Goal: Entertainment & Leisure: Browse casually

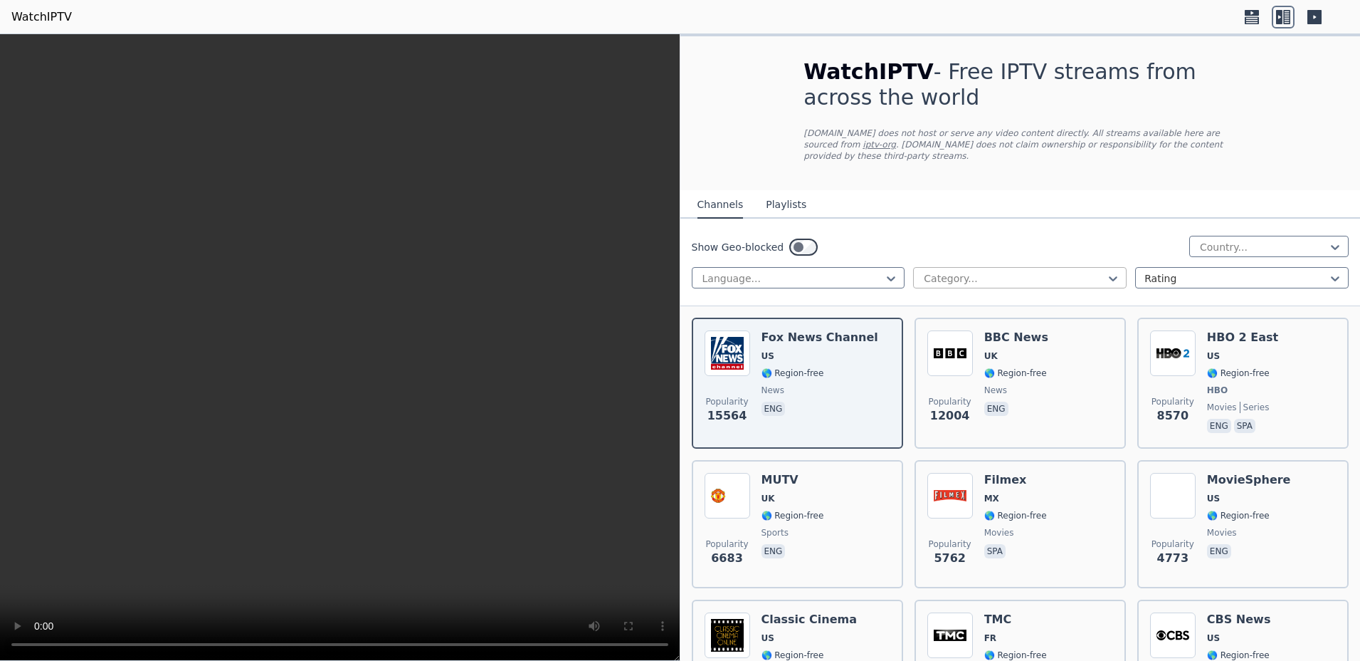
click at [997, 271] on div at bounding box center [1014, 278] width 184 height 14
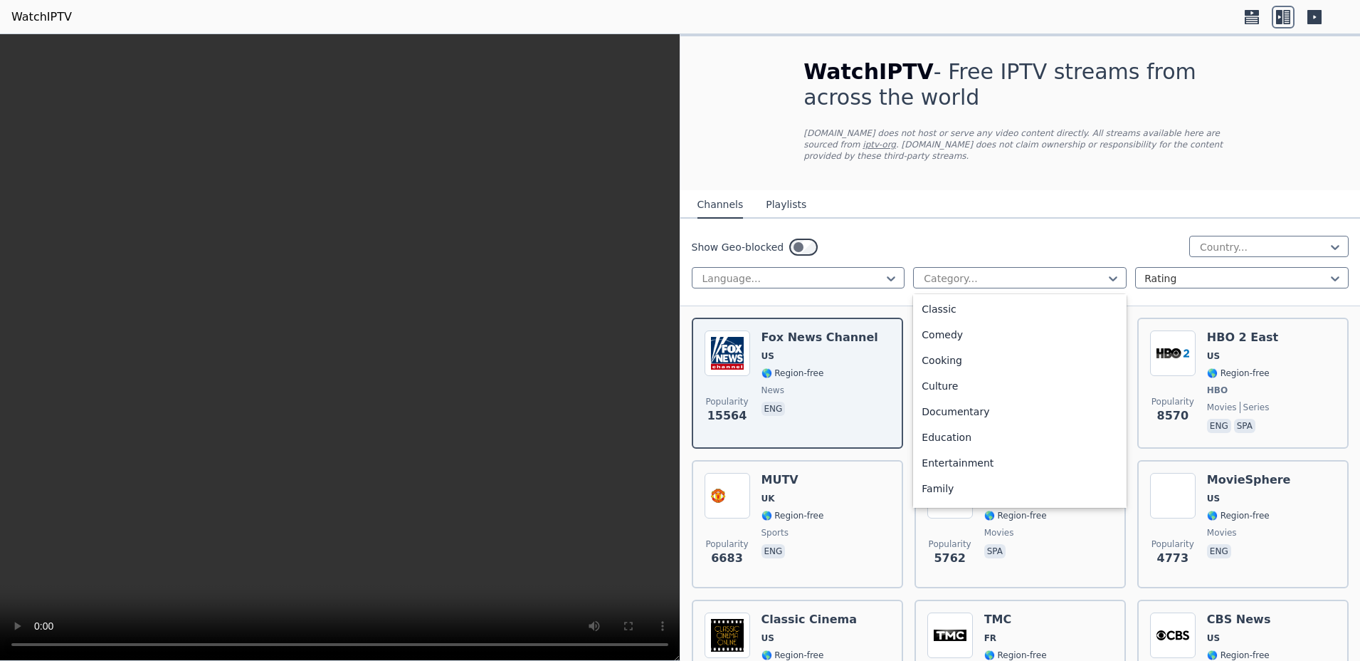
scroll to position [269, 0]
click at [929, 421] on div "Movies" at bounding box center [1020, 425] width 214 height 26
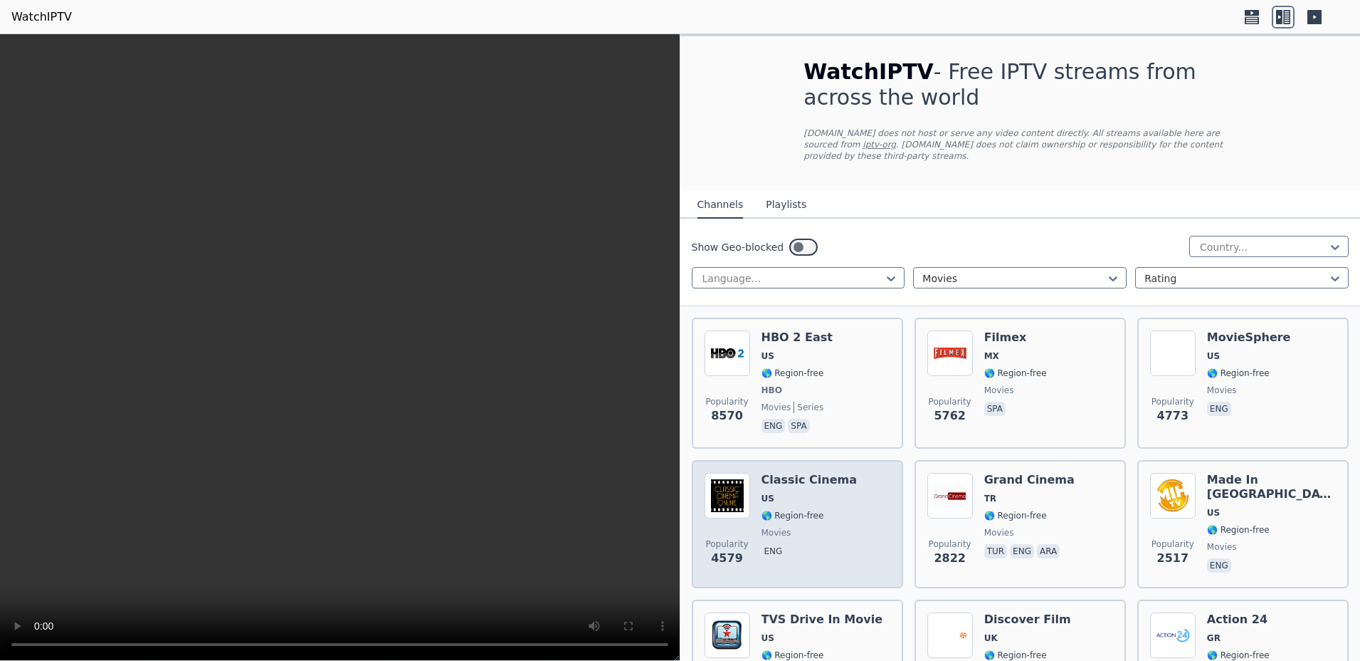
click at [791, 476] on div "Classic Cinema US 🌎 Region-free movies eng" at bounding box center [810, 524] width 96 height 102
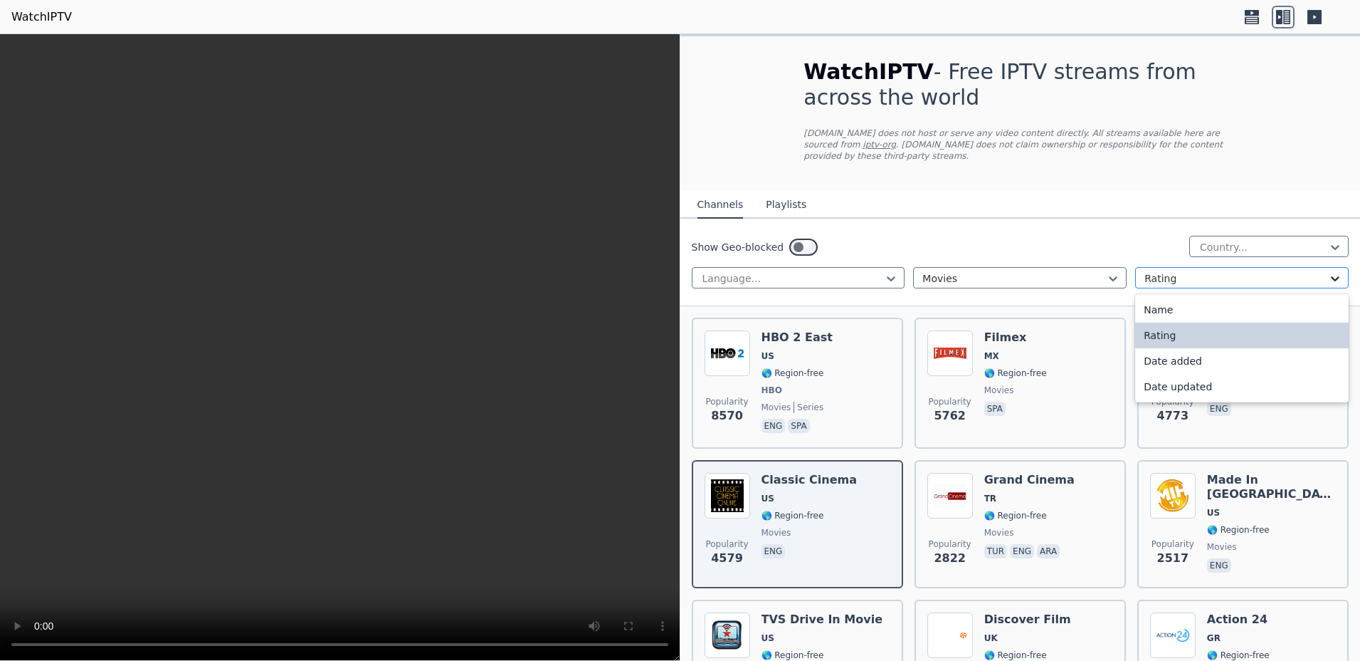
click at [1328, 271] on icon at bounding box center [1335, 278] width 14 height 14
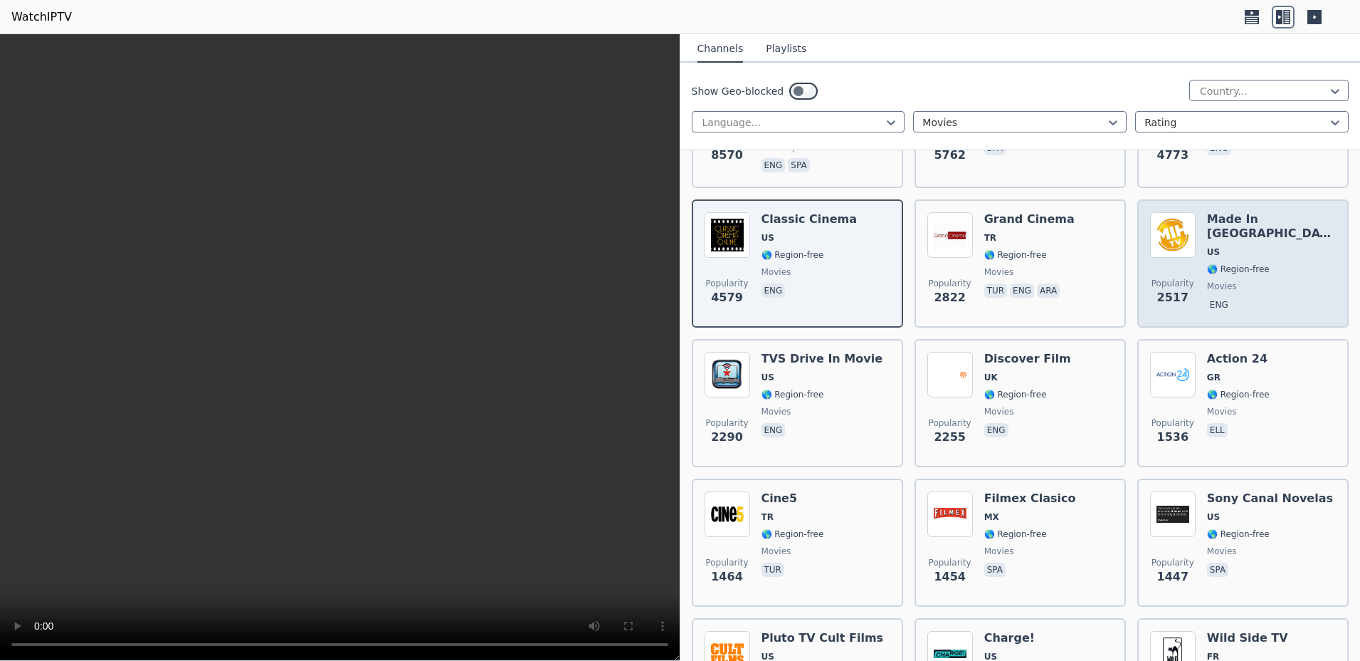
scroll to position [359, 0]
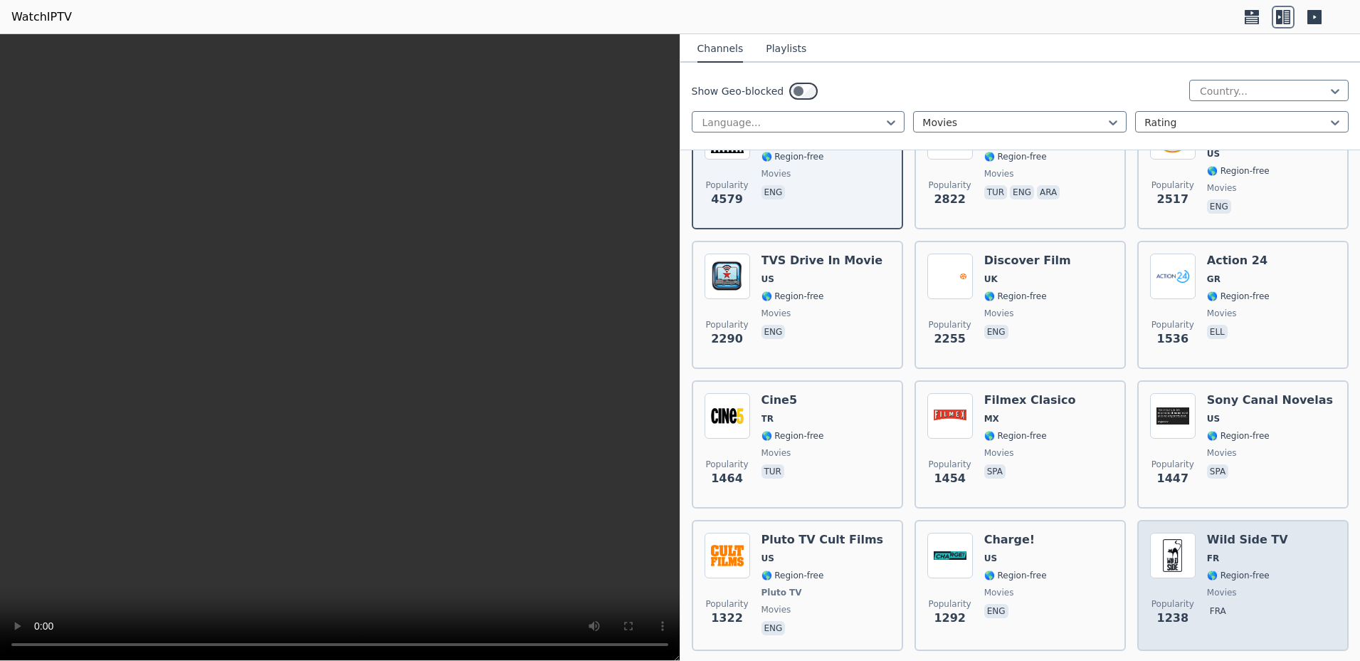
click at [1218, 534] on h6 "Wild Side TV" at bounding box center [1247, 539] width 81 height 14
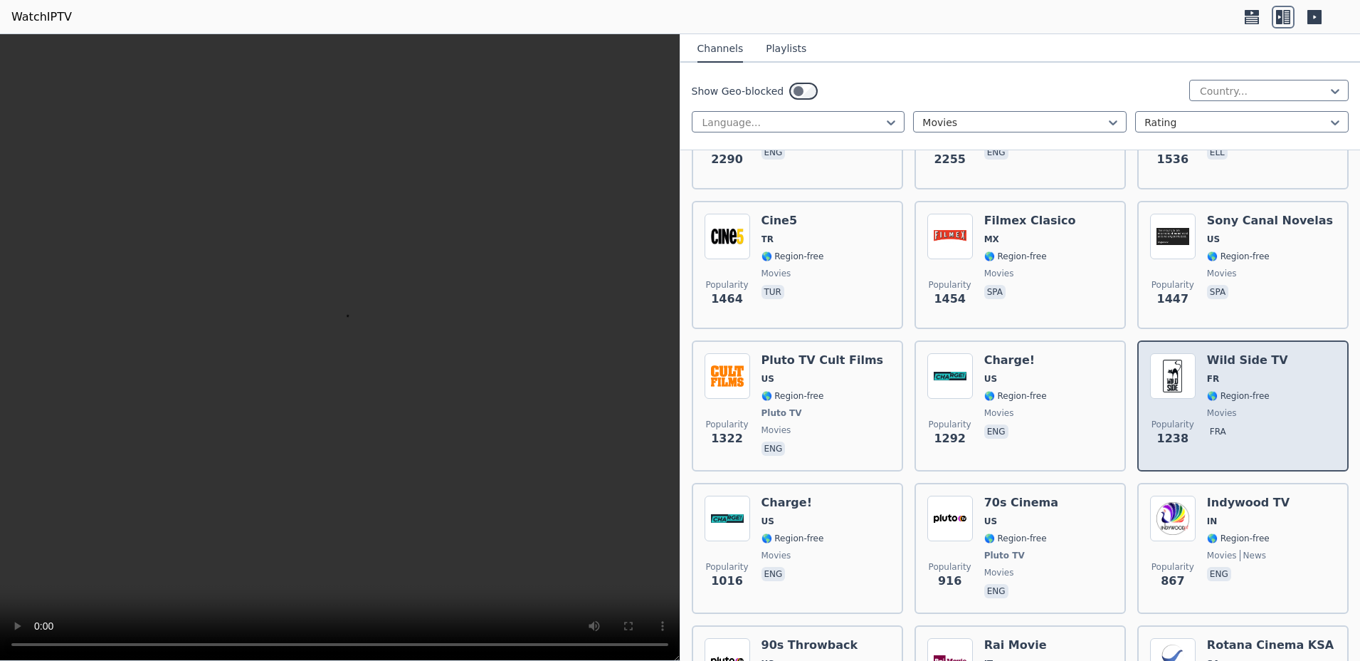
scroll to position [628, 0]
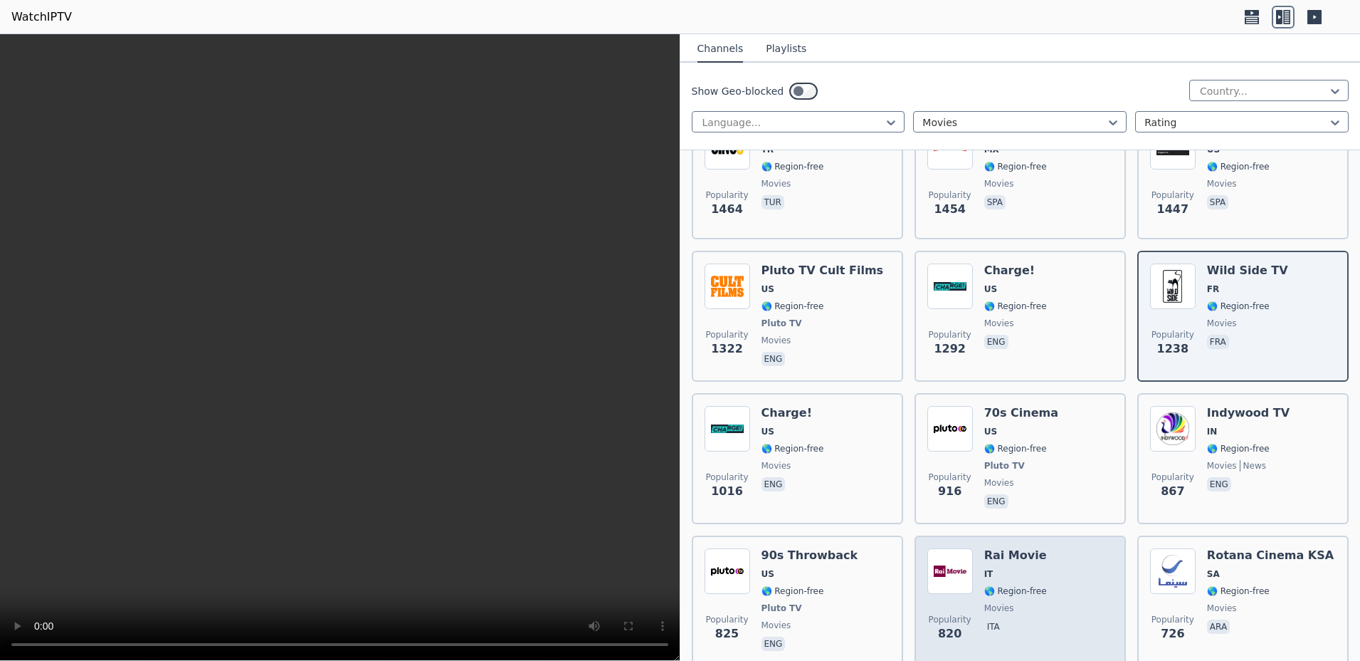
click at [994, 535] on div "Popularity 820 Rai Movie IT 🌎 Region-free movies ita" at bounding box center [1020, 600] width 211 height 131
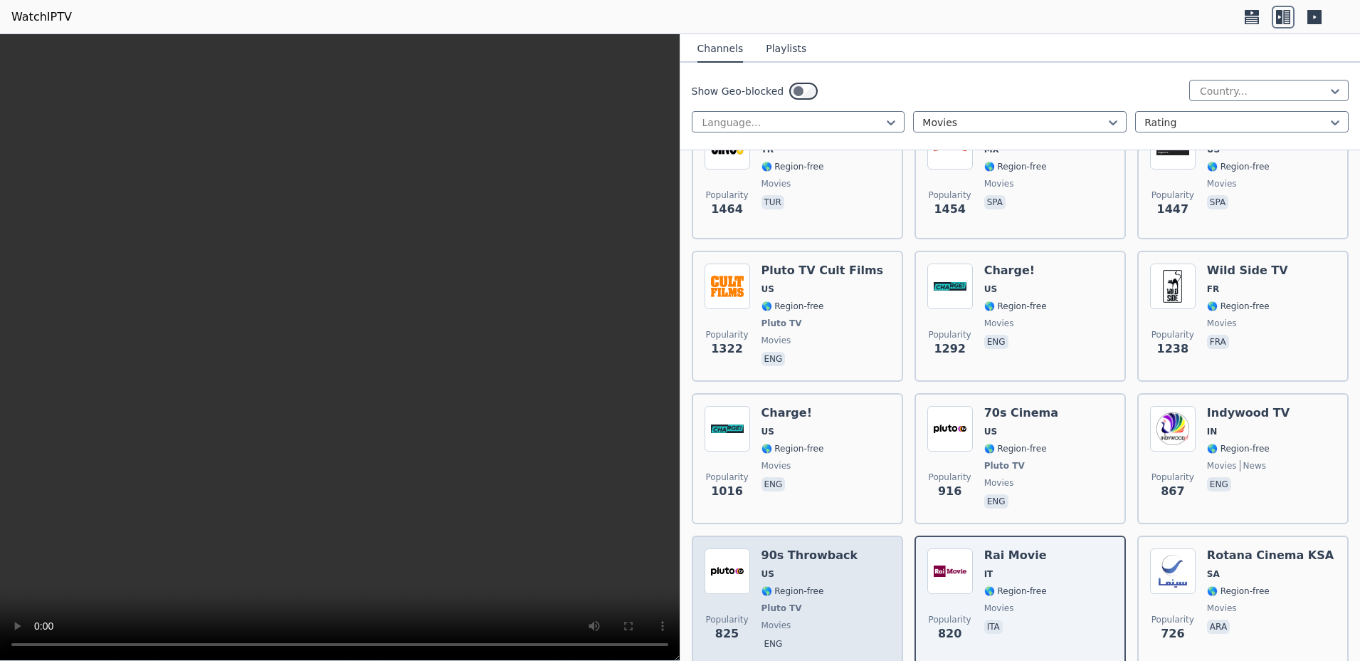
click at [818, 549] on h6 "90s Throwback" at bounding box center [810, 555] width 97 height 14
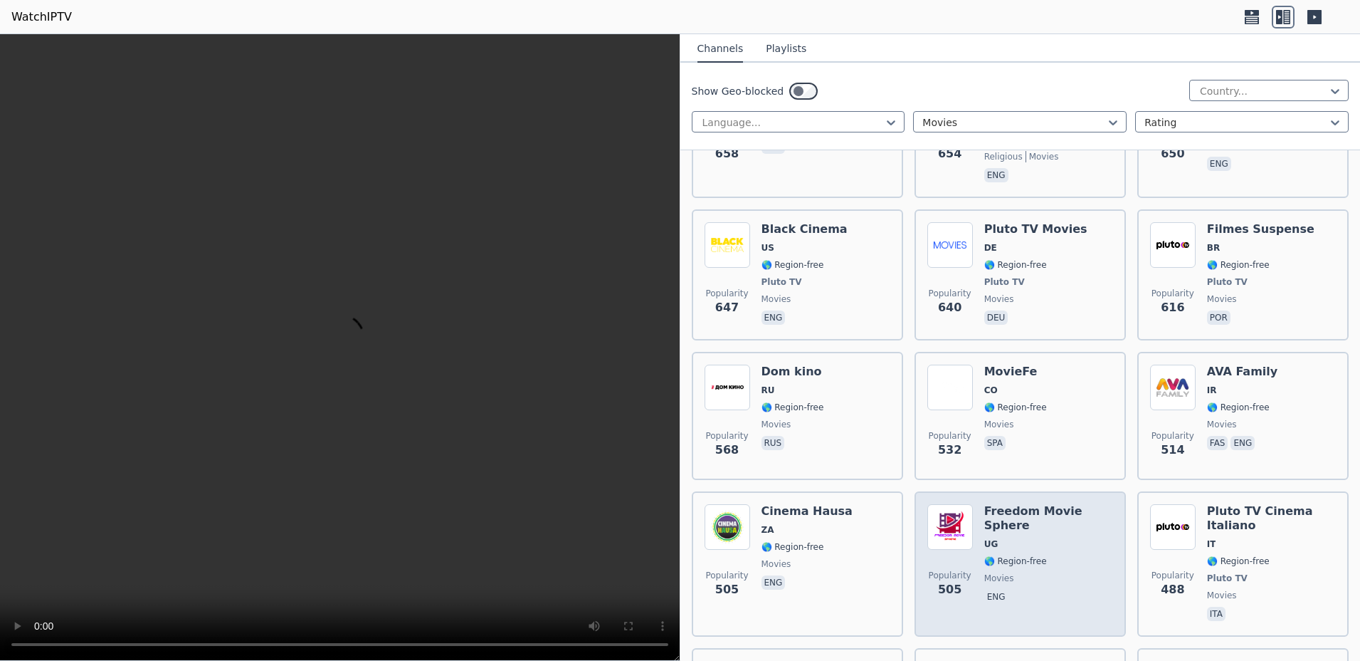
scroll to position [1345, 0]
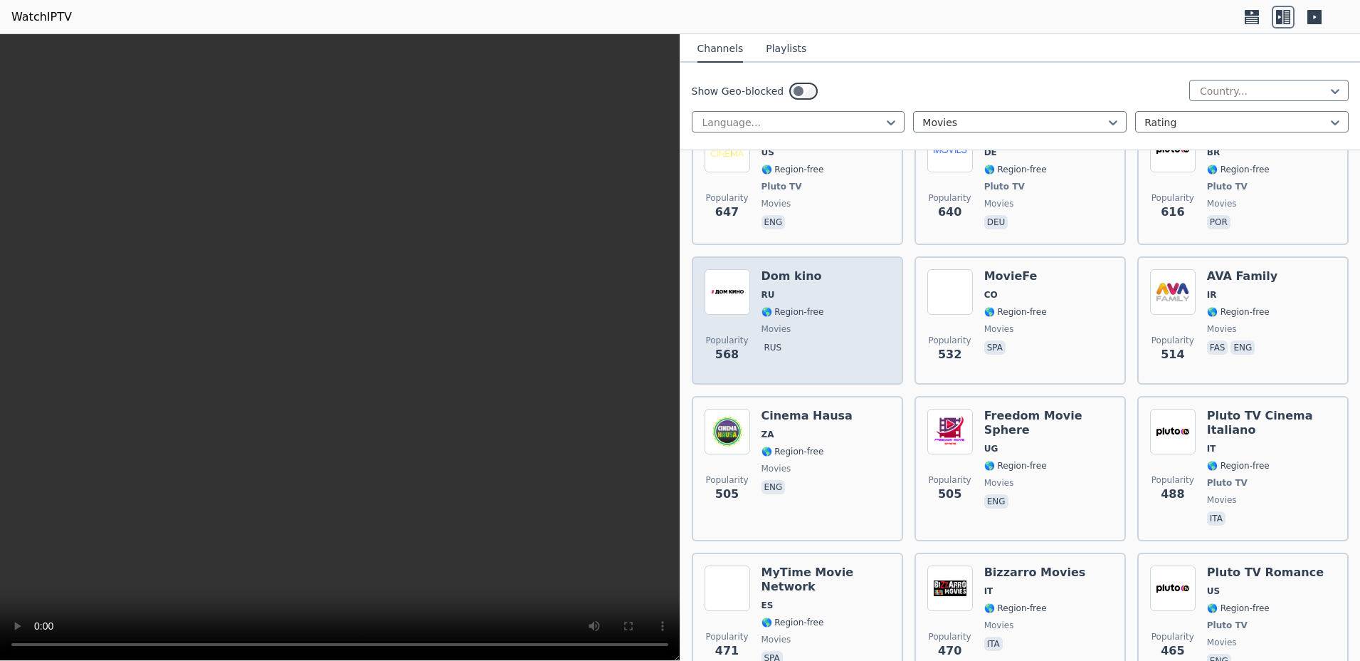
click at [806, 289] on span "RU" at bounding box center [793, 294] width 63 height 11
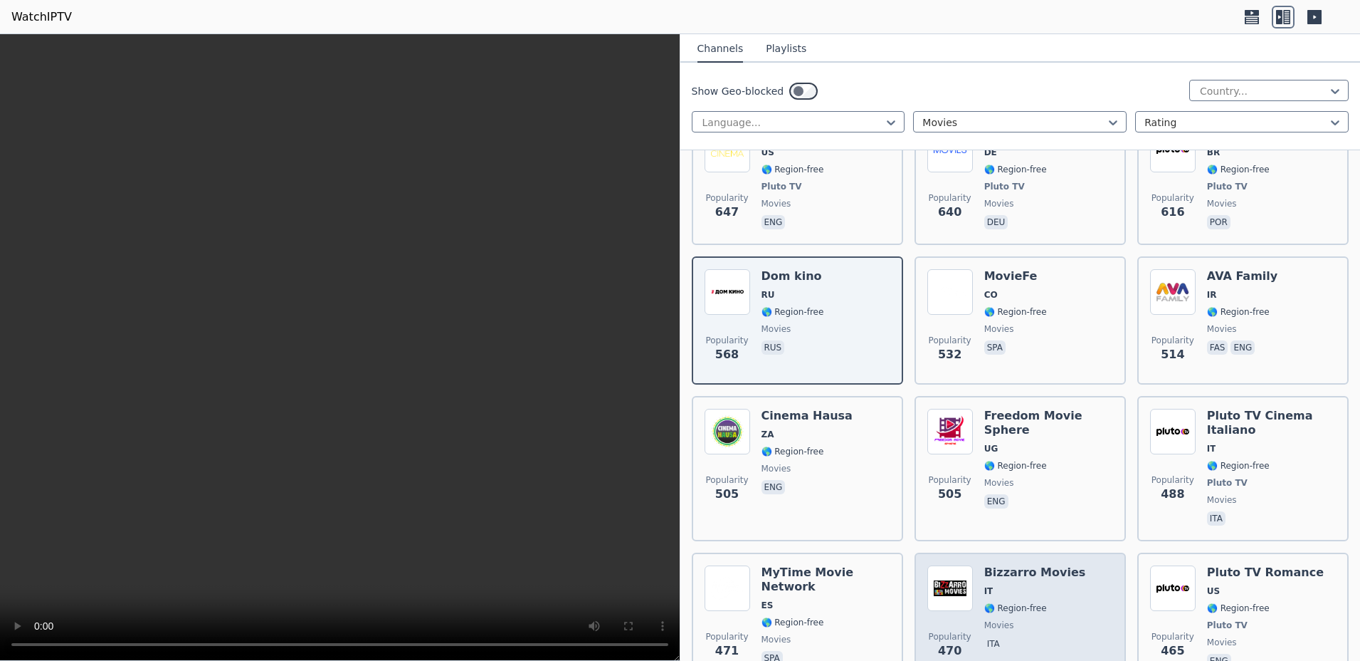
click at [1031, 565] on h6 "Bizzarro Movies" at bounding box center [1035, 572] width 102 height 14
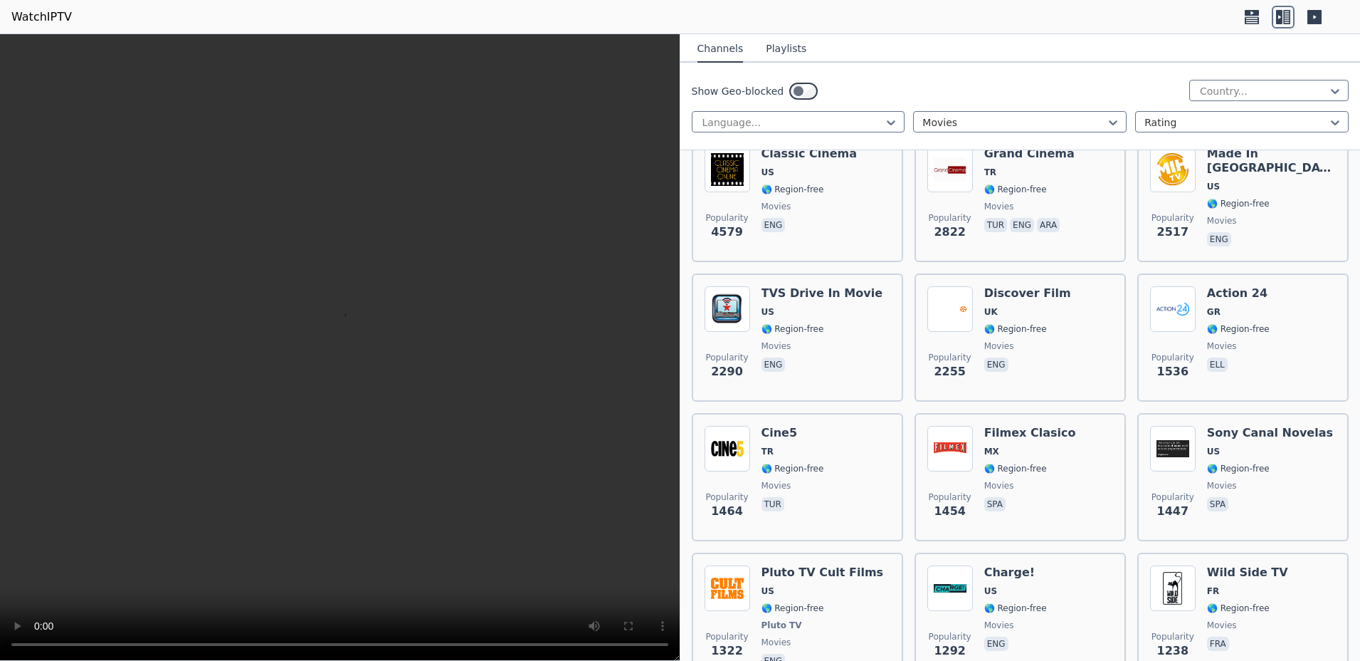
scroll to position [359, 0]
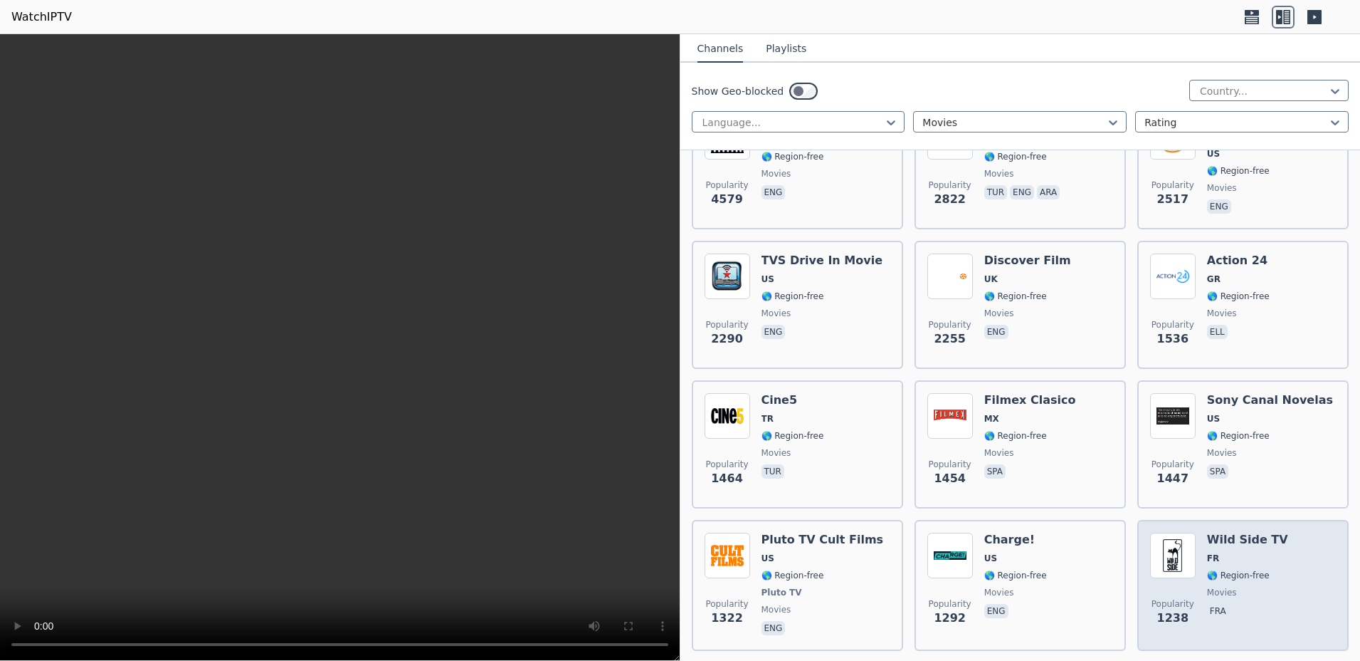
click at [1216, 532] on h6 "Wild Side TV" at bounding box center [1247, 539] width 81 height 14
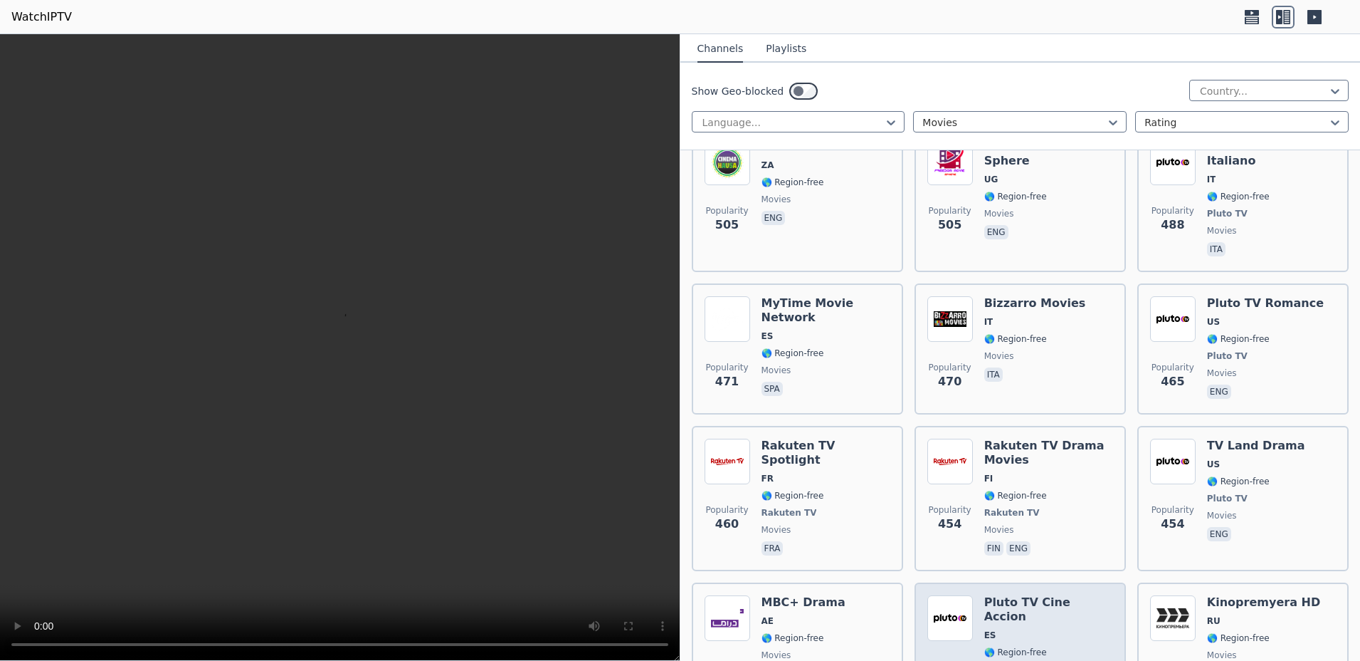
scroll to position [1883, 0]
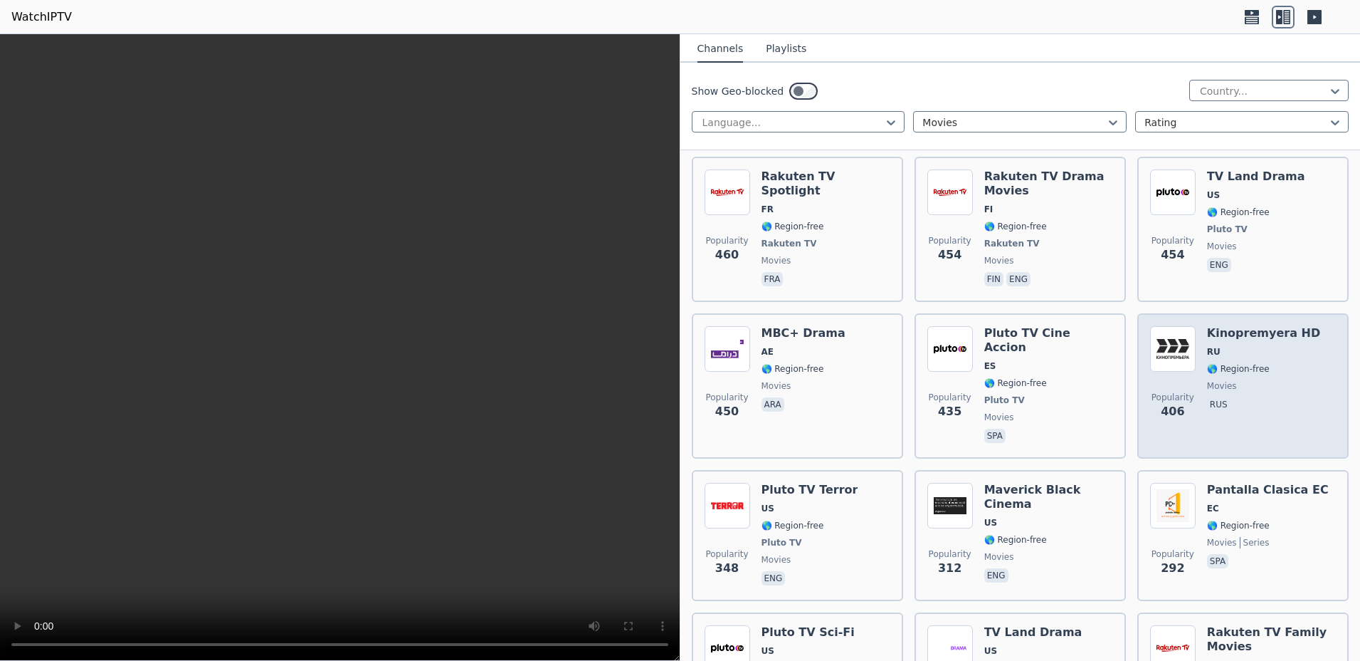
click at [1225, 326] on h6 "Kinopremyera HD" at bounding box center [1263, 333] width 113 height 14
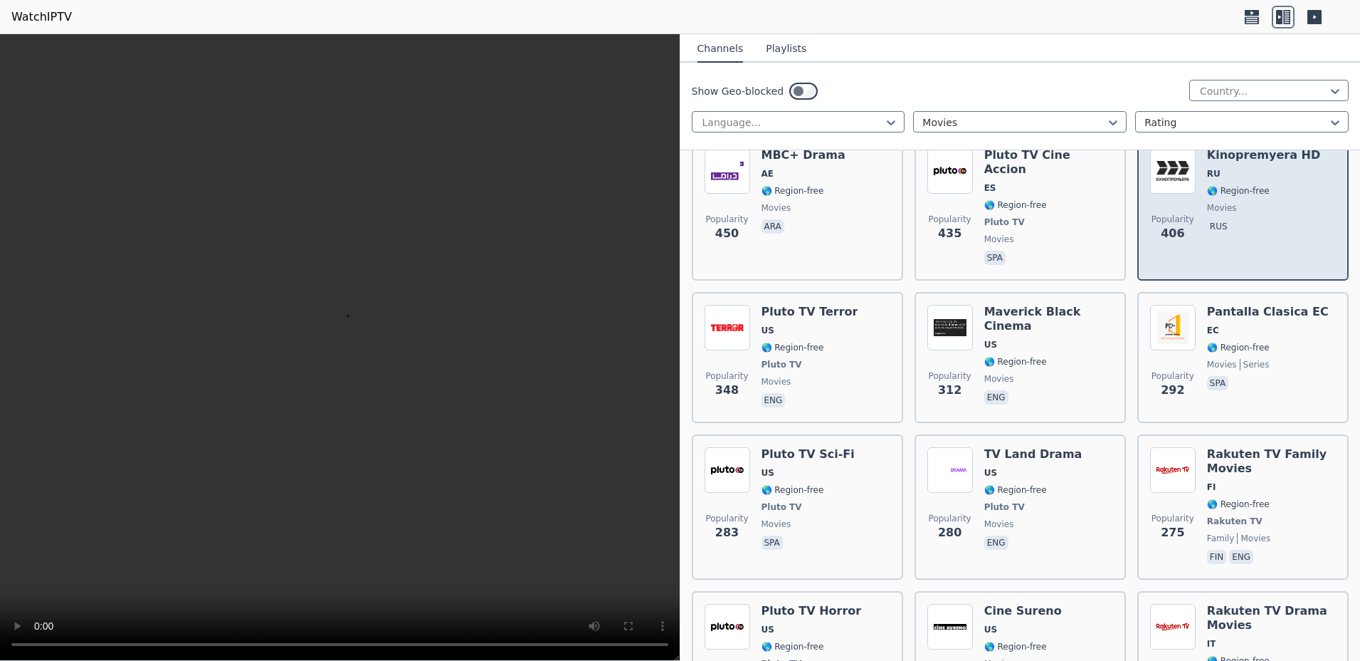
scroll to position [2152, 0]
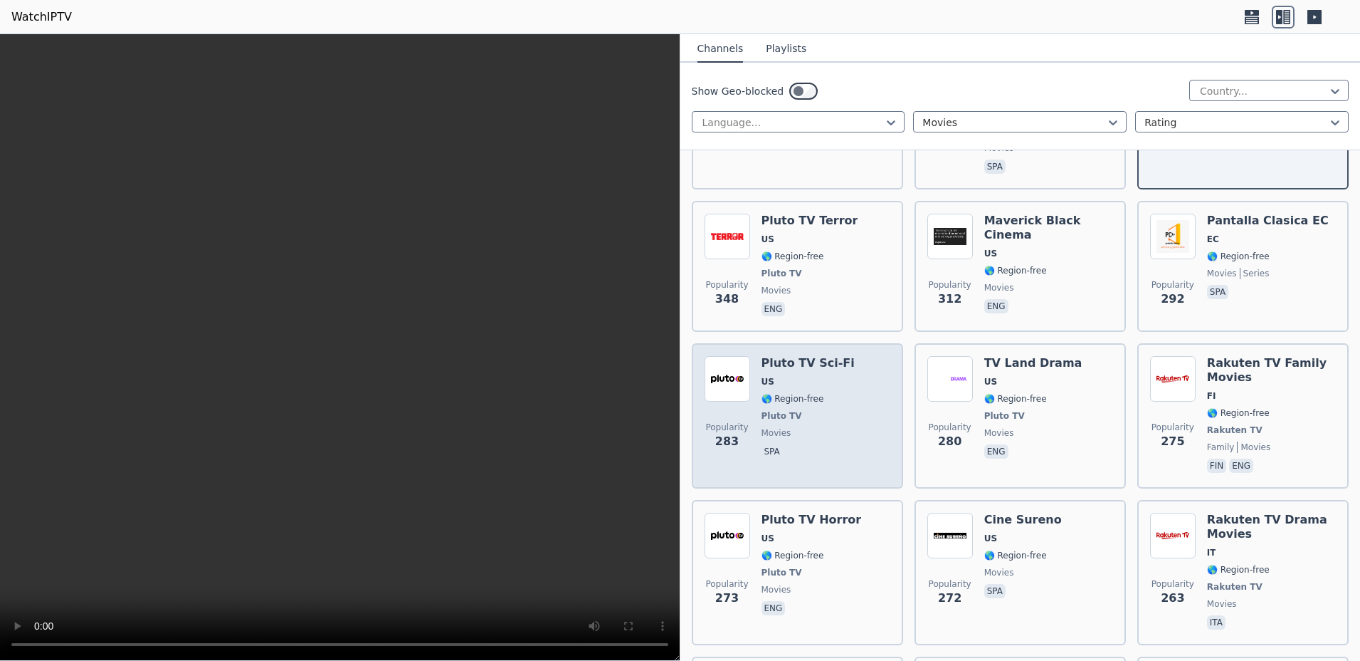
click at [750, 356] on div "Popularity 283 Pluto TV Sci-Fi US 🌎 Region-free Pluto TV movies spa" at bounding box center [798, 416] width 186 height 120
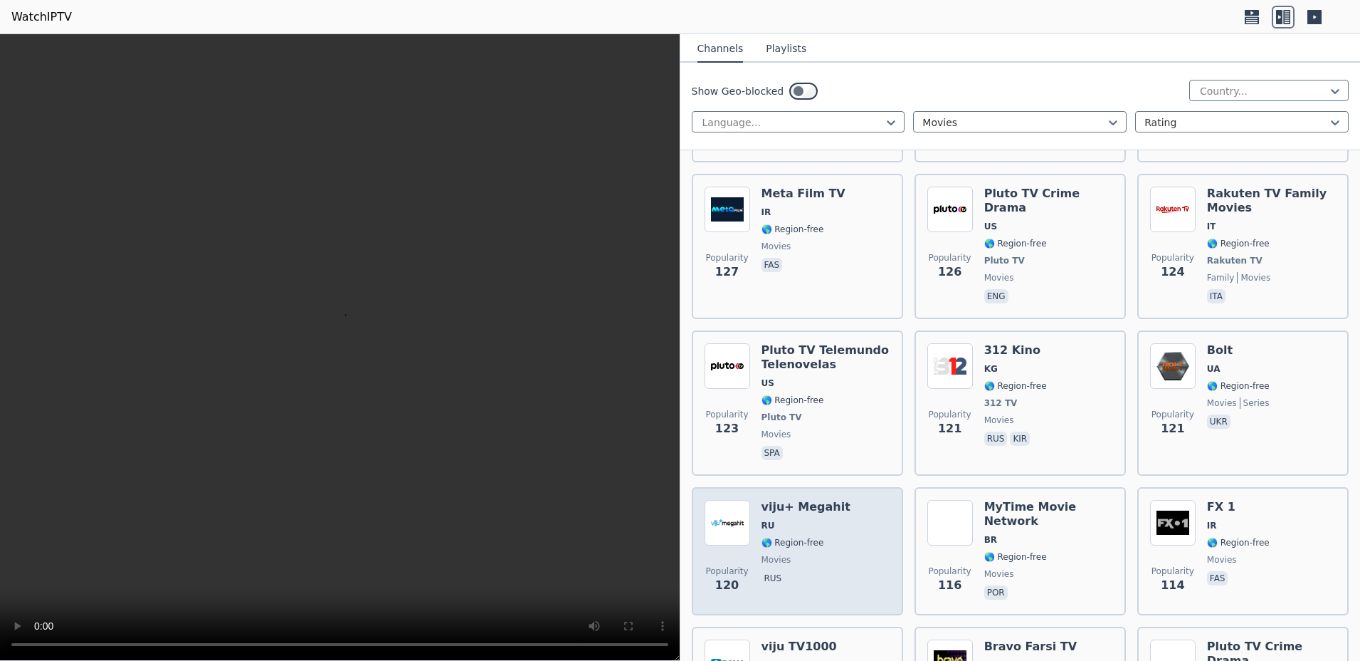
scroll to position [5560, 0]
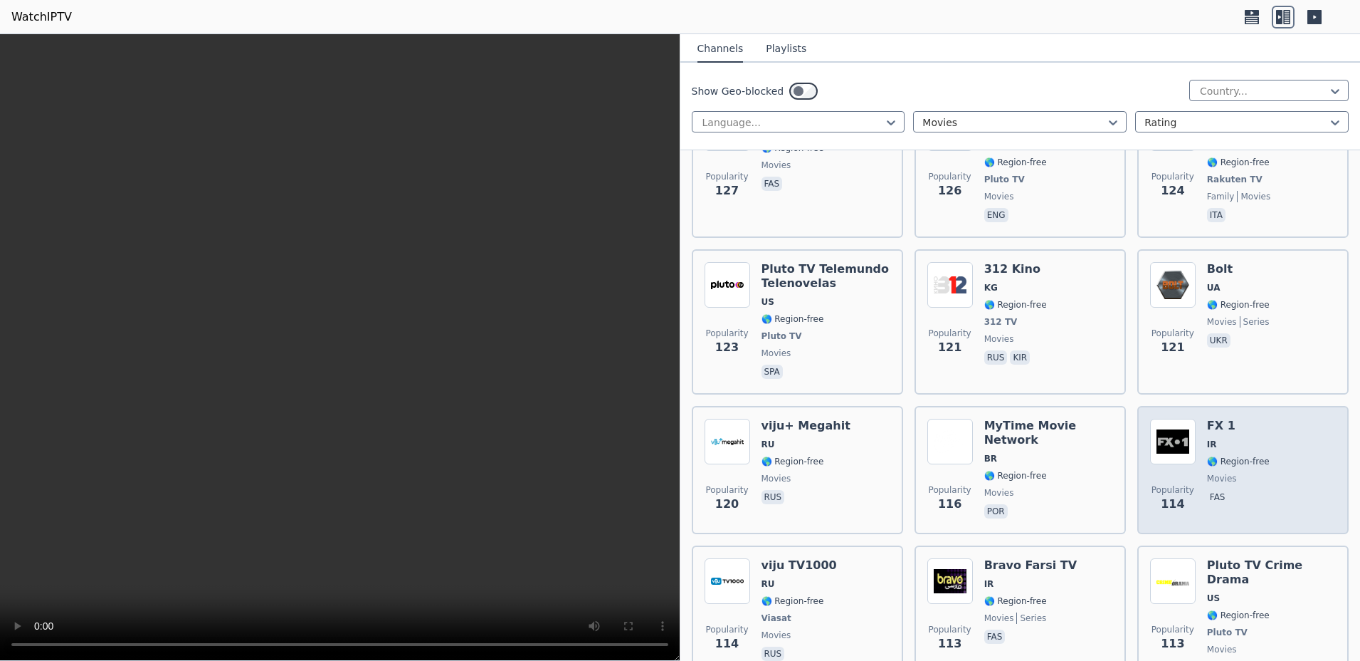
click at [1180, 419] on img at bounding box center [1173, 442] width 46 height 46
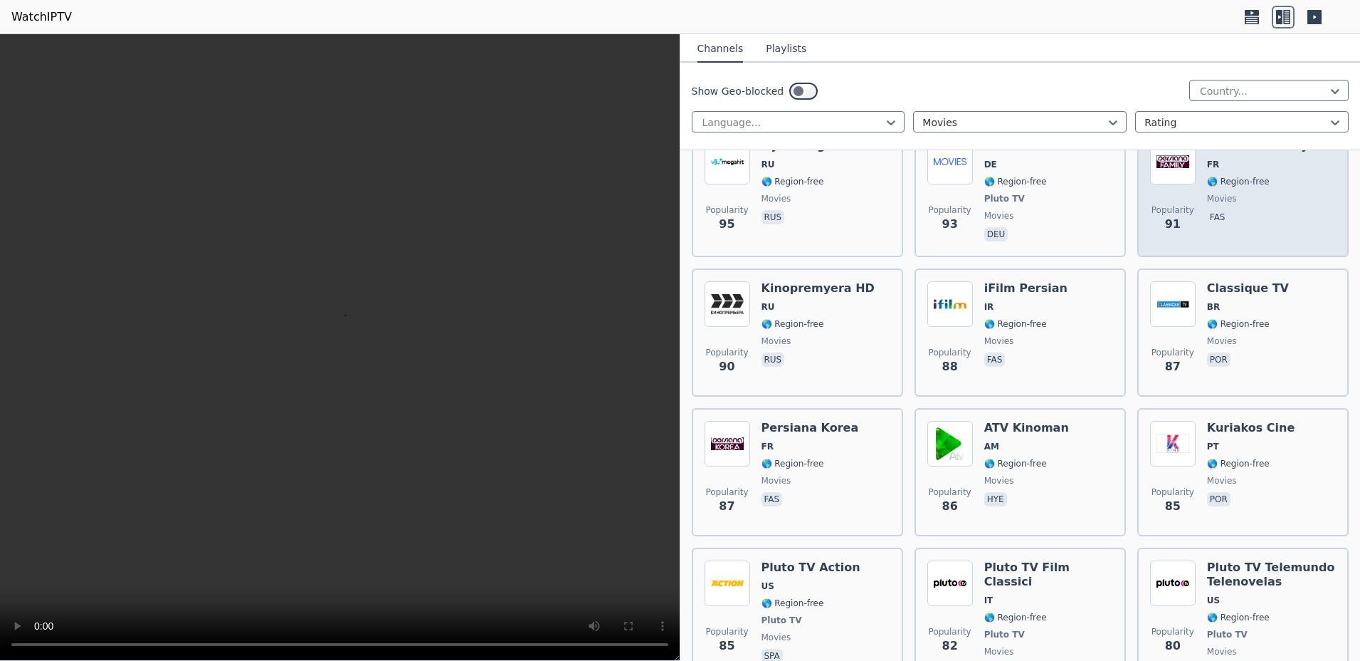
scroll to position [6906, 0]
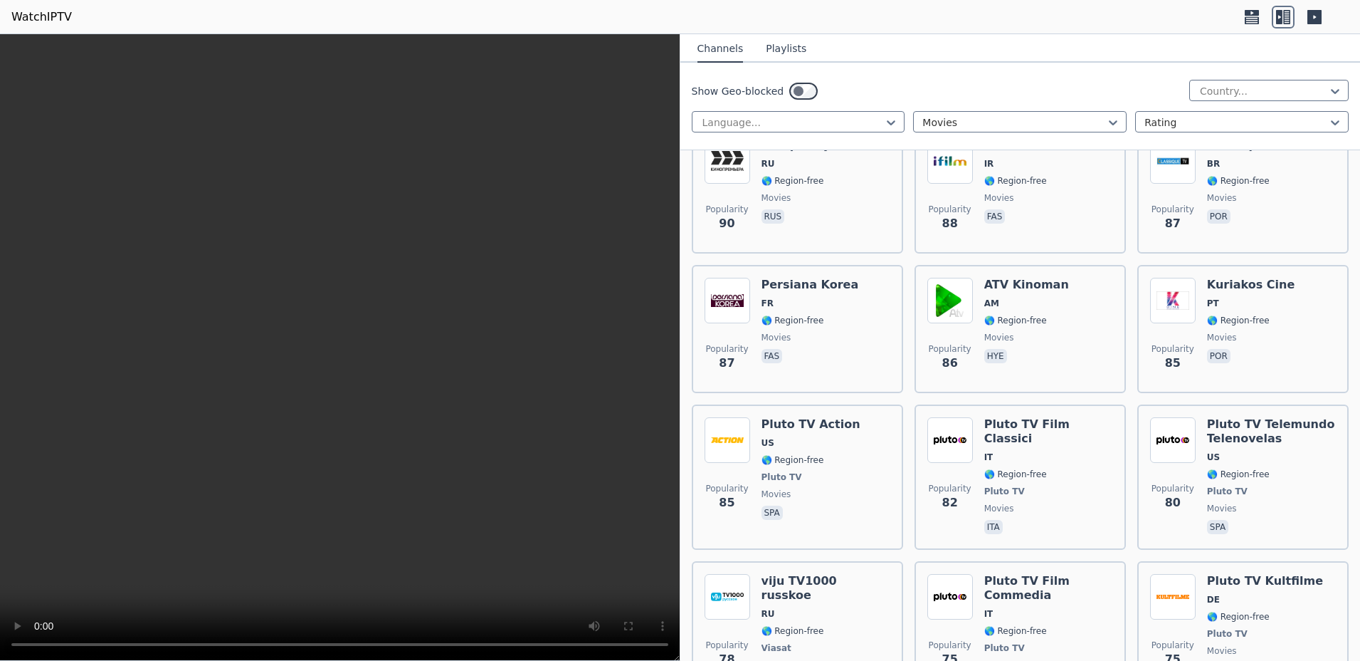
click at [1189, 417] on div "Popularity 80 Pluto TV Telemundo Telenovelas [GEOGRAPHIC_DATA] 🌎 Region-free Pl…" at bounding box center [1243, 477] width 186 height 120
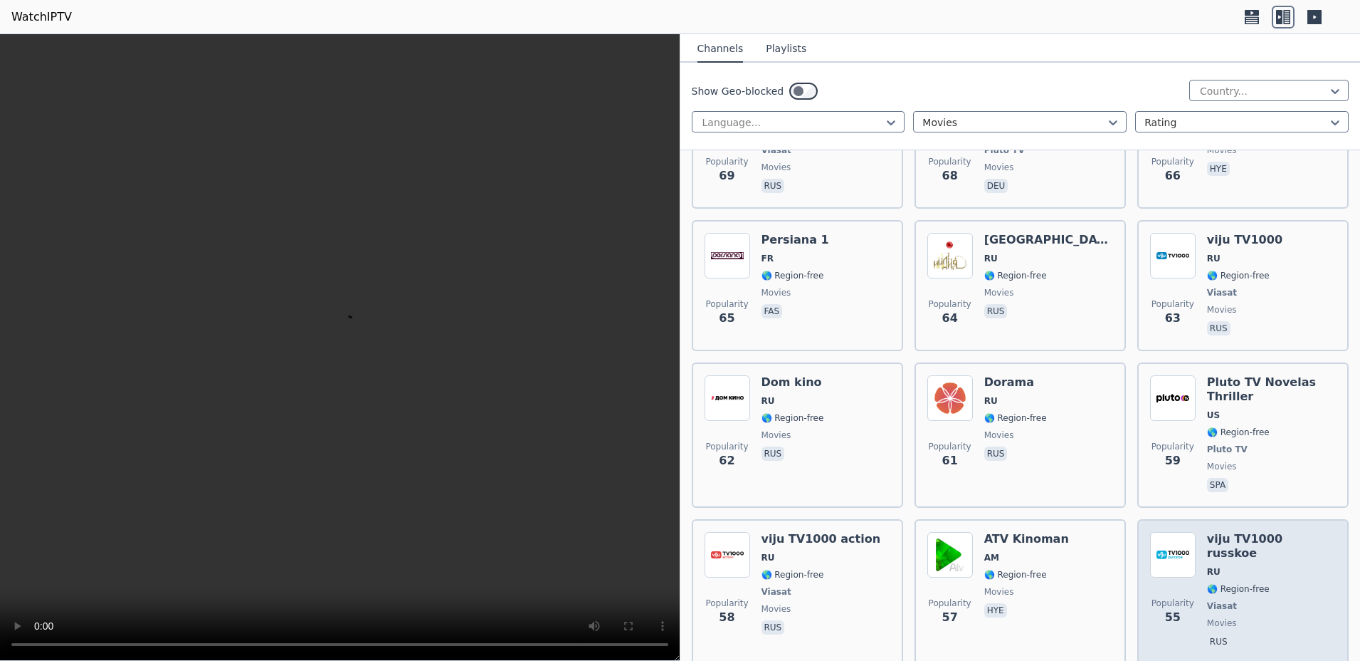
scroll to position [7982, 0]
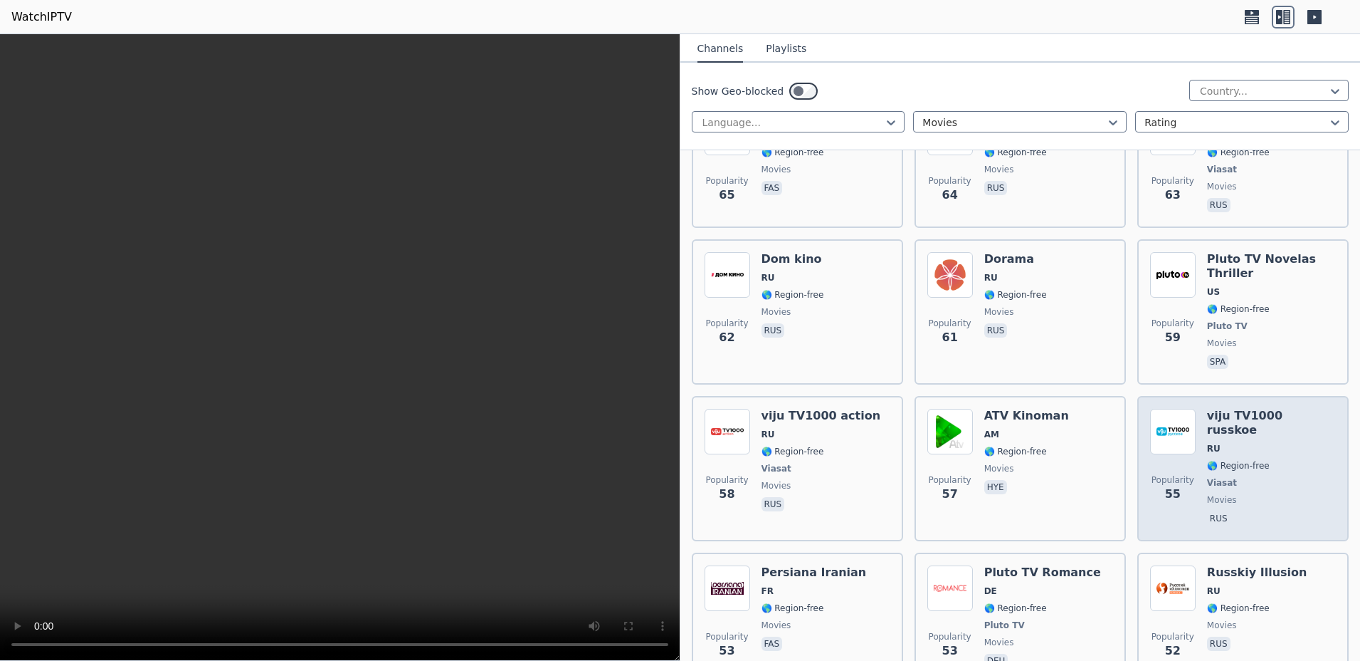
click at [1248, 409] on h6 "viju TV1000 russkoe" at bounding box center [1271, 423] width 129 height 28
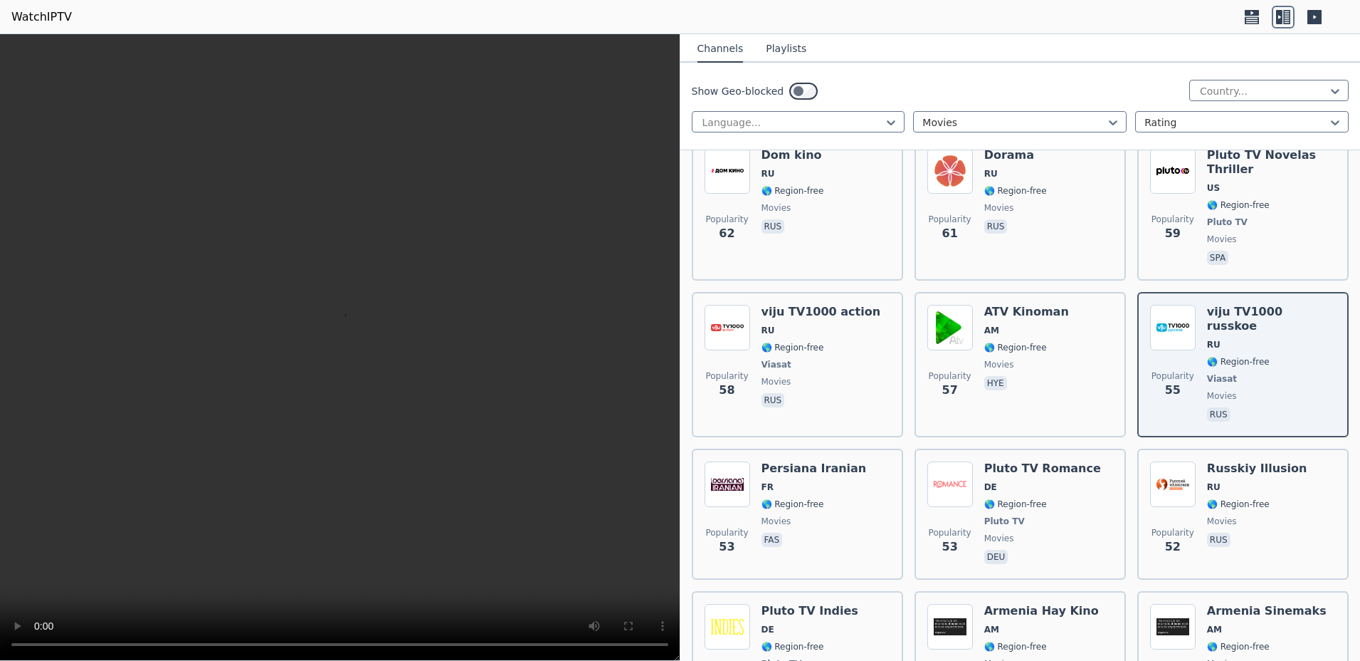
scroll to position [8251, 0]
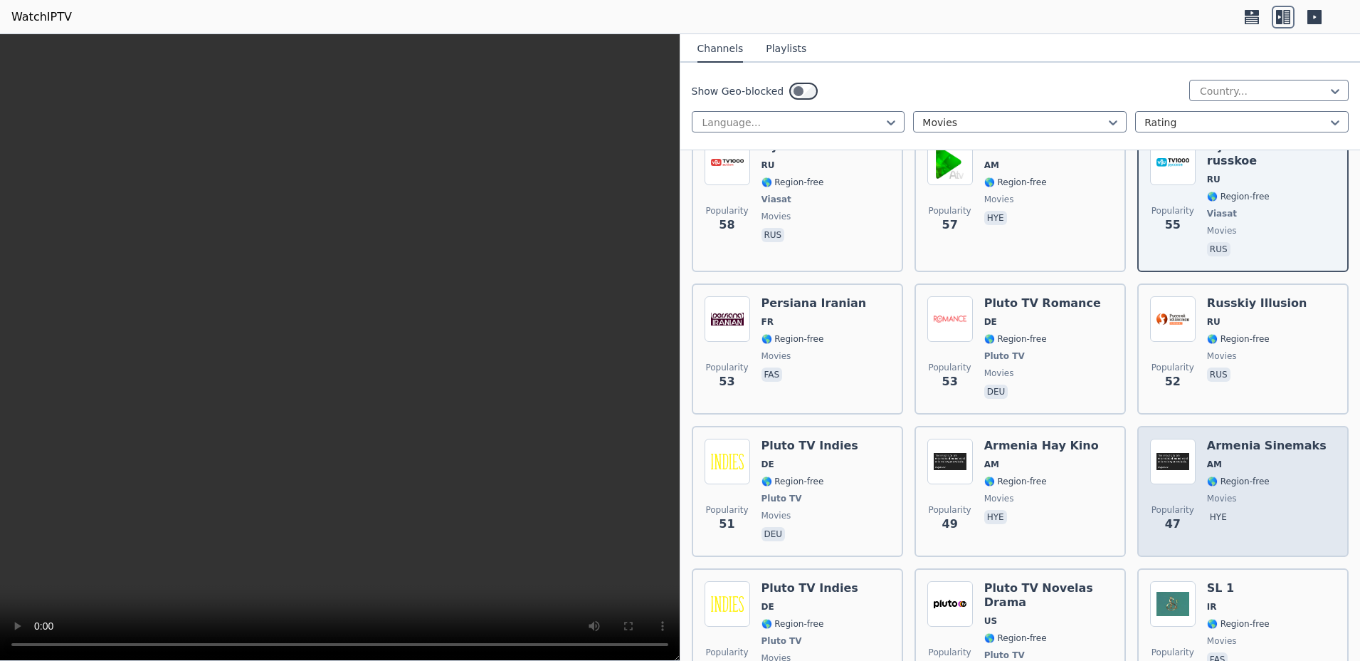
click at [1236, 475] on span "🌎 Region-free" at bounding box center [1238, 480] width 63 height 11
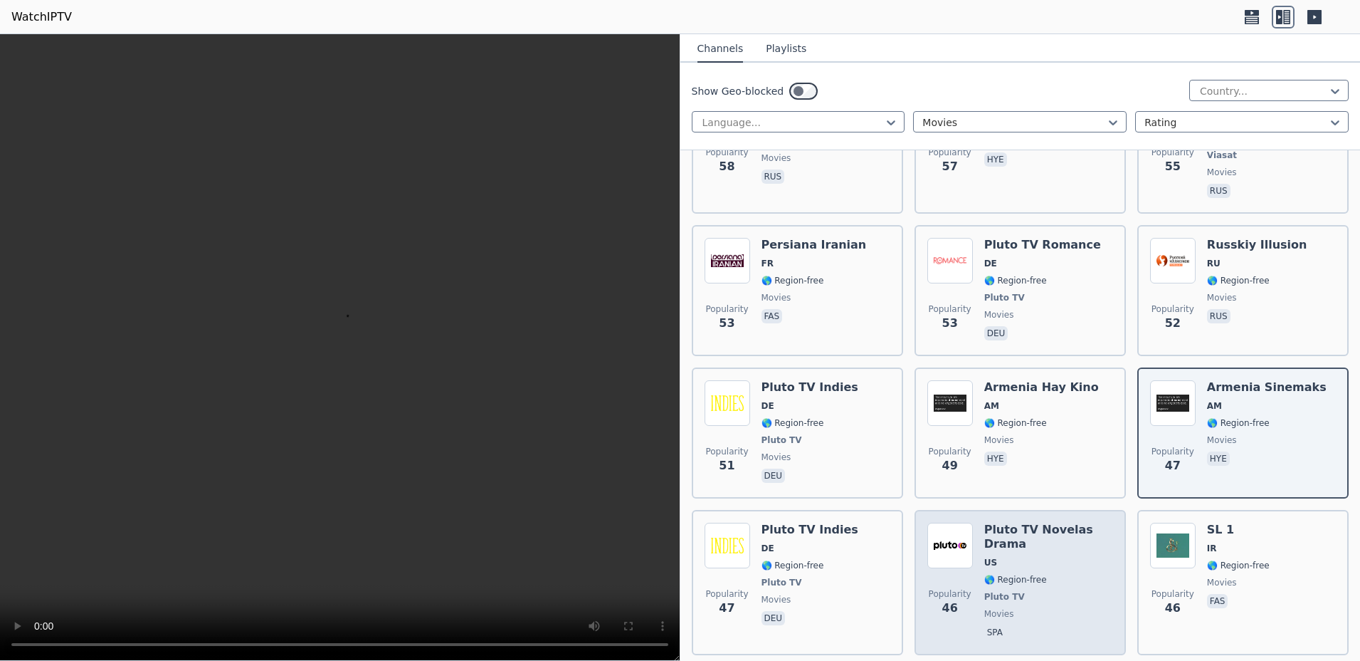
scroll to position [8340, 0]
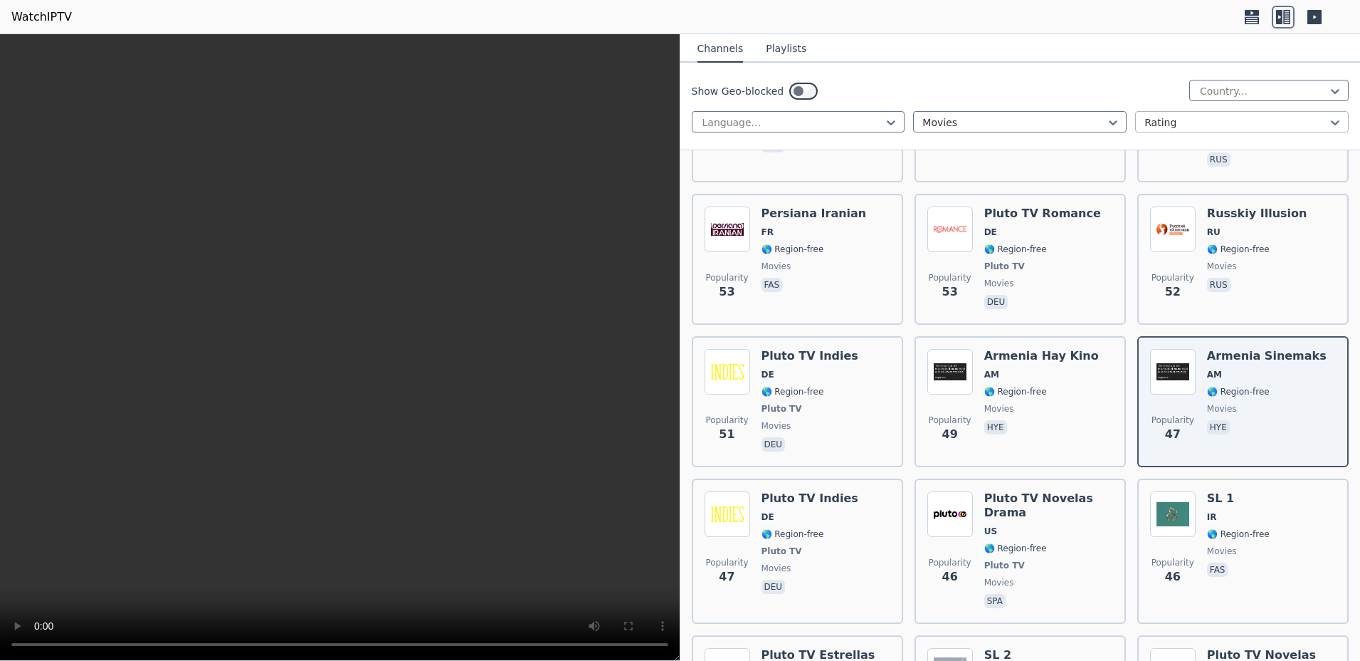
click at [1154, 127] on div at bounding box center [1237, 122] width 184 height 14
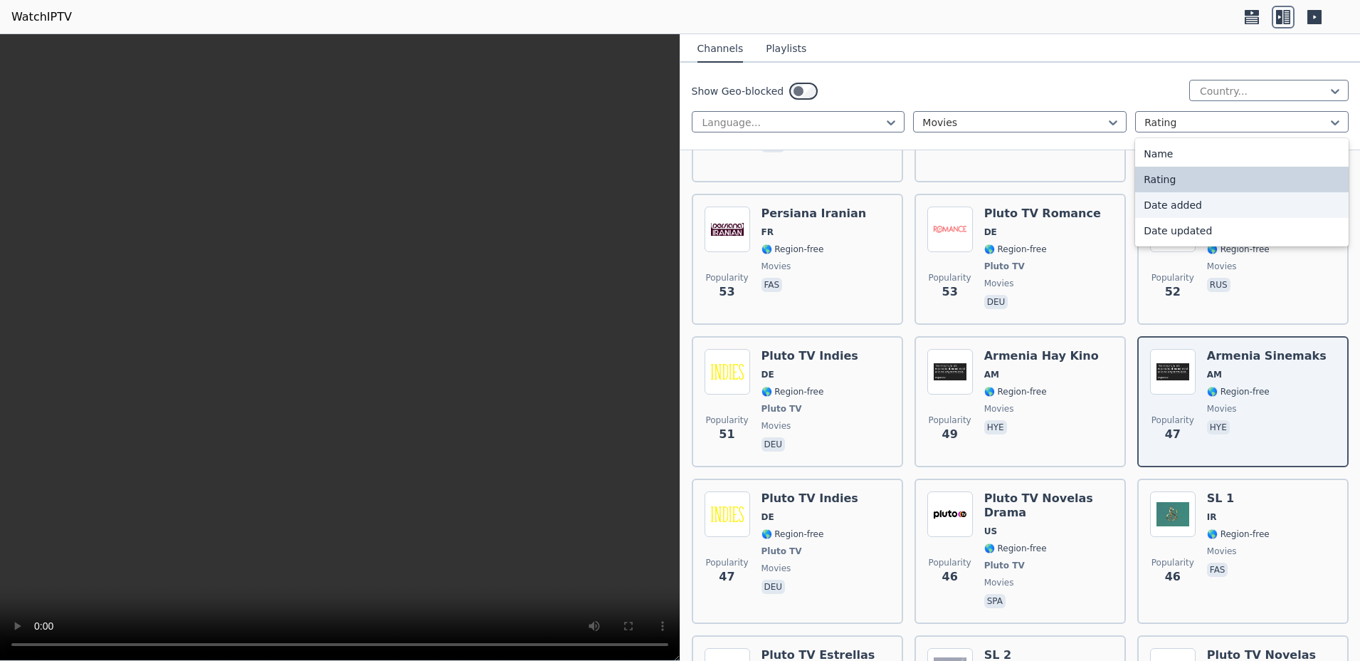
click at [1163, 209] on div "Date added" at bounding box center [1242, 205] width 214 height 26
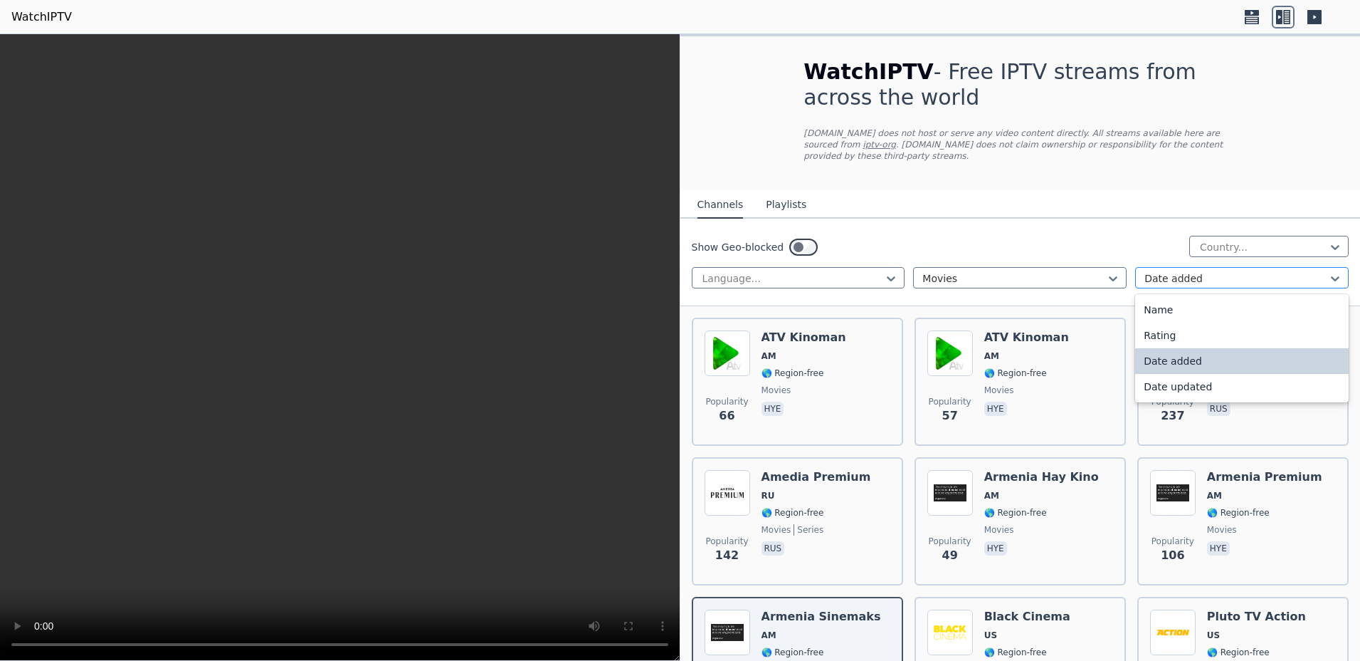
click at [1187, 271] on div at bounding box center [1237, 278] width 184 height 14
click at [1164, 329] on div "Rating" at bounding box center [1242, 335] width 214 height 26
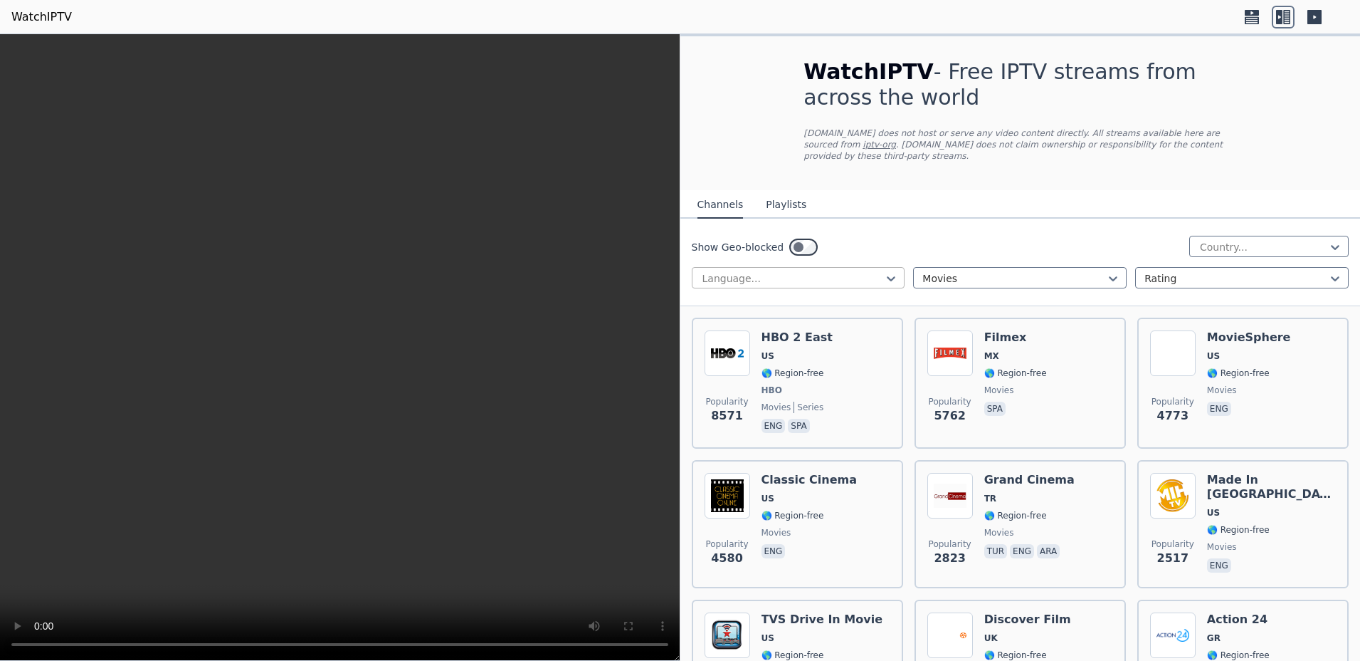
click at [895, 272] on div "Language..." at bounding box center [799, 277] width 214 height 21
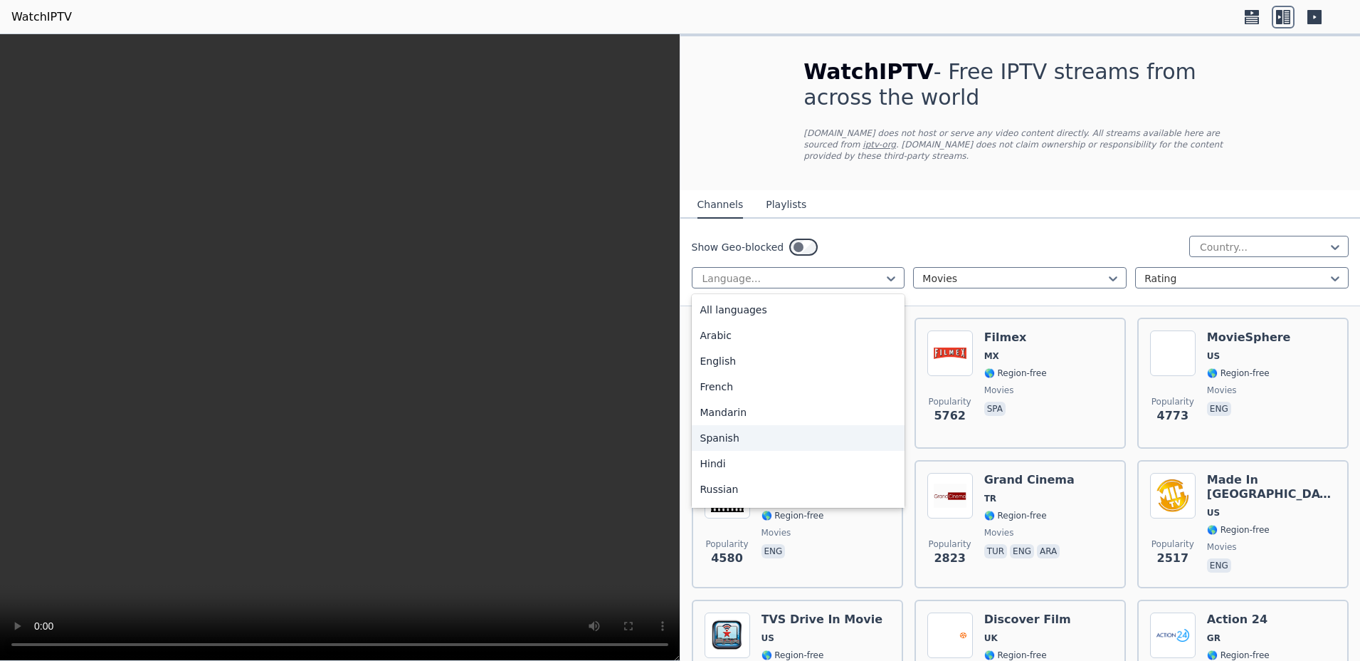
click at [725, 427] on div "Spanish" at bounding box center [799, 438] width 214 height 26
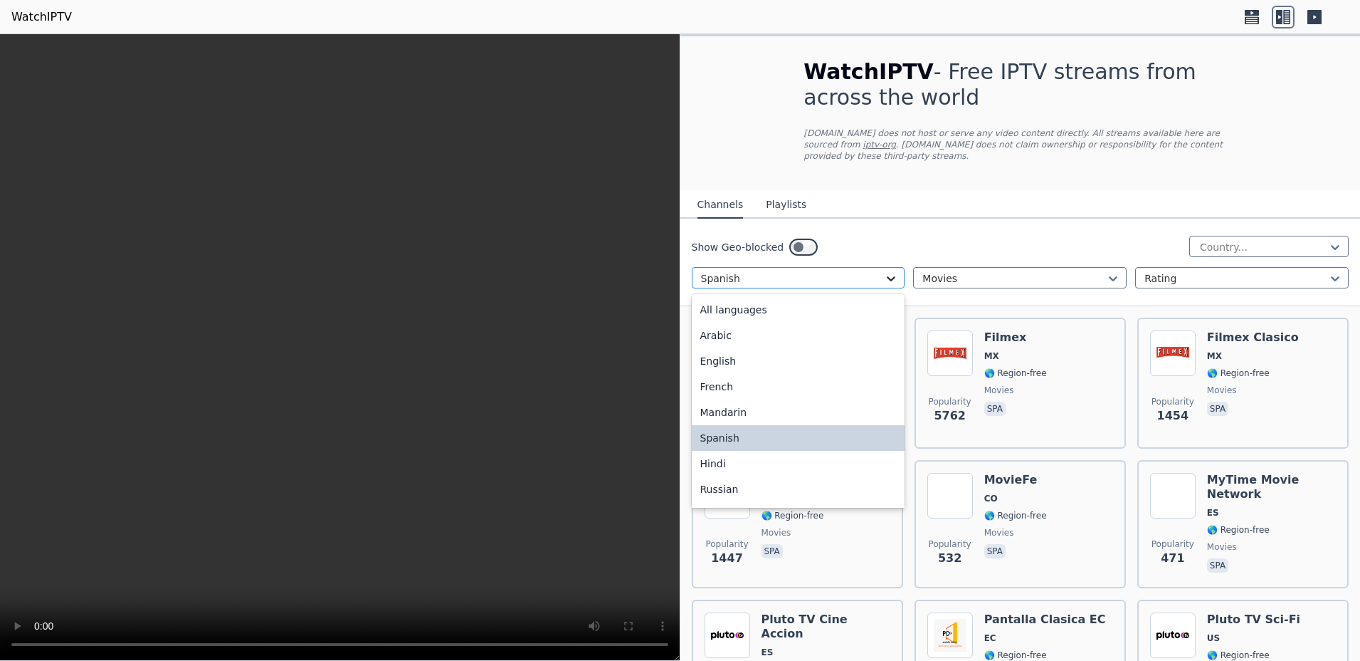
click at [884, 271] on icon at bounding box center [891, 278] width 14 height 14
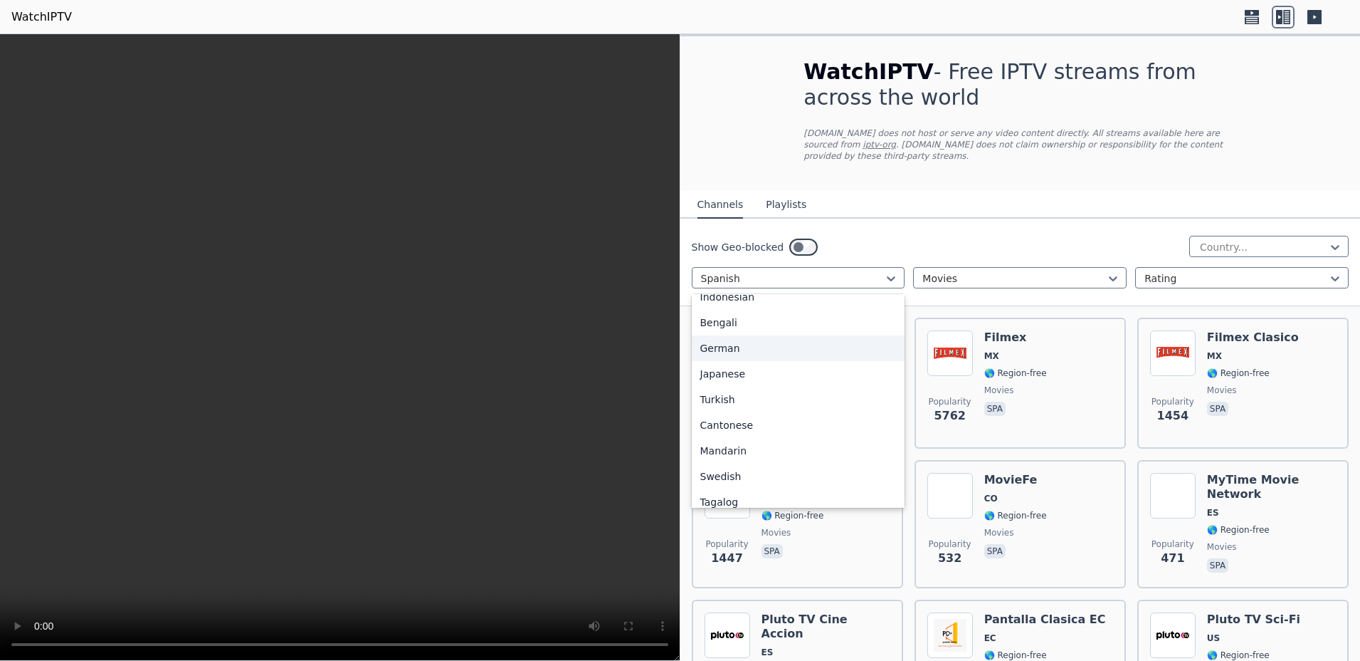
scroll to position [356, 0]
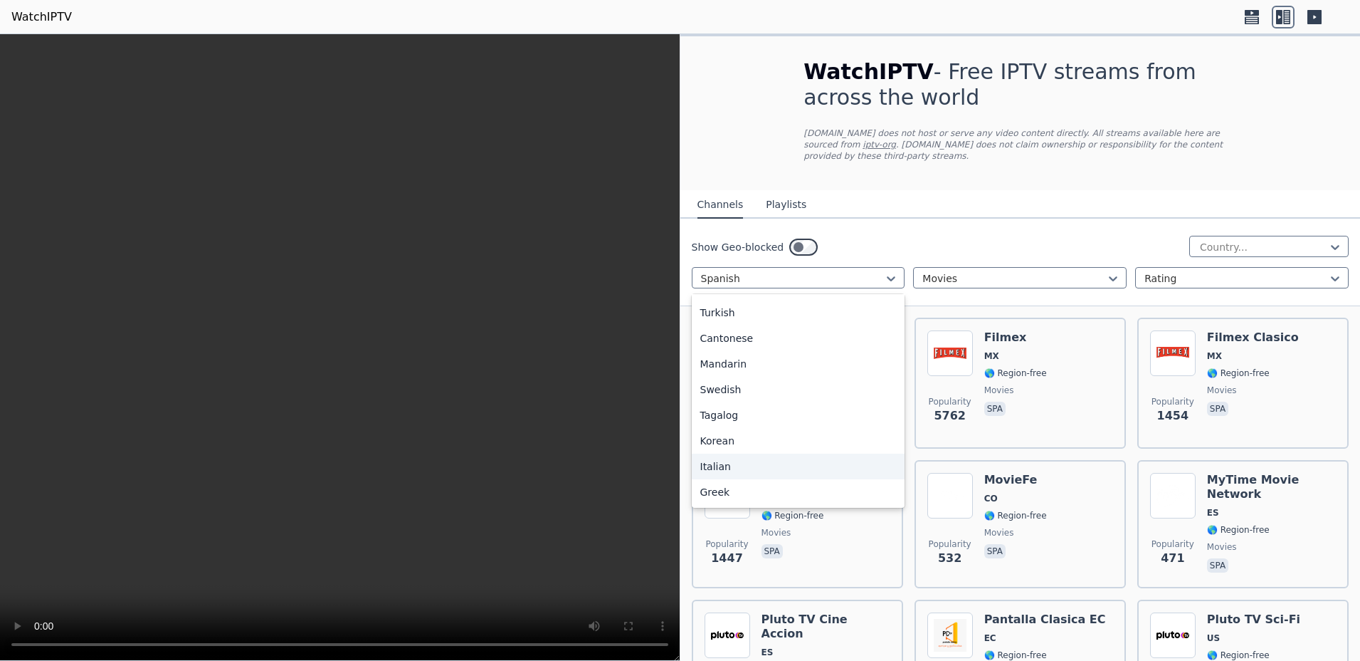
click at [715, 455] on div "Italian" at bounding box center [799, 466] width 214 height 26
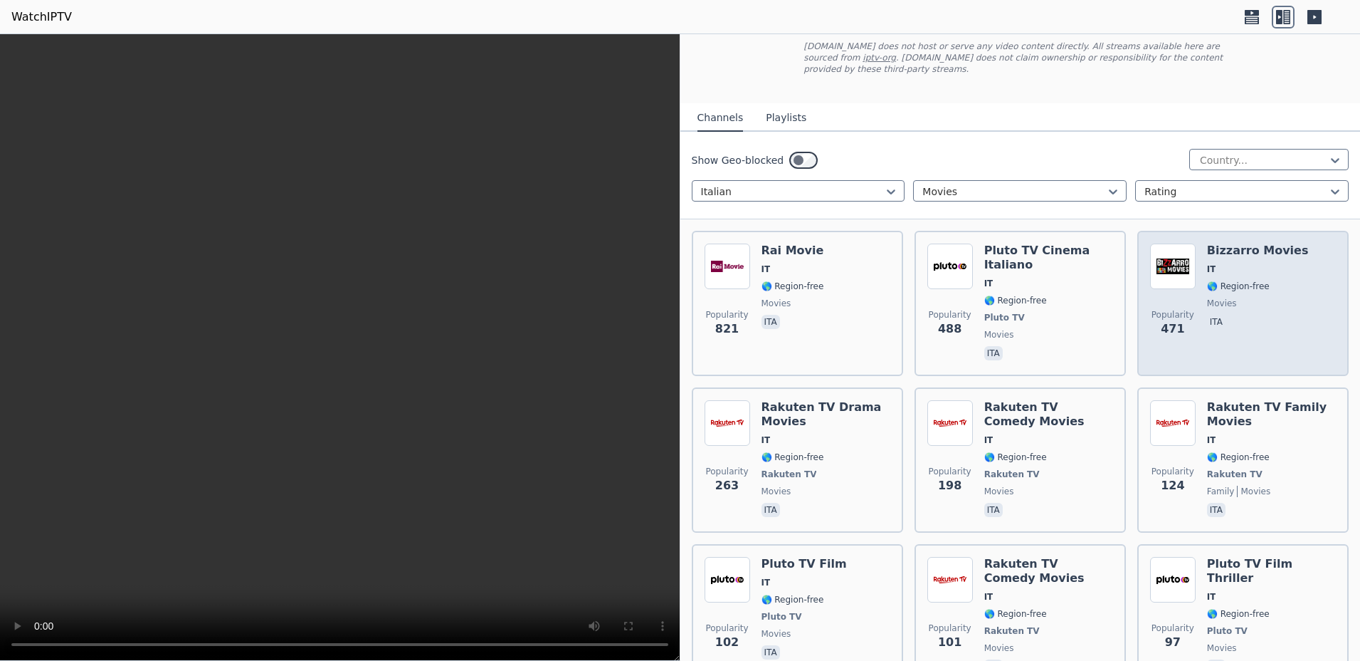
scroll to position [90, 0]
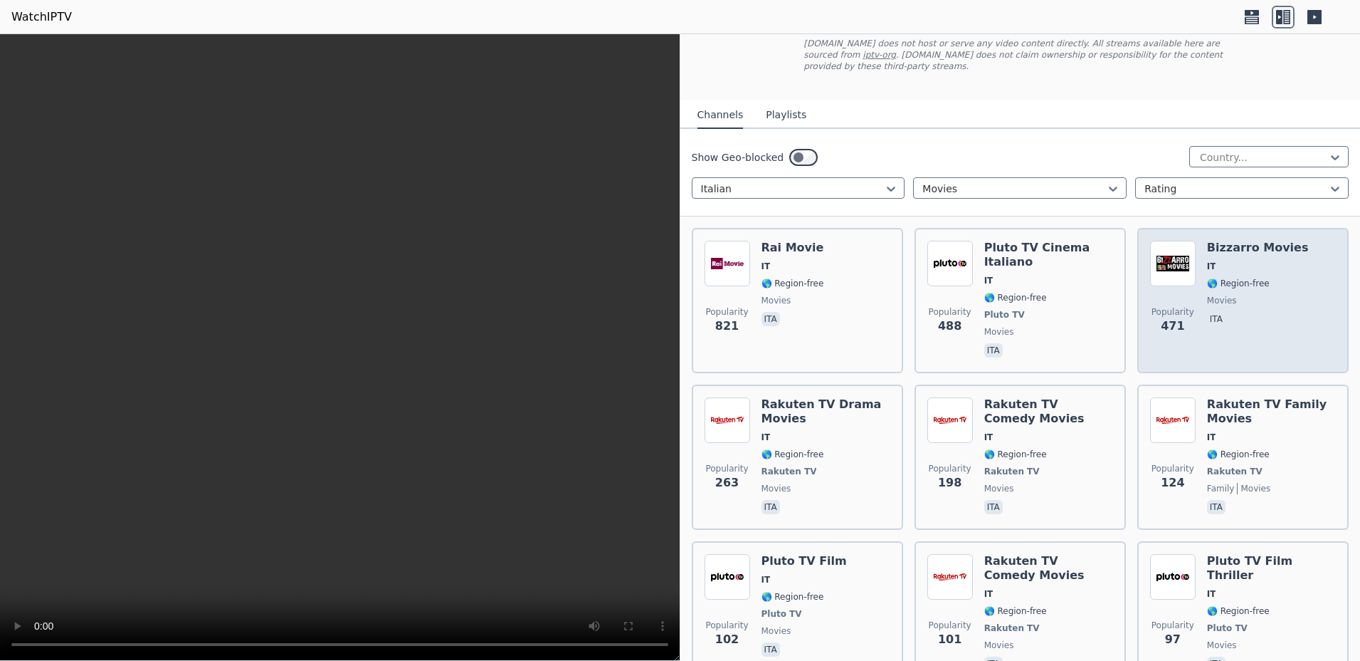
click at [1224, 241] on h6 "Bizzarro Movies" at bounding box center [1258, 248] width 102 height 14
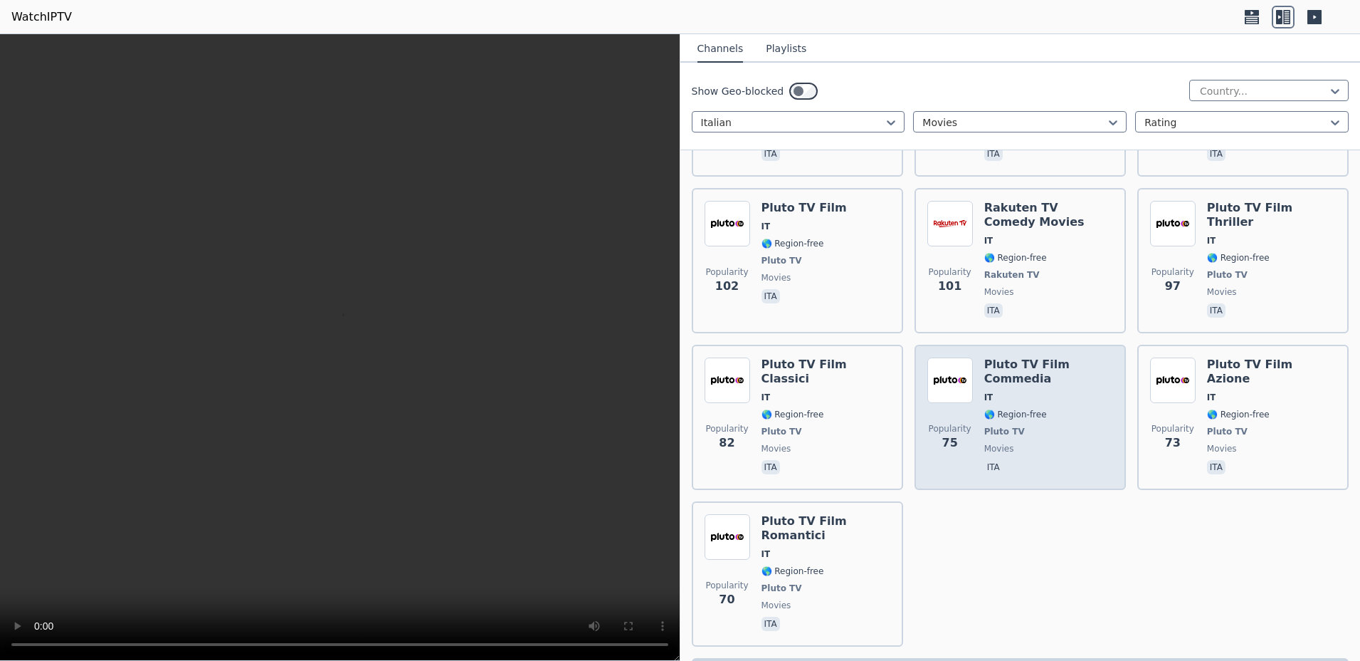
scroll to position [463, 0]
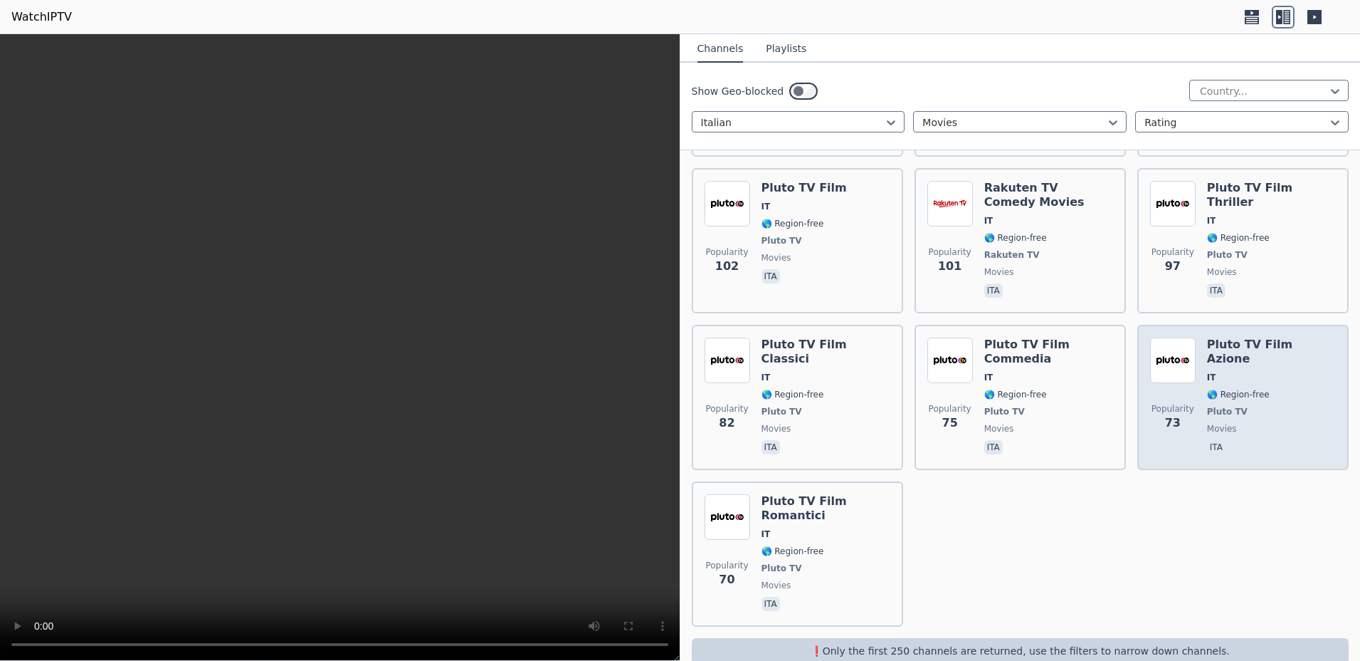
click at [1237, 372] on span "IT" at bounding box center [1271, 377] width 129 height 11
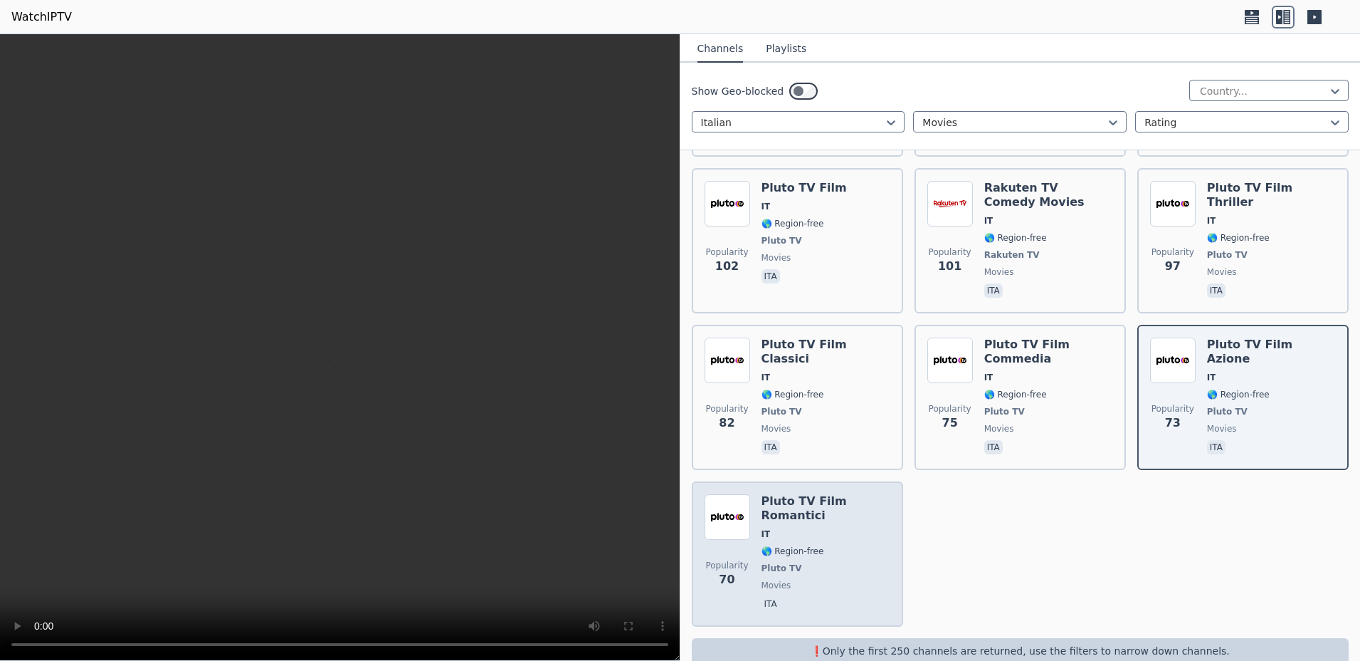
click at [845, 528] on span "IT" at bounding box center [826, 533] width 129 height 11
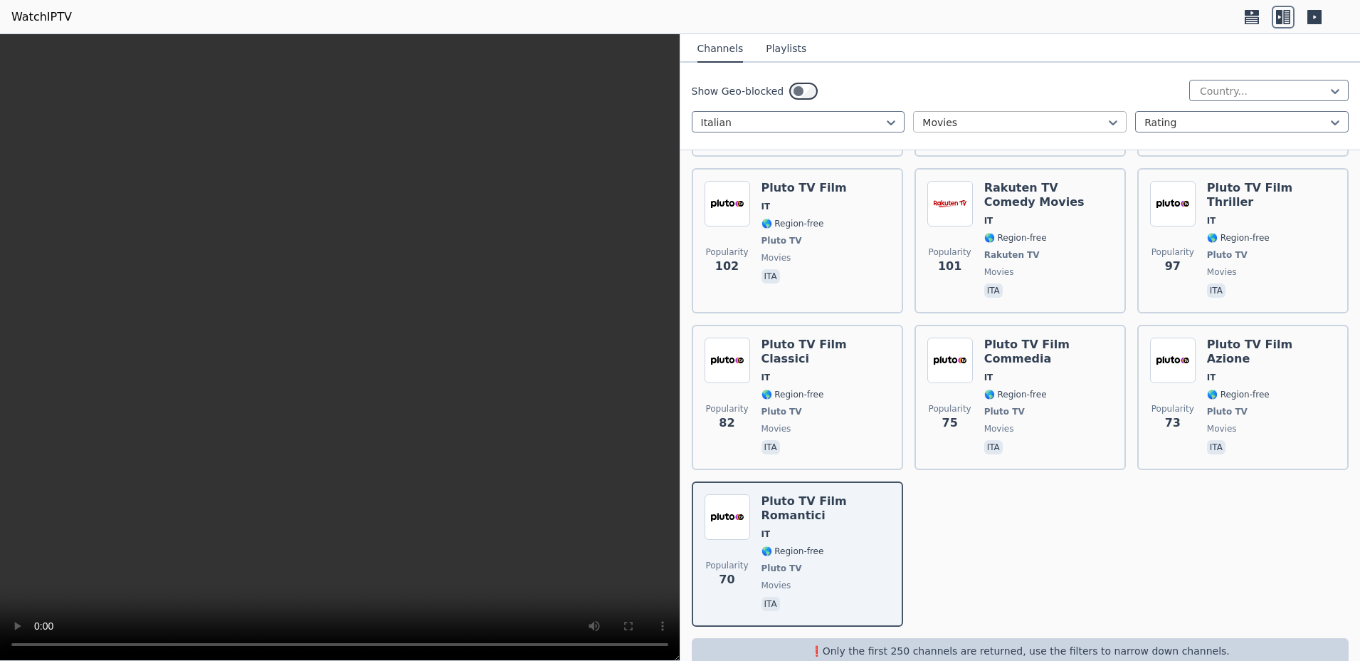
click at [1007, 130] on div "Movies" at bounding box center [1020, 121] width 214 height 21
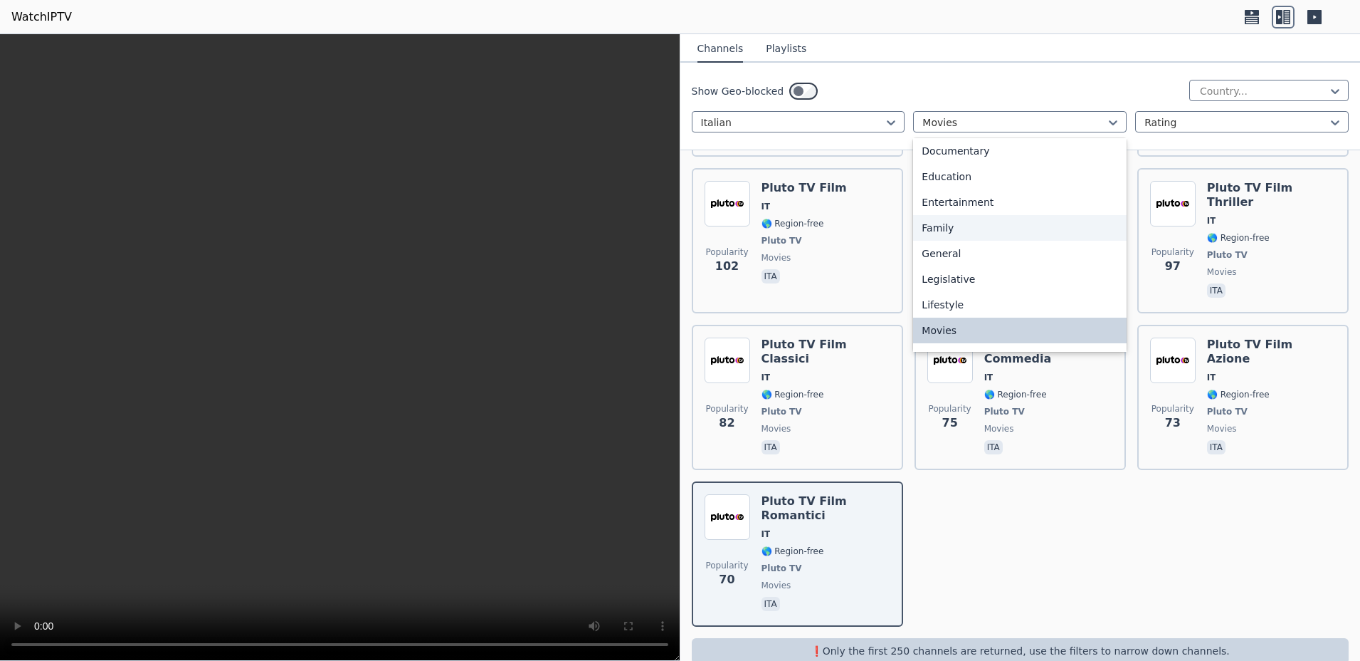
scroll to position [0, 0]
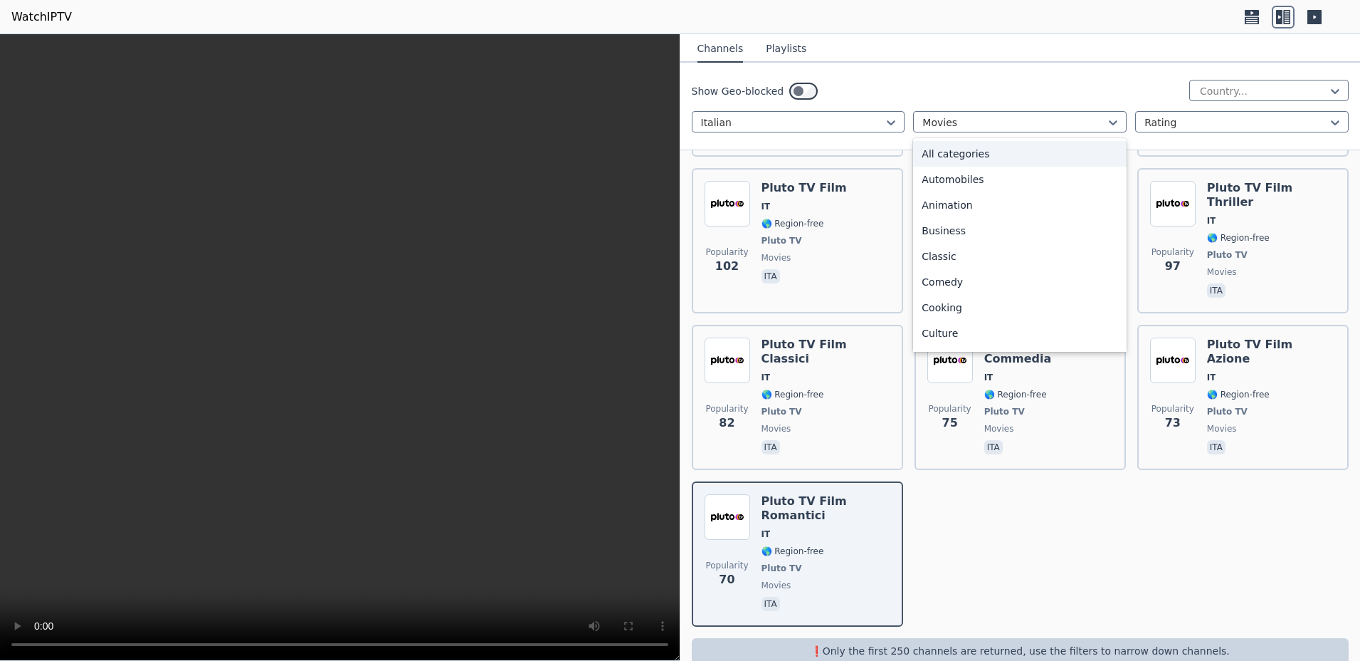
click at [964, 147] on div "All categories" at bounding box center [1020, 154] width 214 height 26
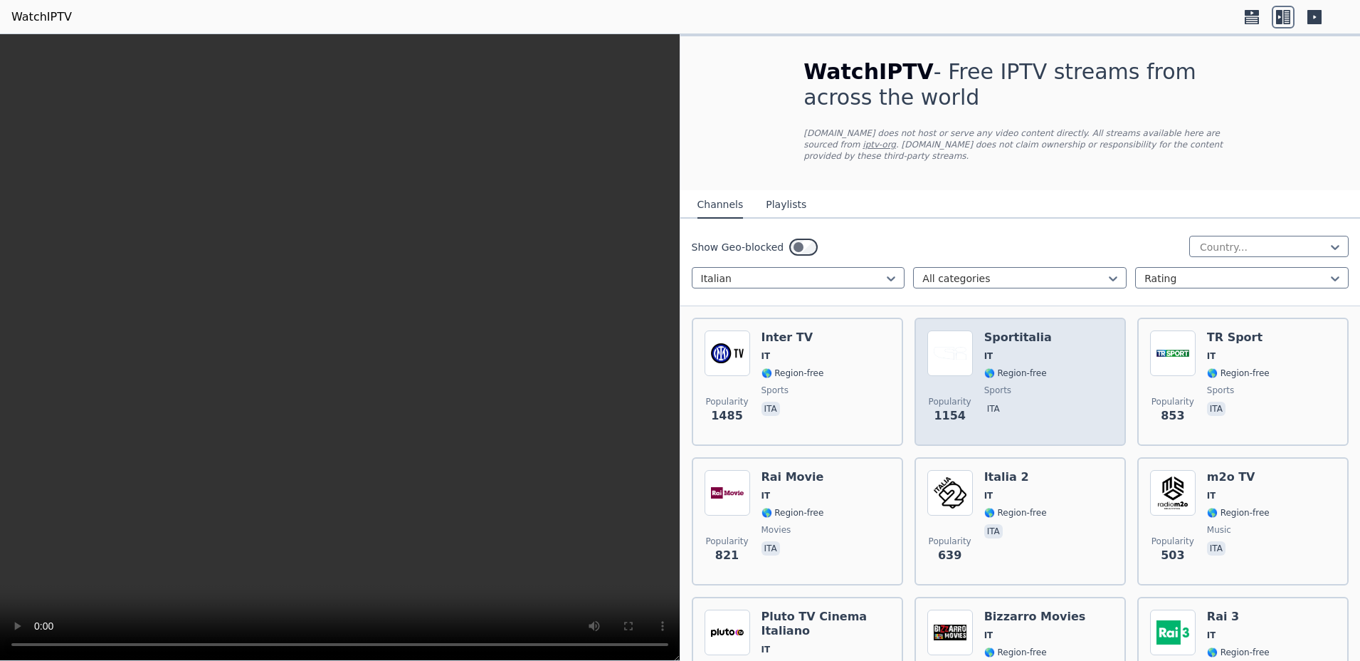
scroll to position [179, 0]
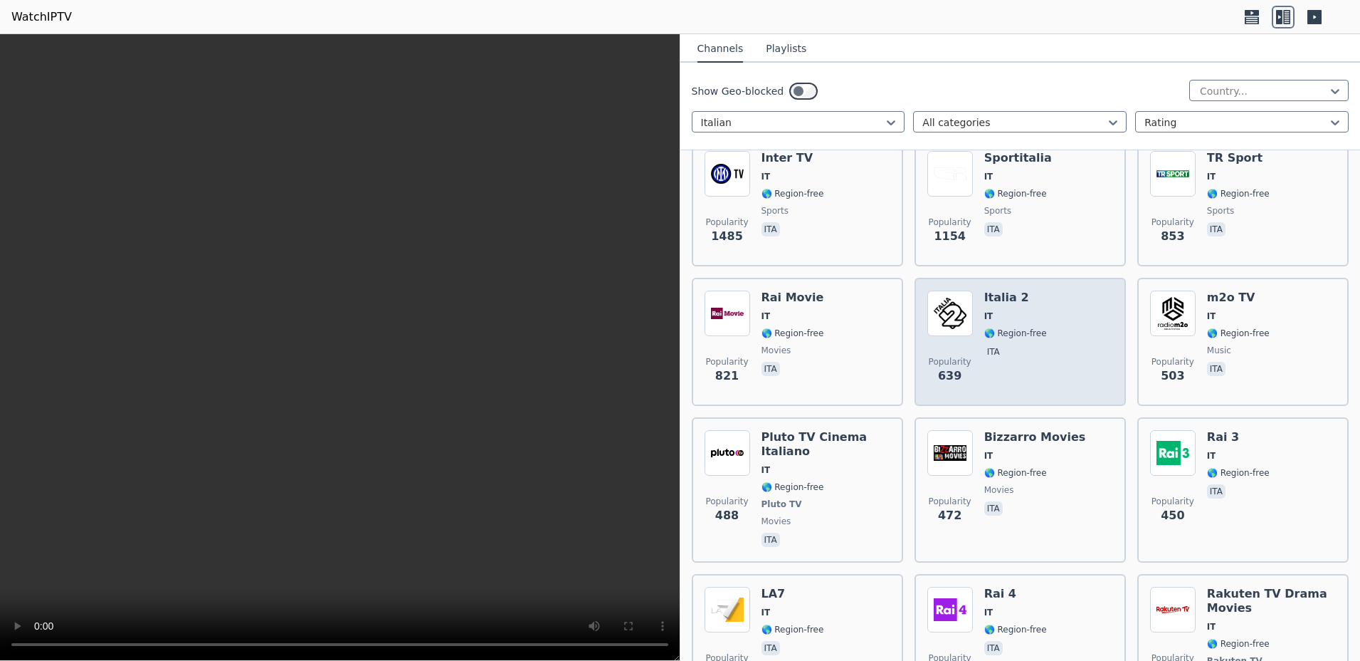
click at [1028, 310] on span "IT" at bounding box center [1015, 315] width 63 height 11
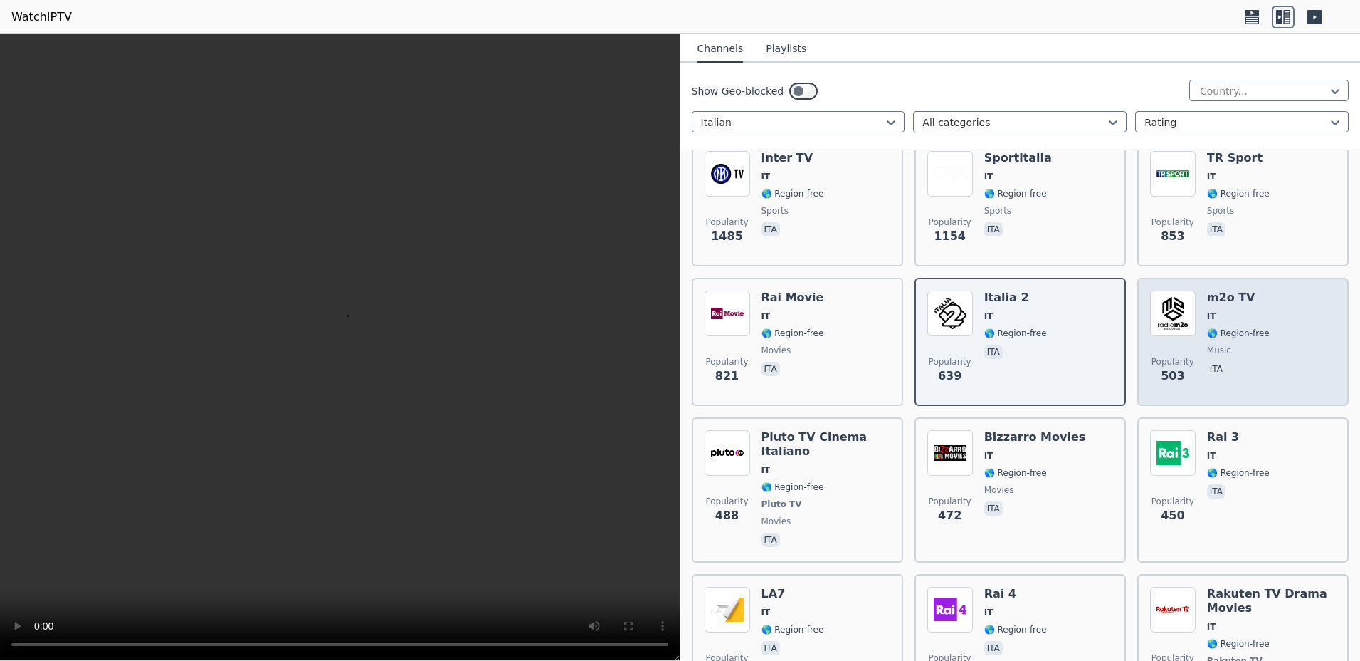
click at [1211, 313] on div "m2o TV IT 🌎 Region-free music ita" at bounding box center [1238, 341] width 63 height 102
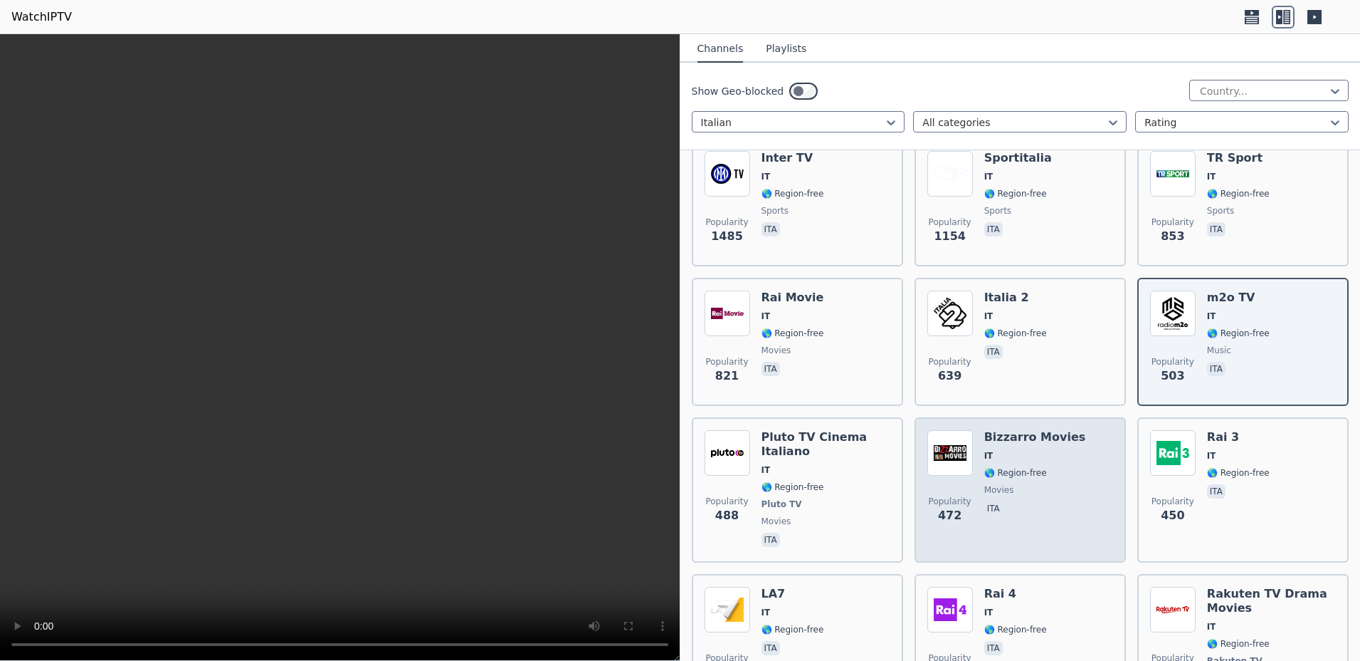
click at [1048, 430] on h6 "Bizzarro Movies" at bounding box center [1035, 437] width 102 height 14
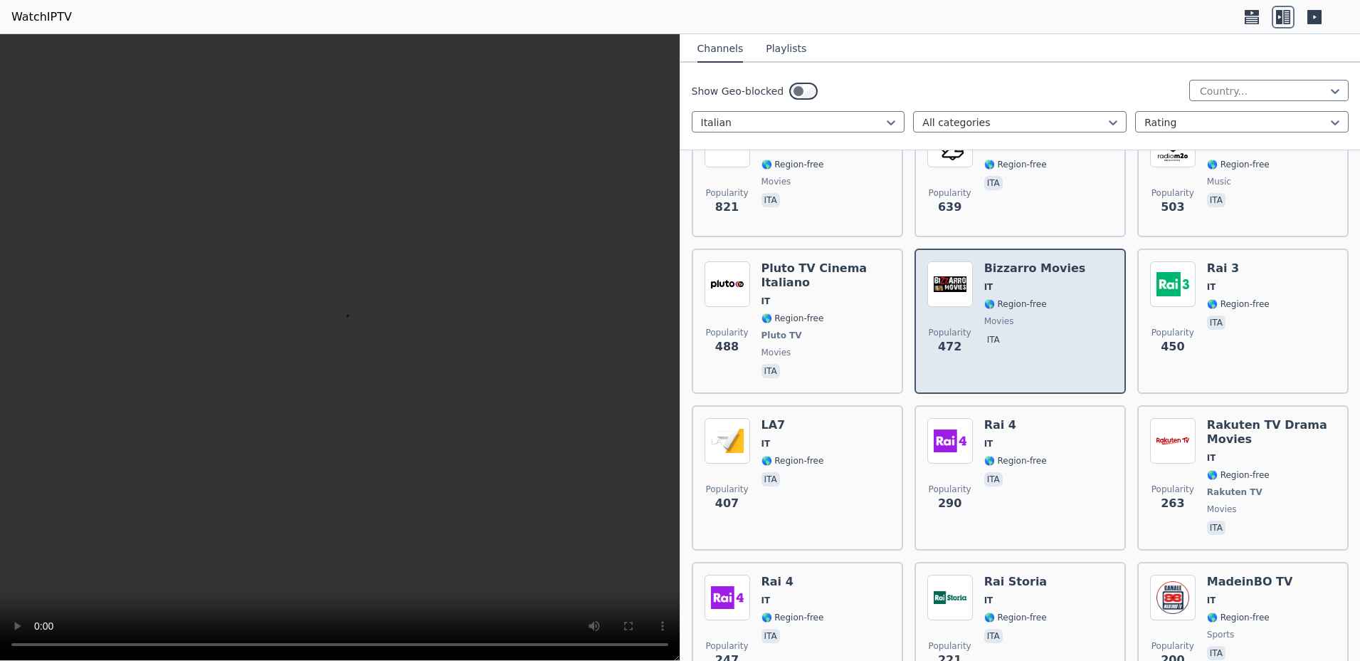
scroll to position [359, 0]
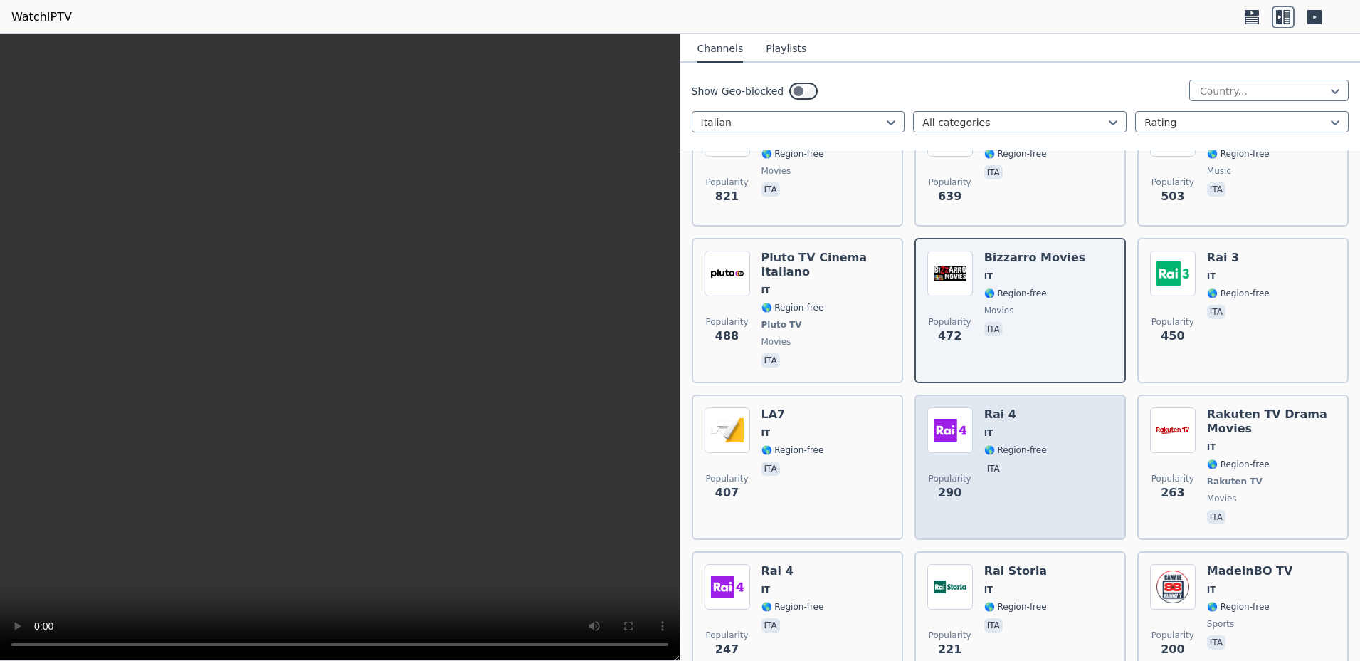
click at [1000, 427] on span "IT" at bounding box center [1015, 432] width 63 height 11
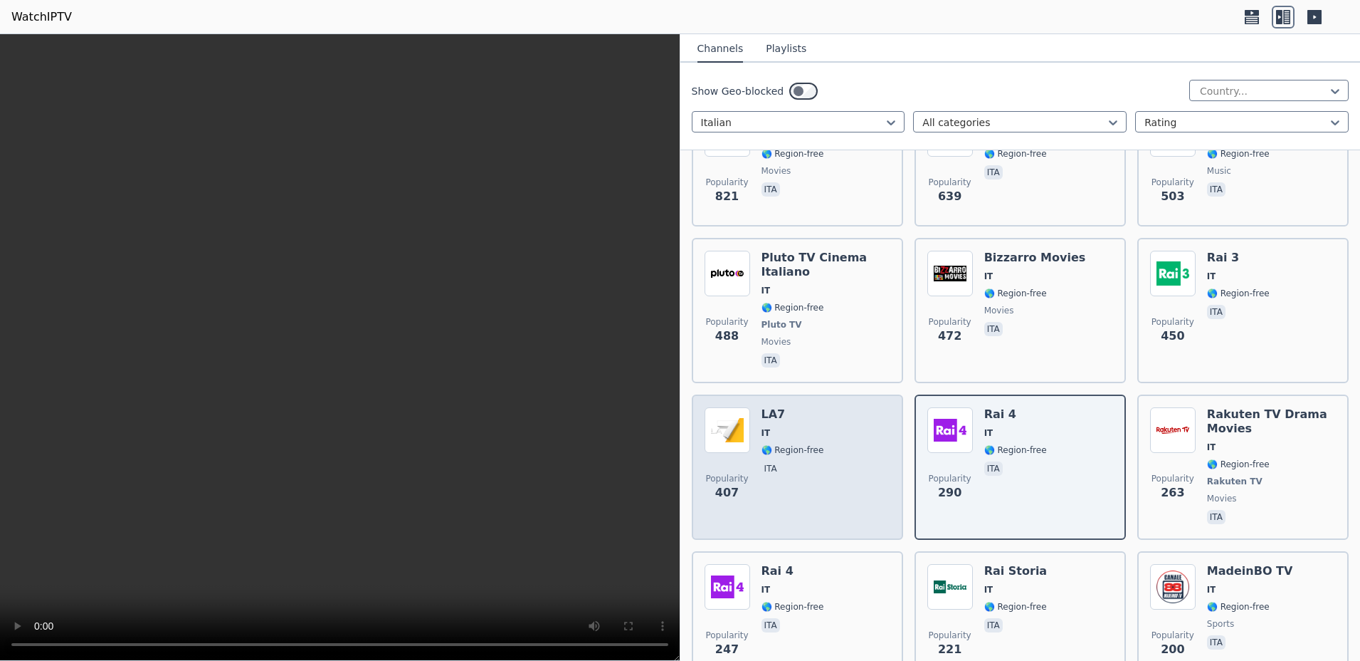
click at [808, 444] on span "🌎 Region-free" at bounding box center [793, 449] width 63 height 11
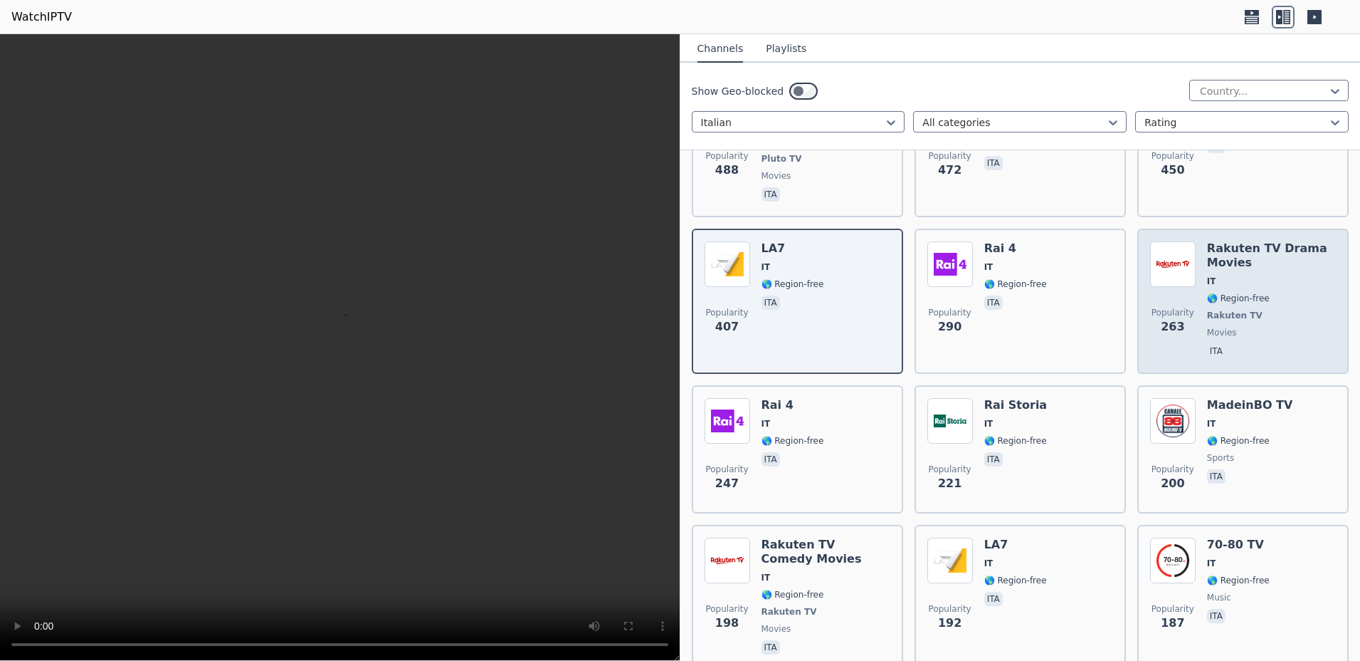
scroll to position [628, 0]
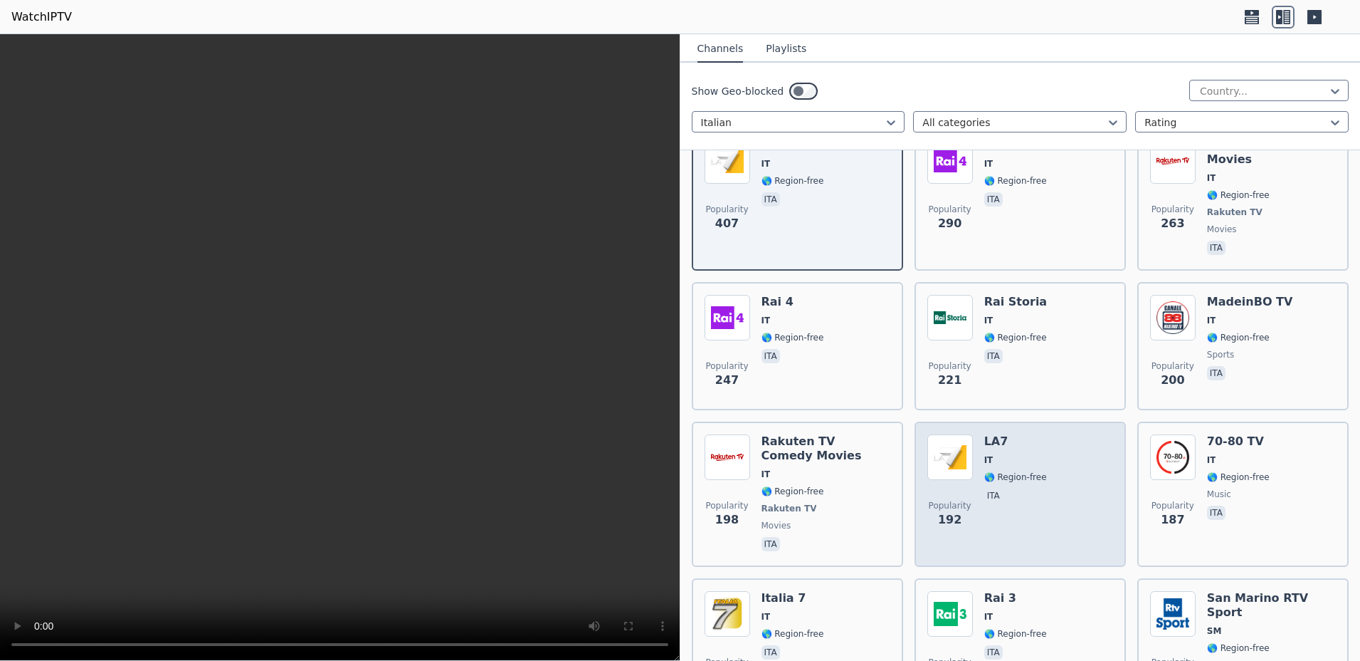
click at [1003, 471] on span "🌎 Region-free" at bounding box center [1015, 476] width 63 height 11
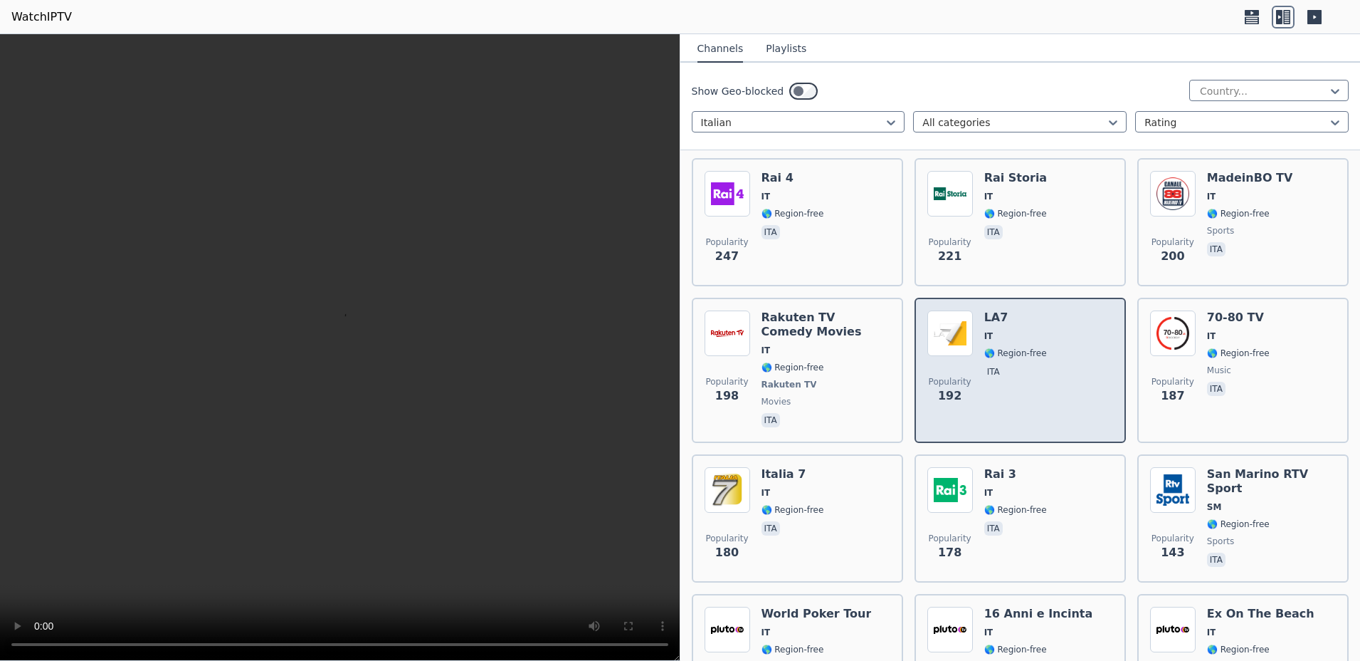
scroll to position [897, 0]
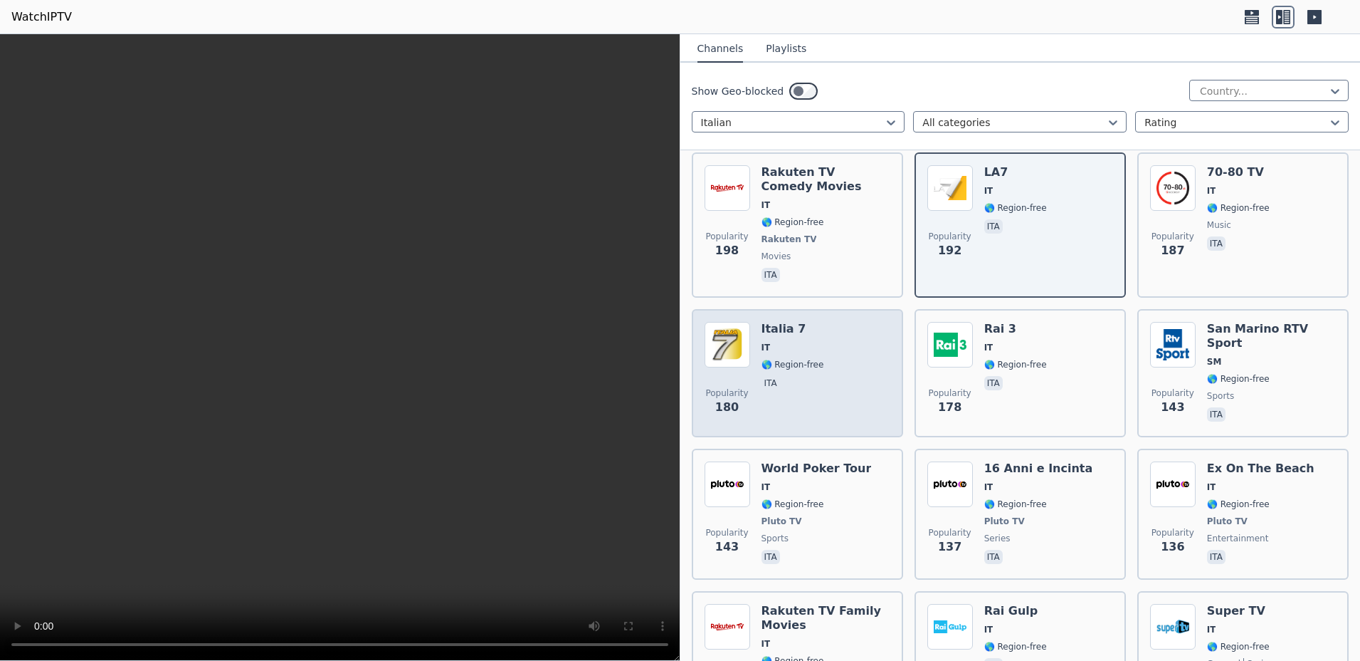
click at [797, 346] on div "Italia 7 IT 🌎 Region-free ita" at bounding box center [793, 373] width 63 height 102
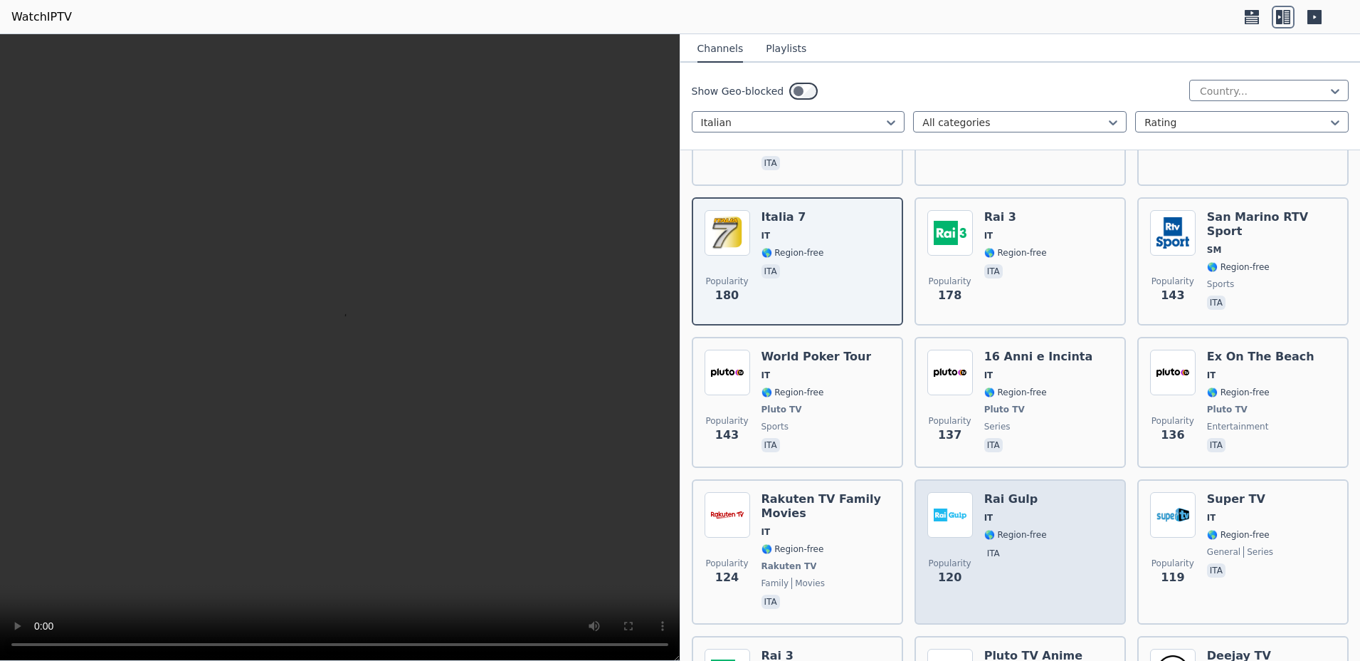
scroll to position [1076, 0]
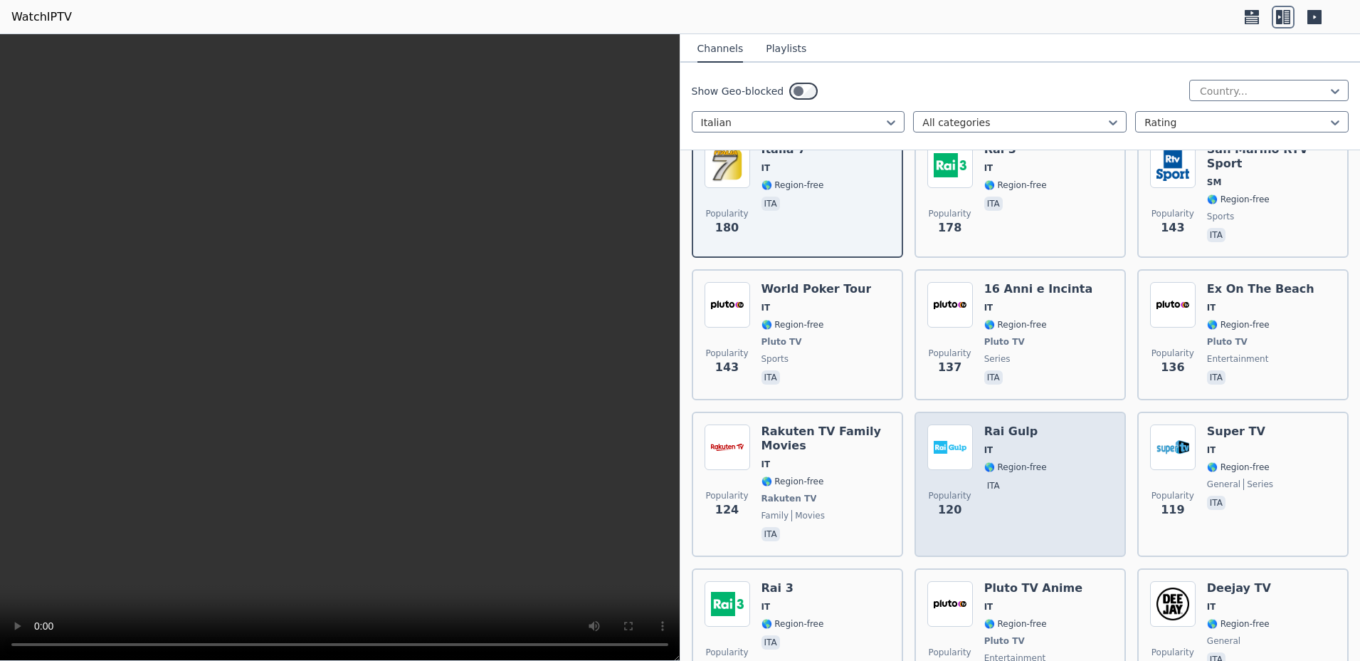
click at [1009, 461] on span "🌎 Region-free" at bounding box center [1015, 466] width 63 height 11
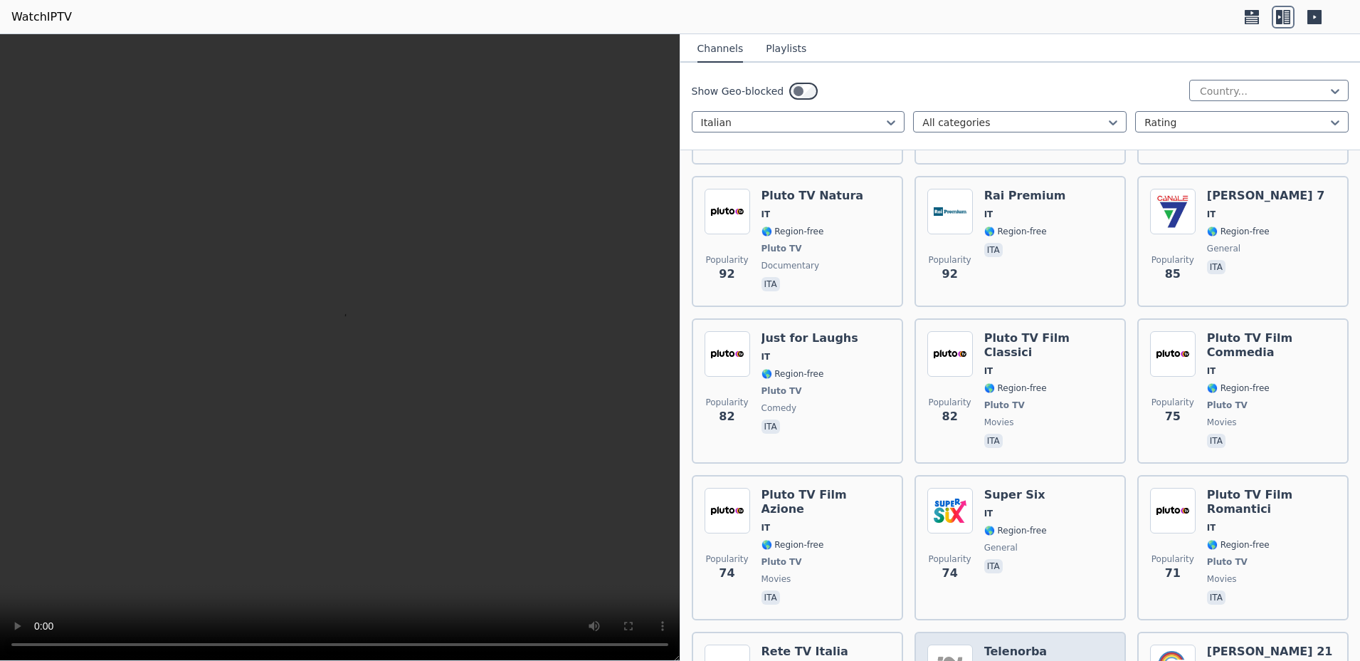
scroll to position [1973, 0]
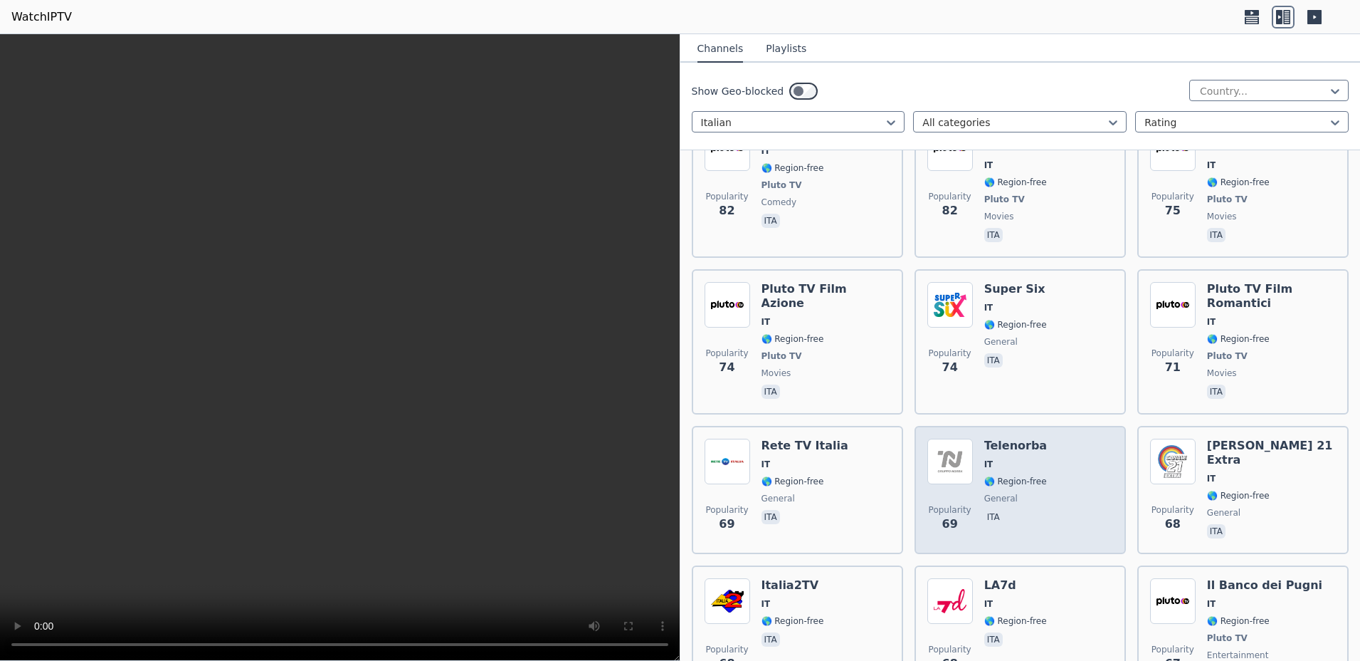
click at [1004, 462] on div "Telenorba IT 🌎 Region-free general ita" at bounding box center [1015, 489] width 63 height 102
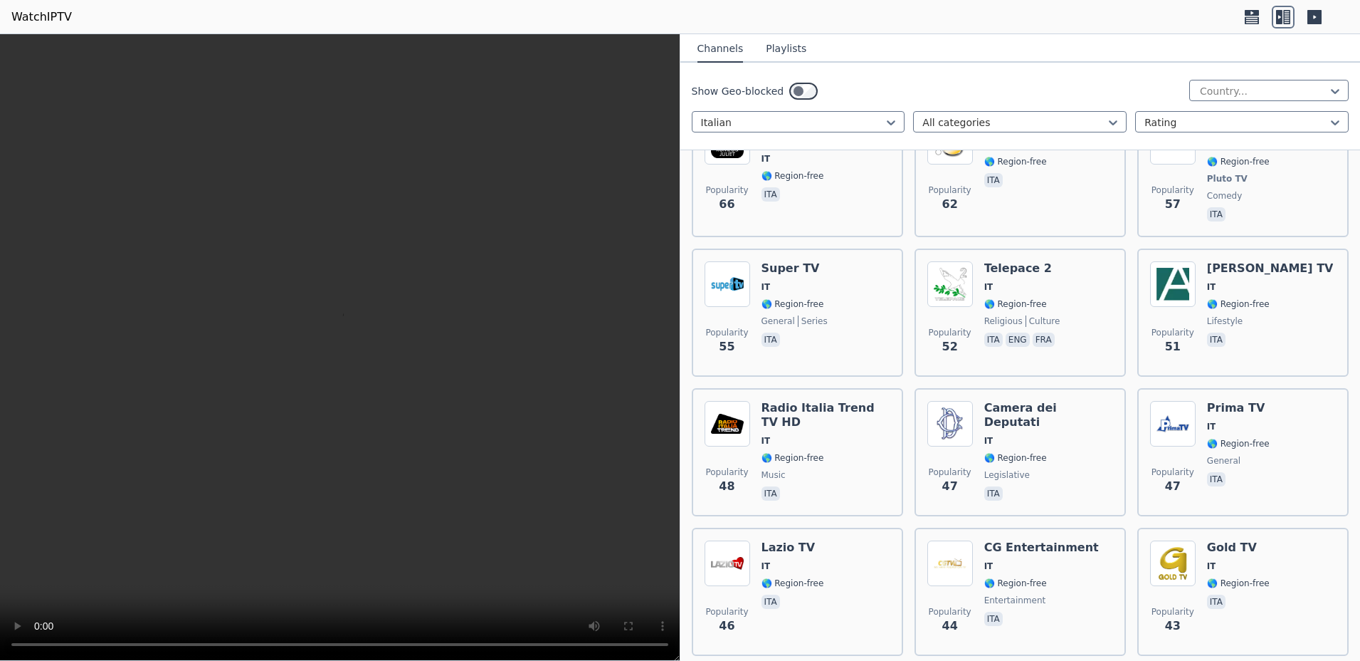
scroll to position [2690, 0]
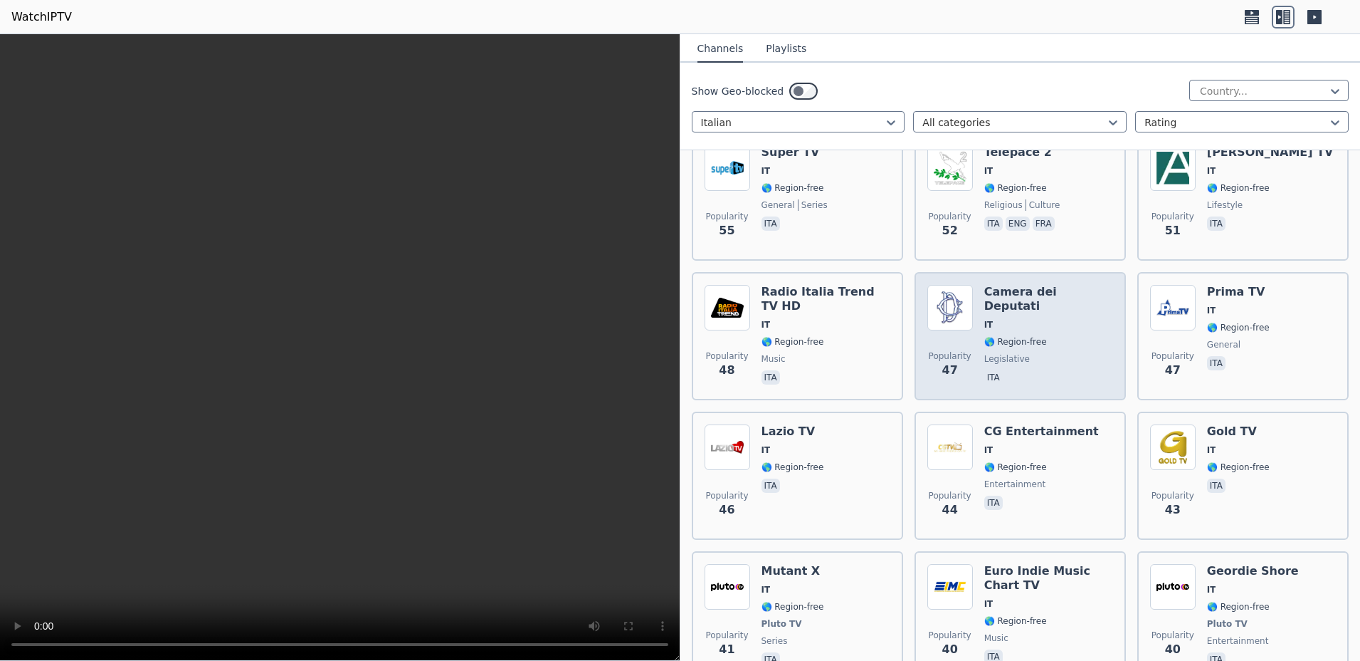
click at [1032, 285] on h6 "Camera dei Deputati" at bounding box center [1048, 299] width 129 height 28
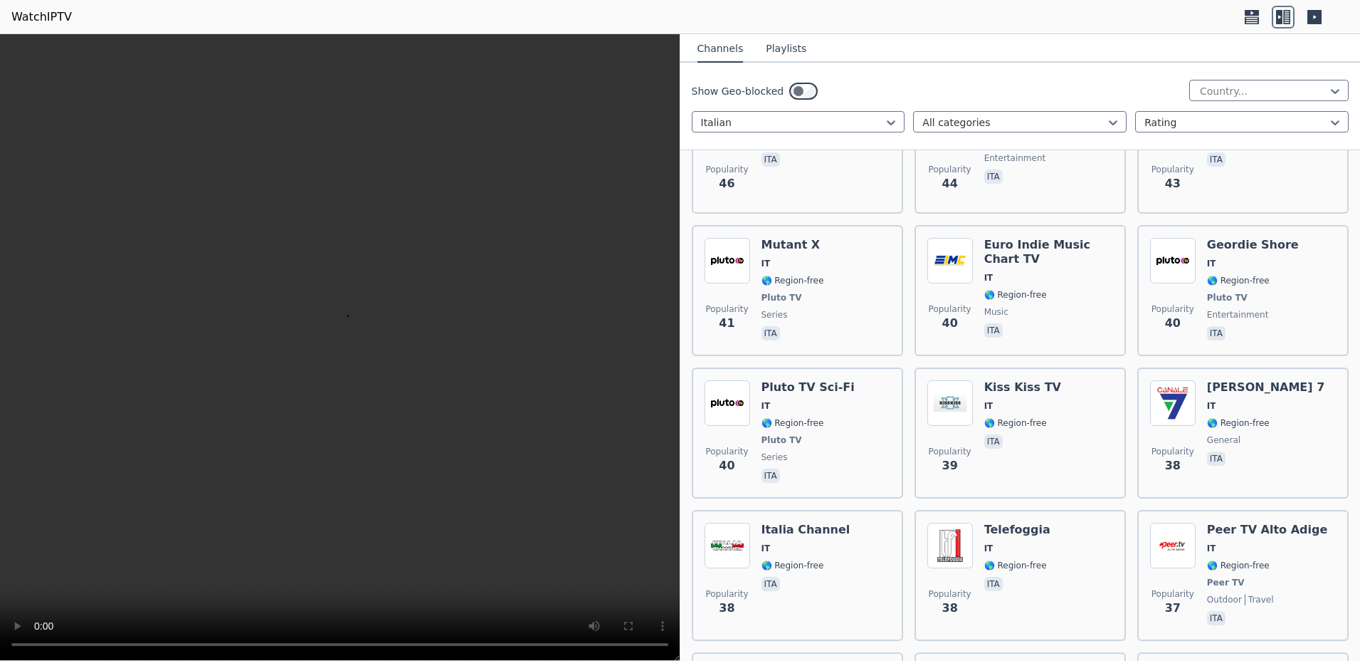
scroll to position [3049, 0]
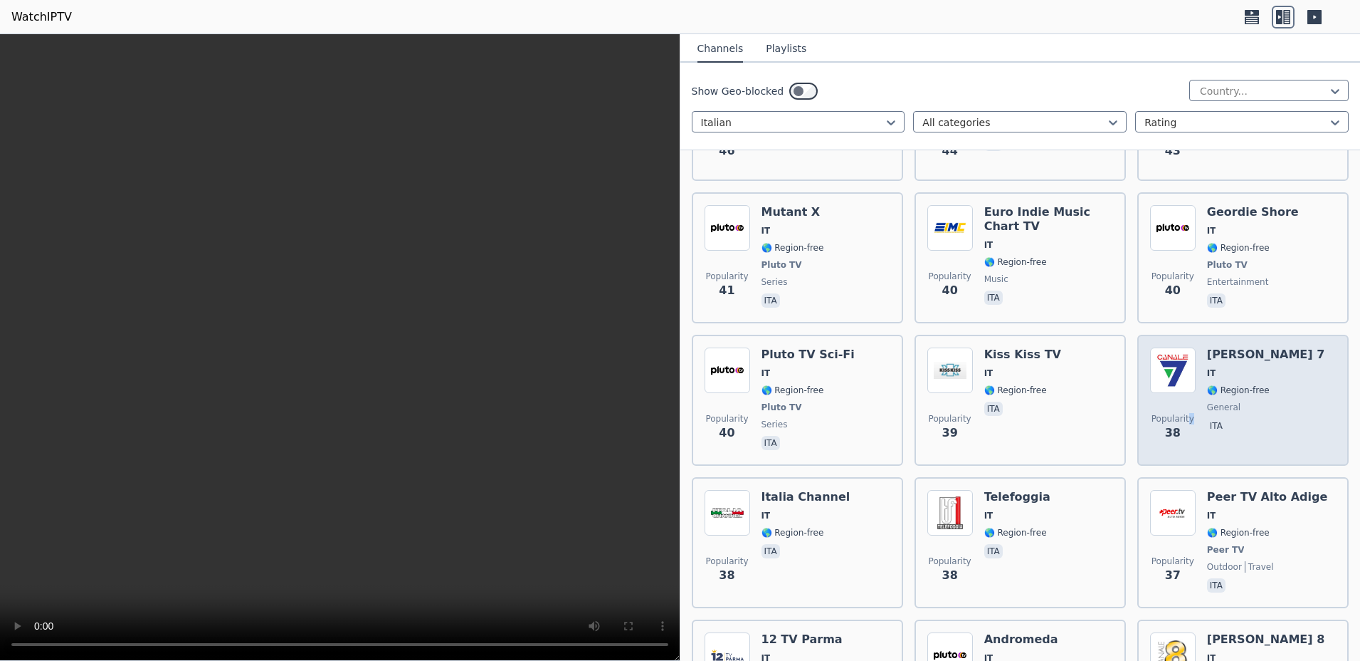
click at [1181, 413] on span "Popularity" at bounding box center [1173, 418] width 43 height 11
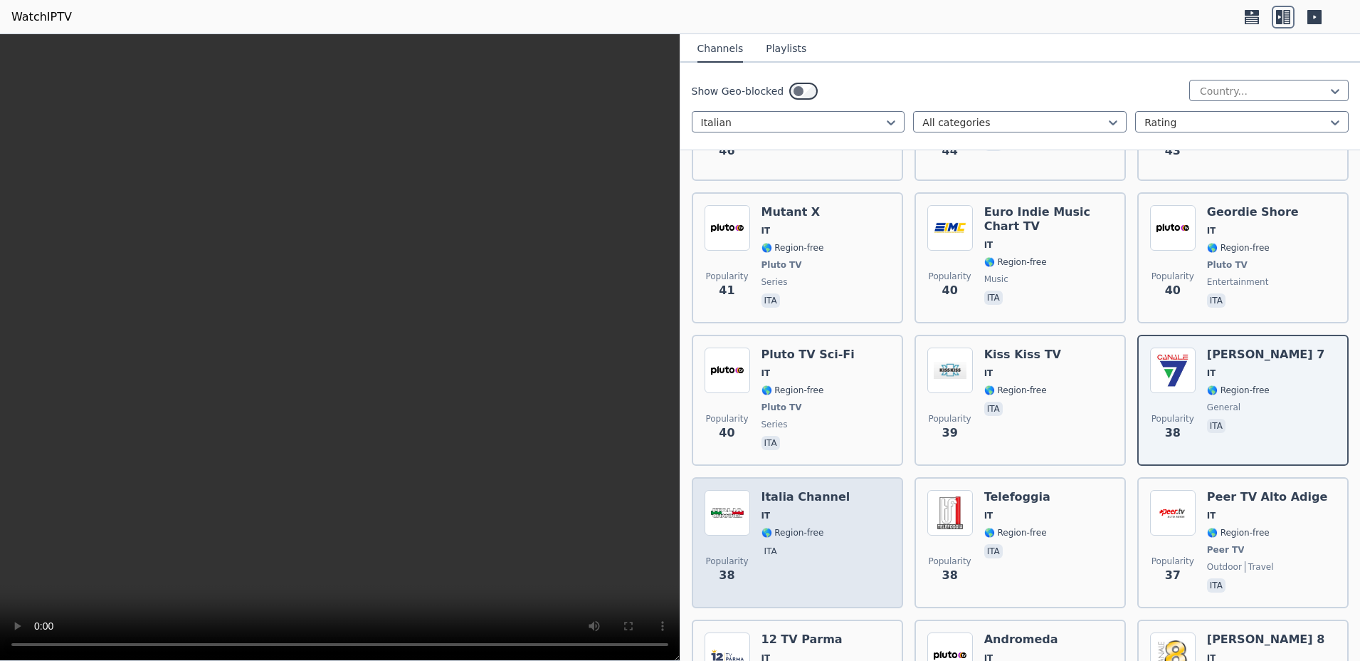
click at [819, 510] on span "IT" at bounding box center [806, 515] width 89 height 11
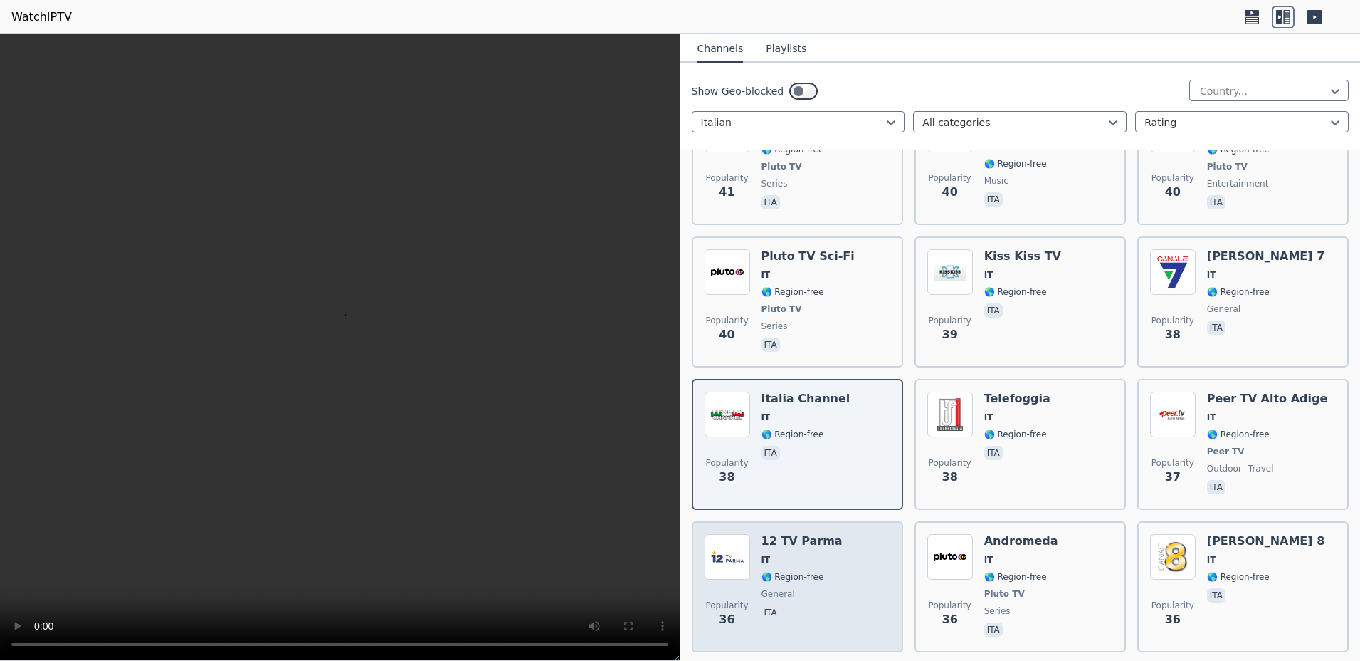
scroll to position [3318, 0]
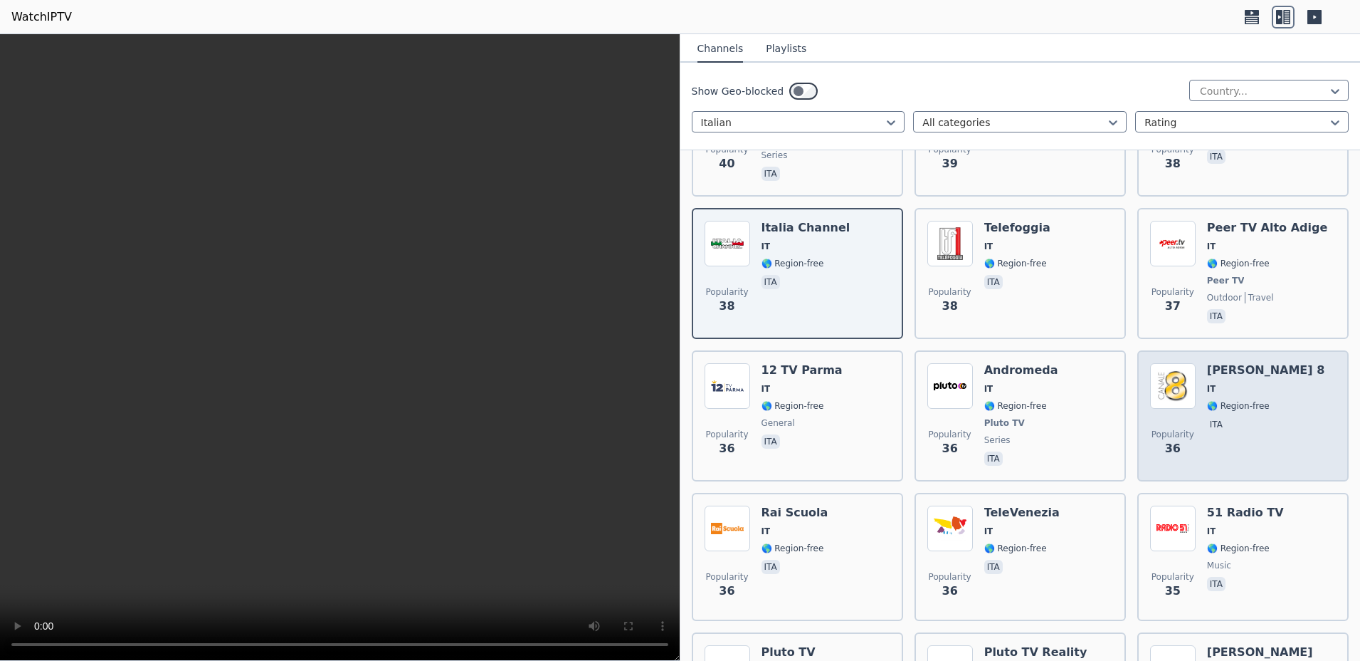
click at [1241, 372] on div "[PERSON_NAME] 8 IT 🌎 Region-free ita" at bounding box center [1265, 415] width 117 height 105
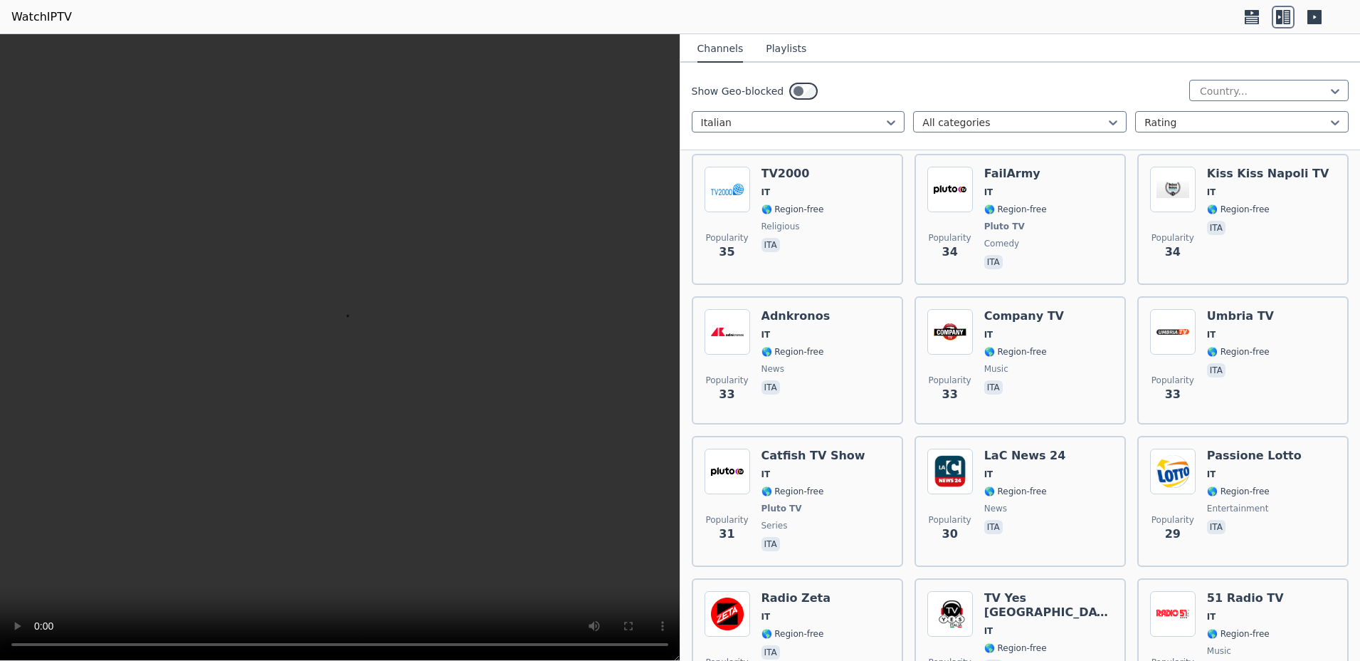
scroll to position [4036, 0]
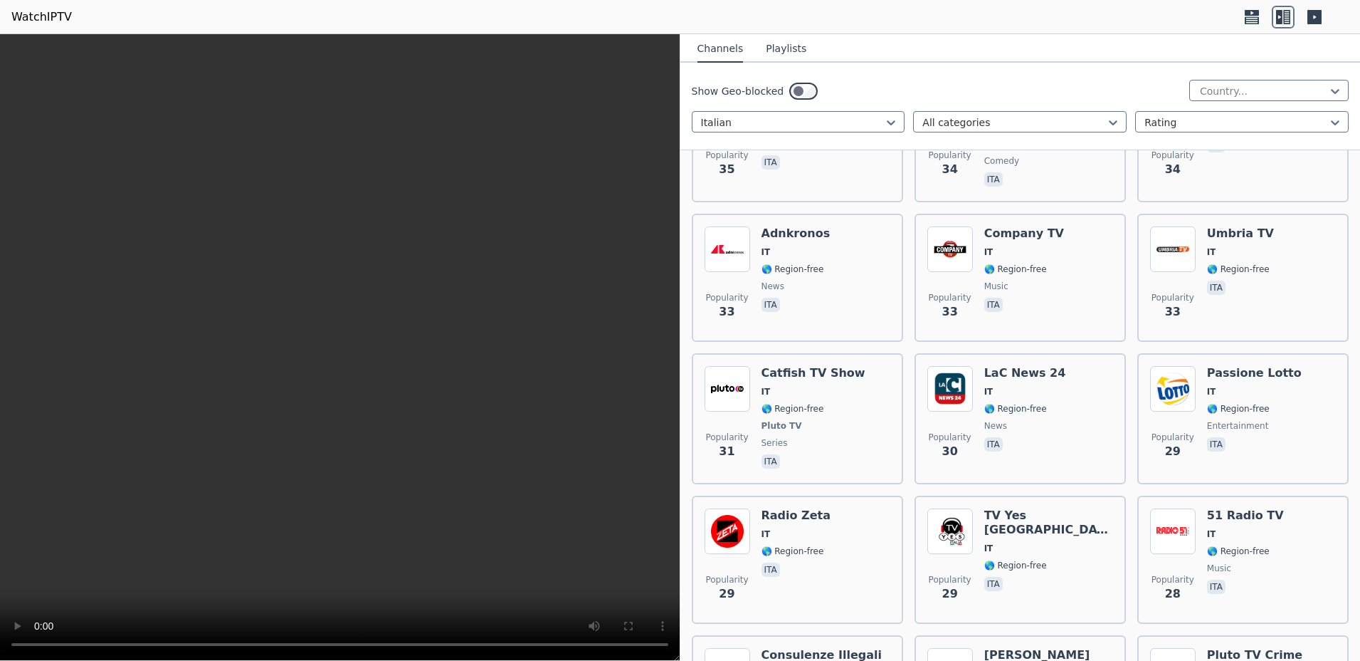
click at [1048, 508] on div "Popularity 29 TV Yes [GEOGRAPHIC_DATA] IT 🌎 Region-free ita" at bounding box center [1020, 559] width 186 height 102
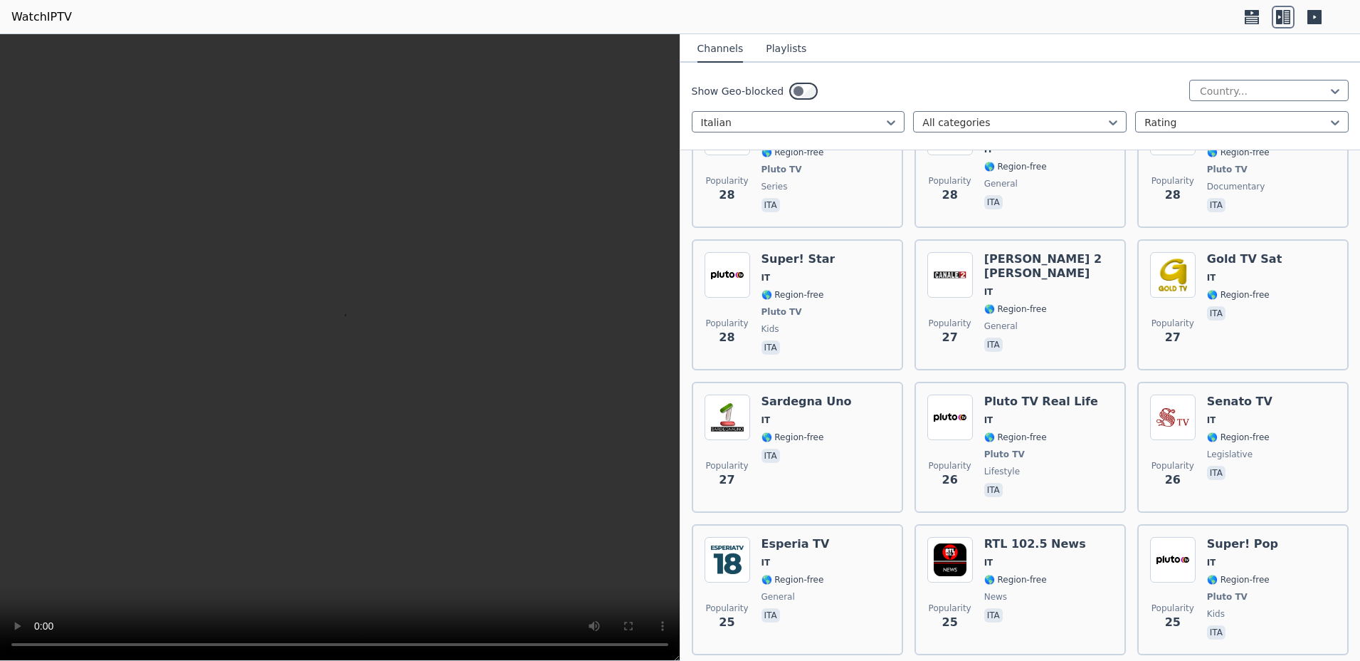
scroll to position [4753, 0]
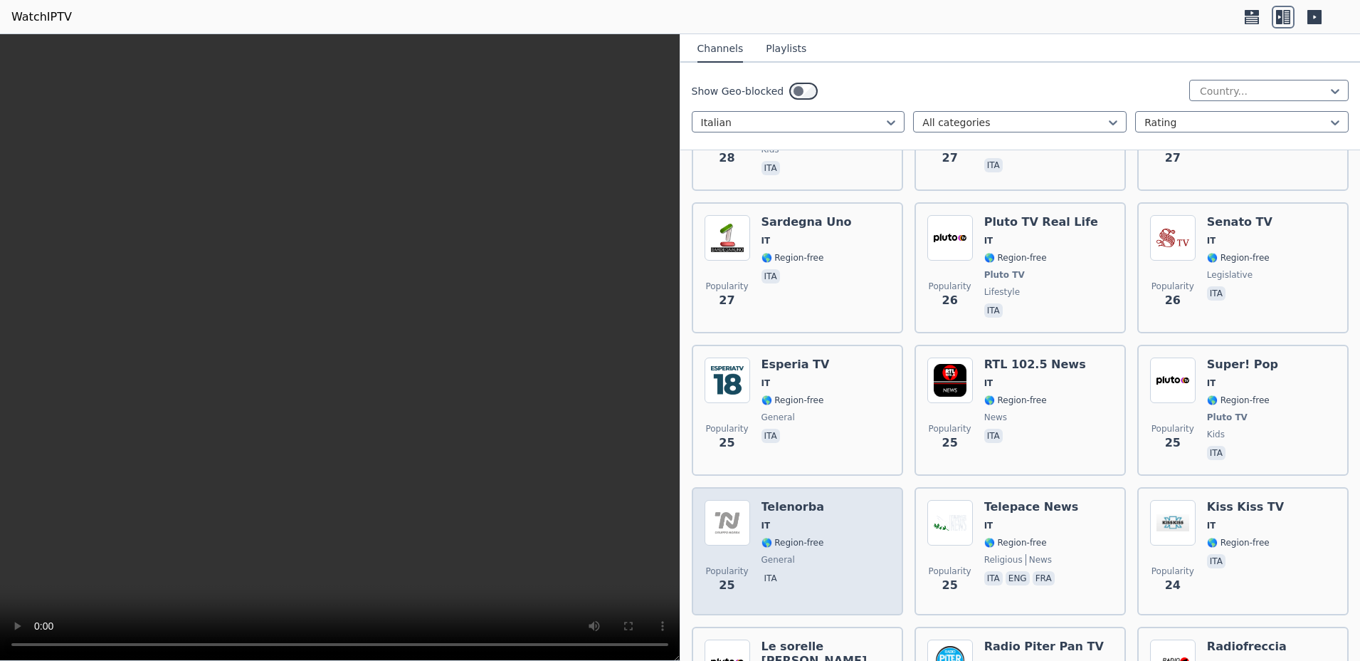
click at [871, 522] on div "Popularity 25 Telenorba IT 🌎 Region-free general ita" at bounding box center [798, 551] width 186 height 102
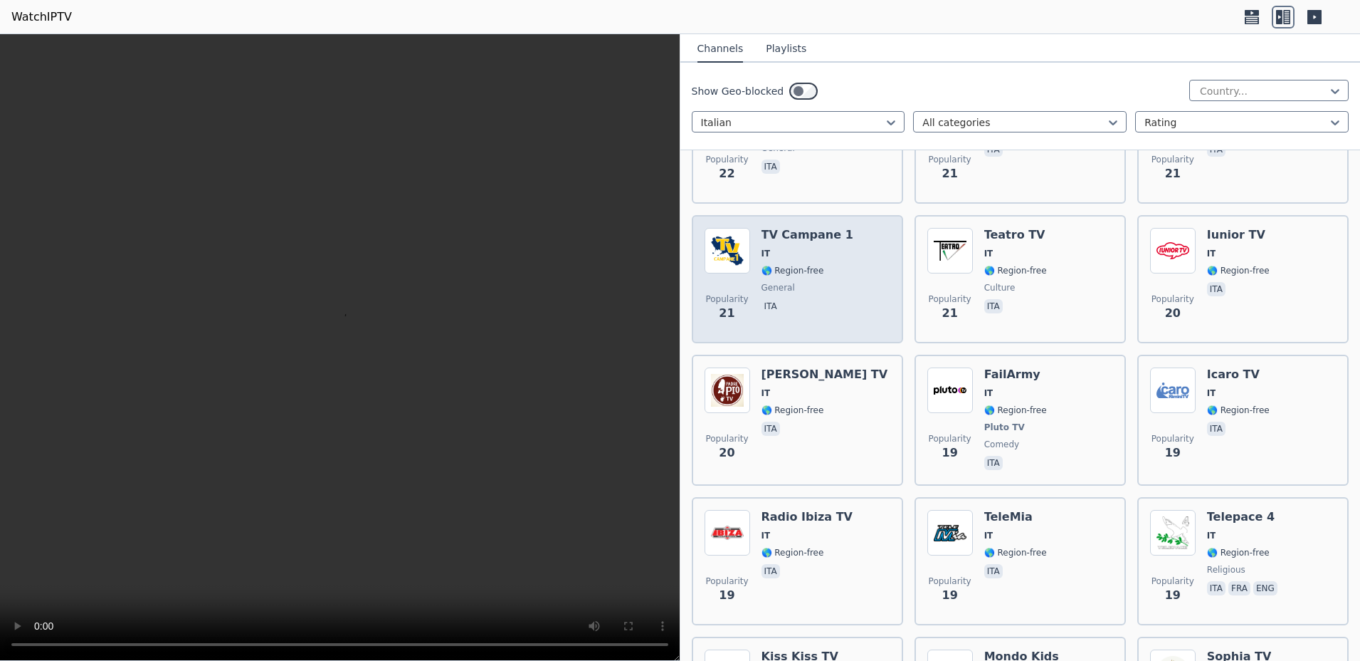
scroll to position [5650, 0]
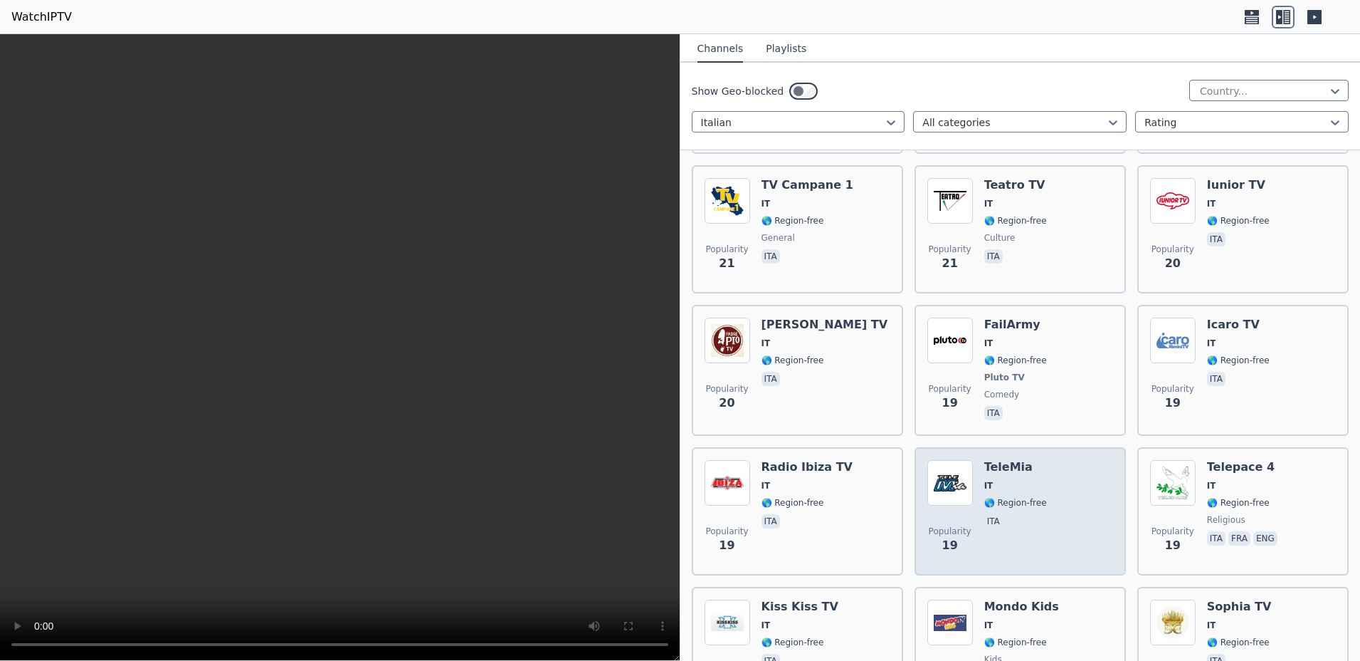
click at [1030, 460] on div "TeleMia IT 🌎 Region-free ita" at bounding box center [1015, 511] width 63 height 102
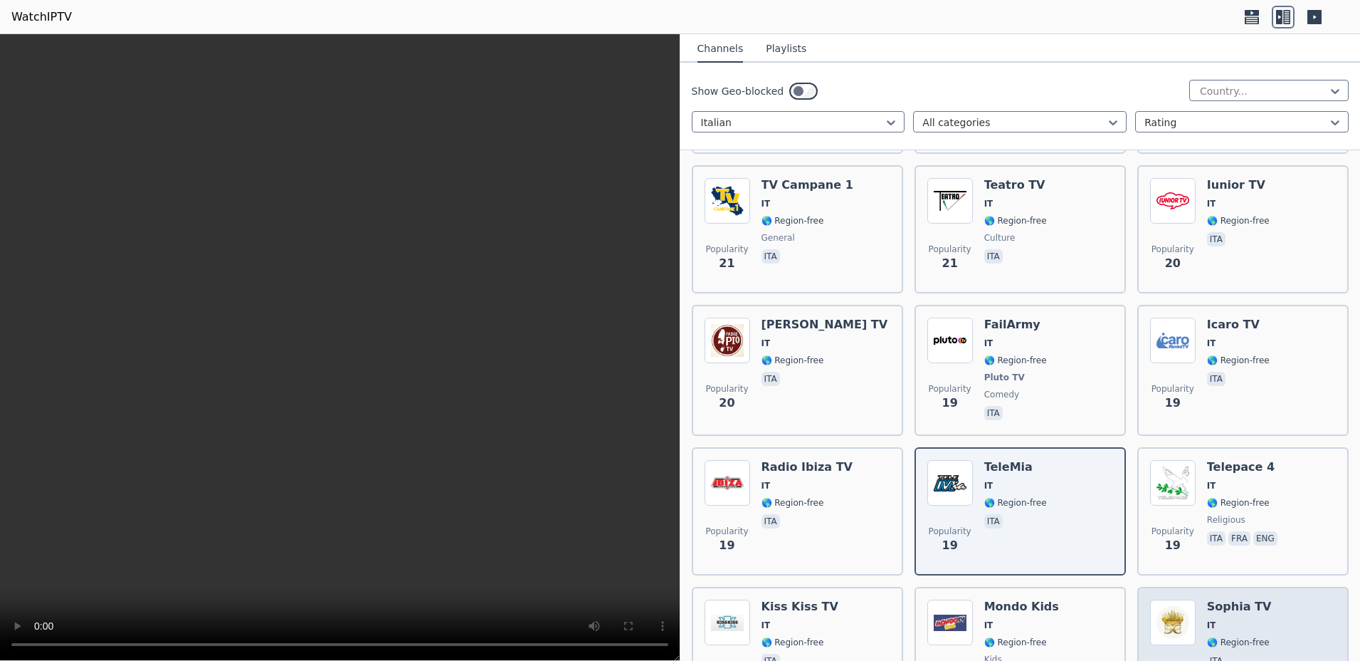
click at [1196, 599] on div "Popularity 18 Sophia TV IT 🌎 Region-free ita" at bounding box center [1243, 650] width 186 height 102
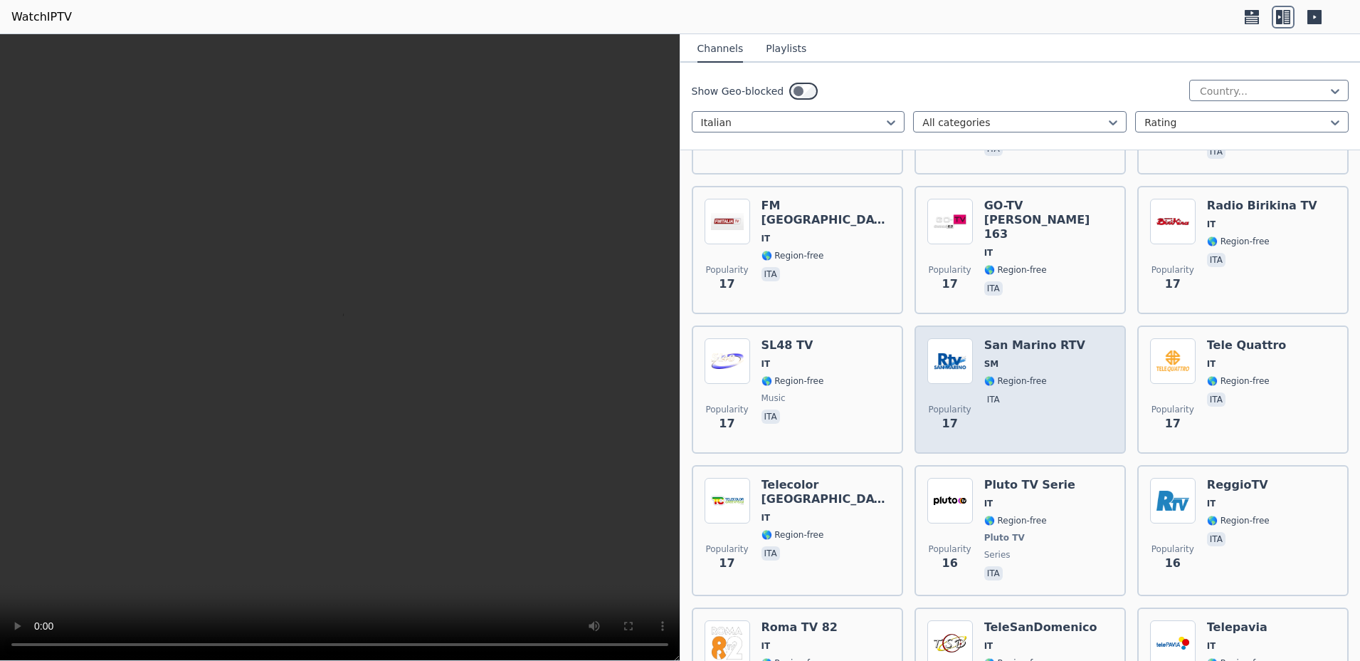
scroll to position [6726, 0]
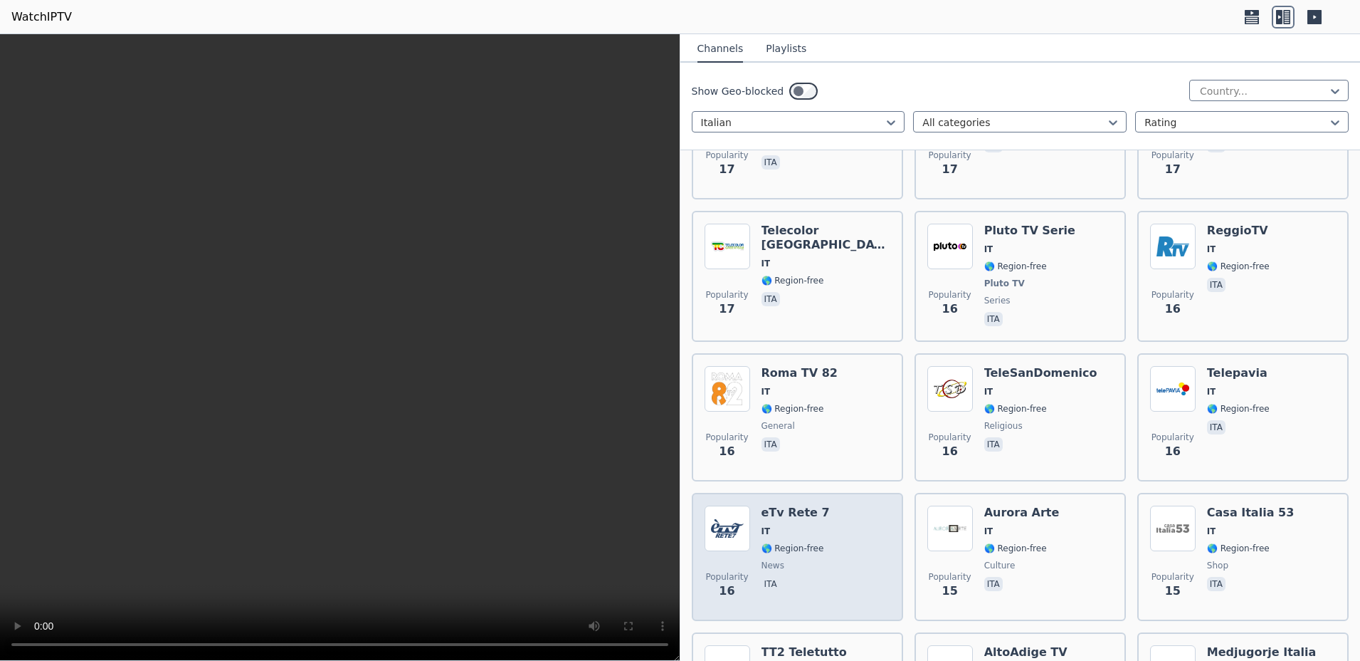
click at [819, 505] on div "Popularity 16 eTv Rete 7 IT 🌎 Region-free news ita" at bounding box center [798, 556] width 186 height 102
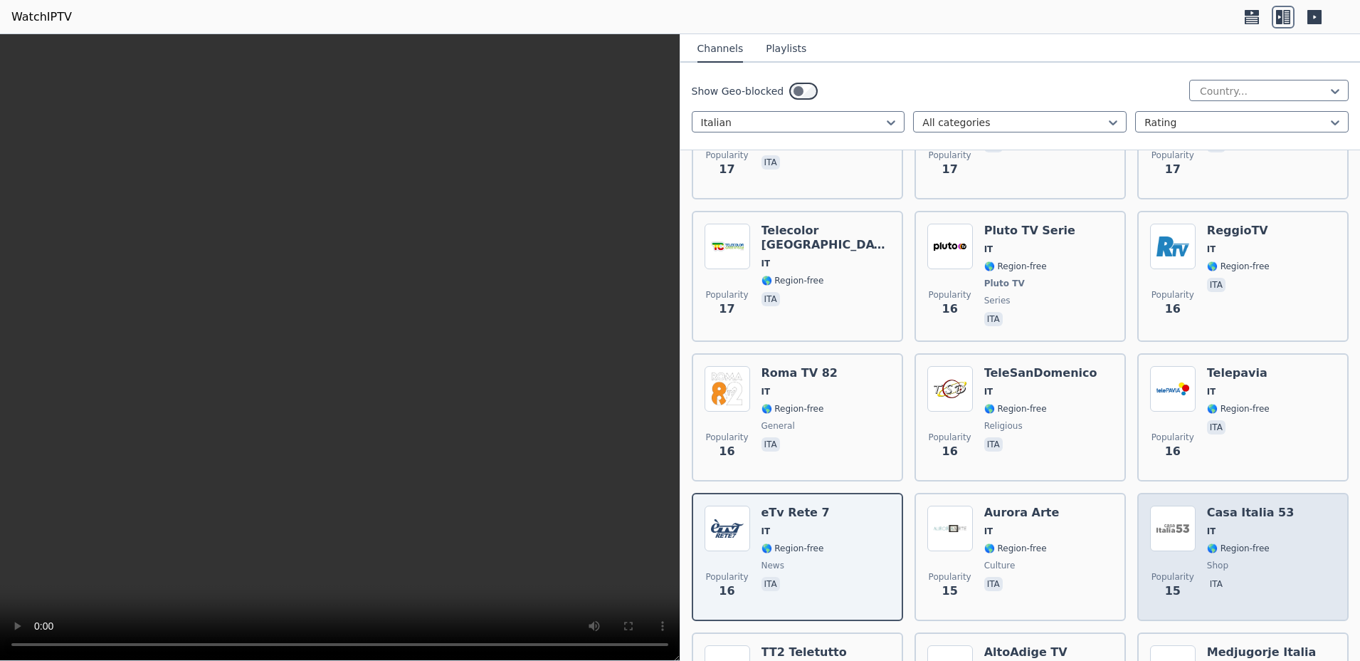
click at [1189, 505] on div "Popularity 15 Casa Italia 53 IT 🌎 Region-free shop ita" at bounding box center [1243, 556] width 186 height 102
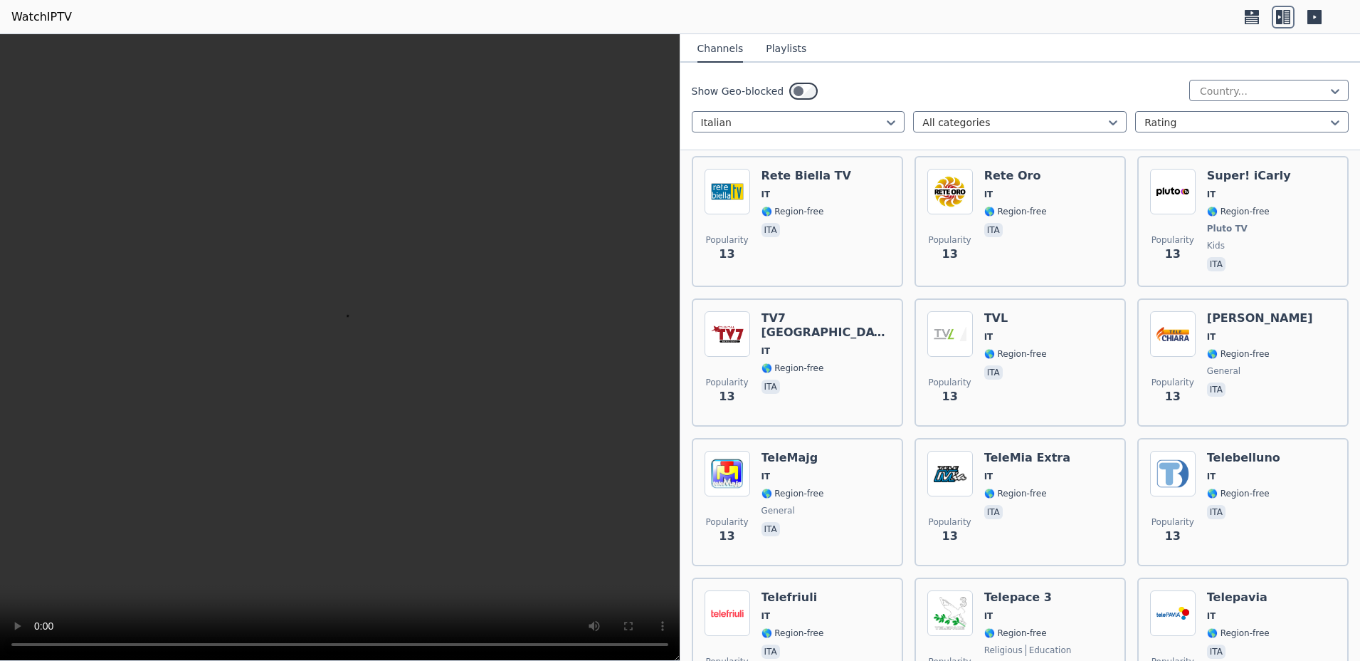
scroll to position [8161, 0]
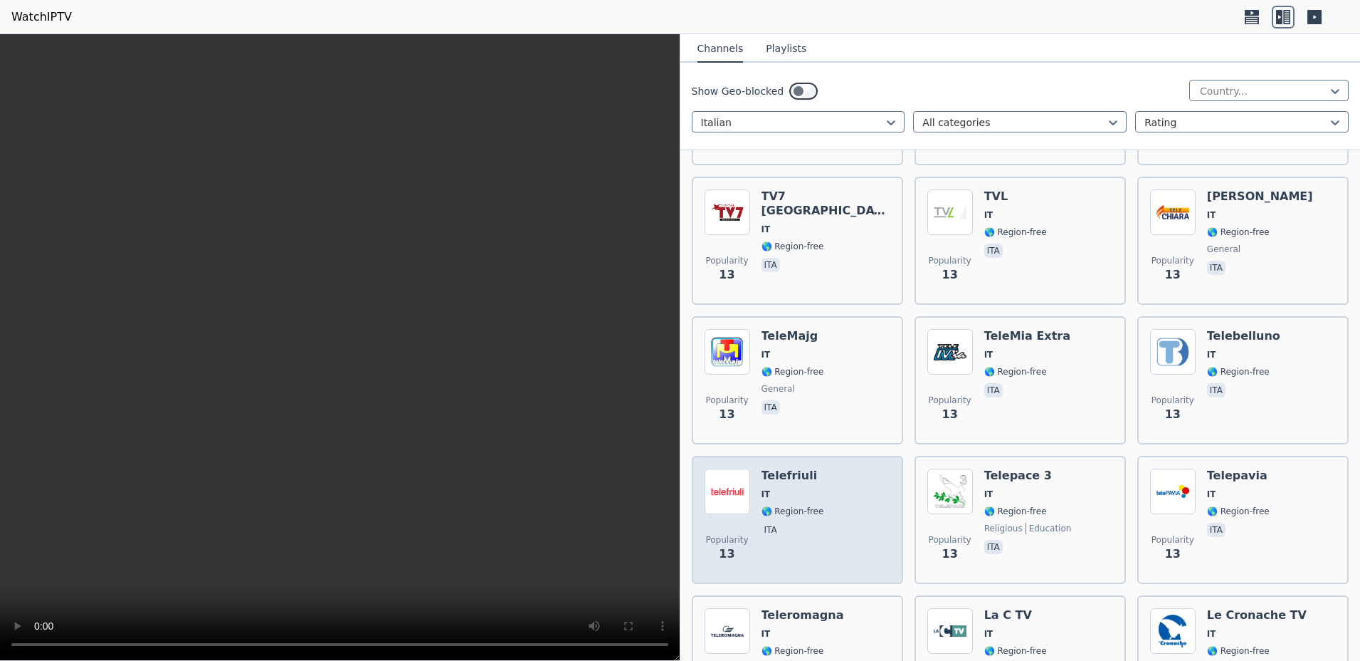
click at [856, 477] on div "Popularity 13 Telefriuli IT 🌎 Region-free ita" at bounding box center [798, 519] width 186 height 102
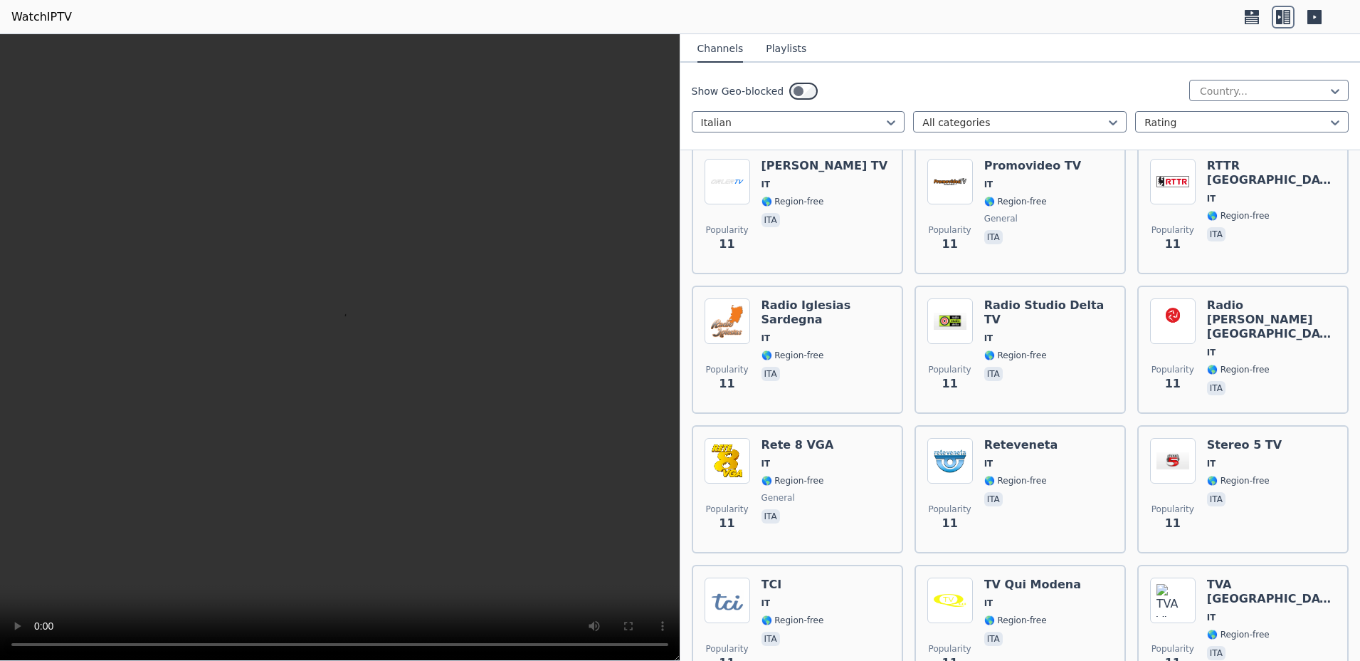
scroll to position [9237, 0]
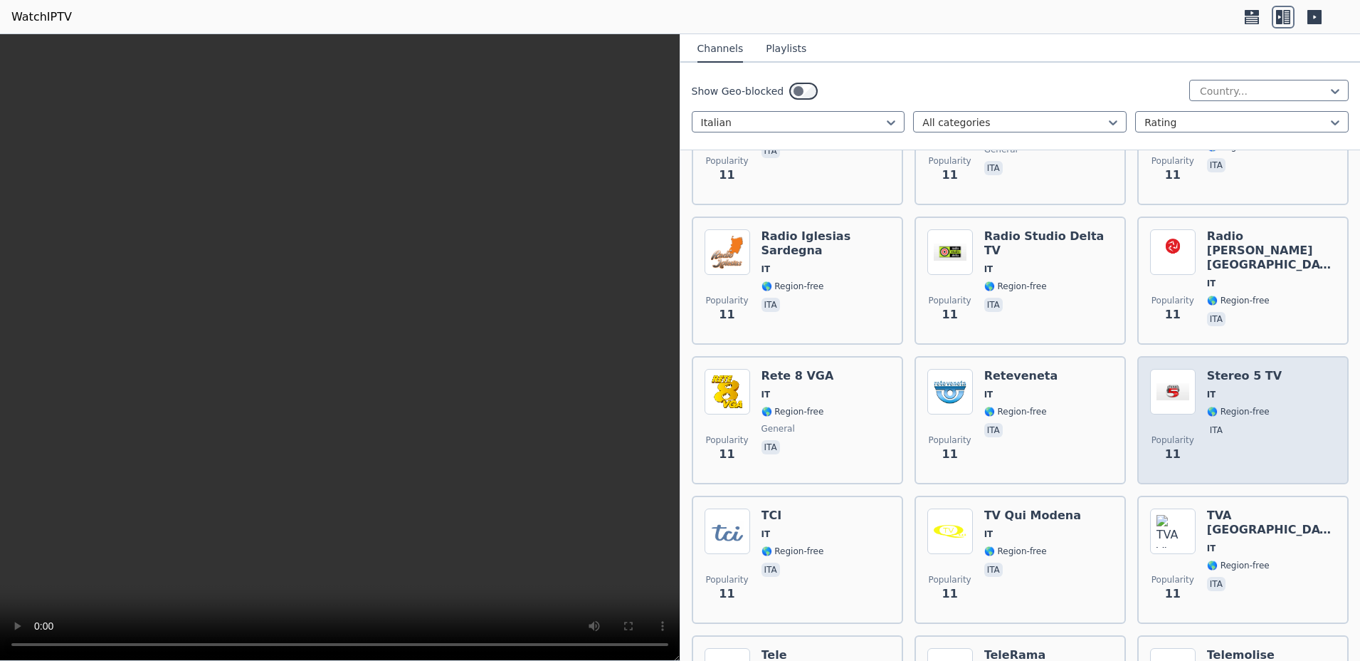
click at [1187, 426] on span "Popularity 11" at bounding box center [1173, 449] width 46 height 46
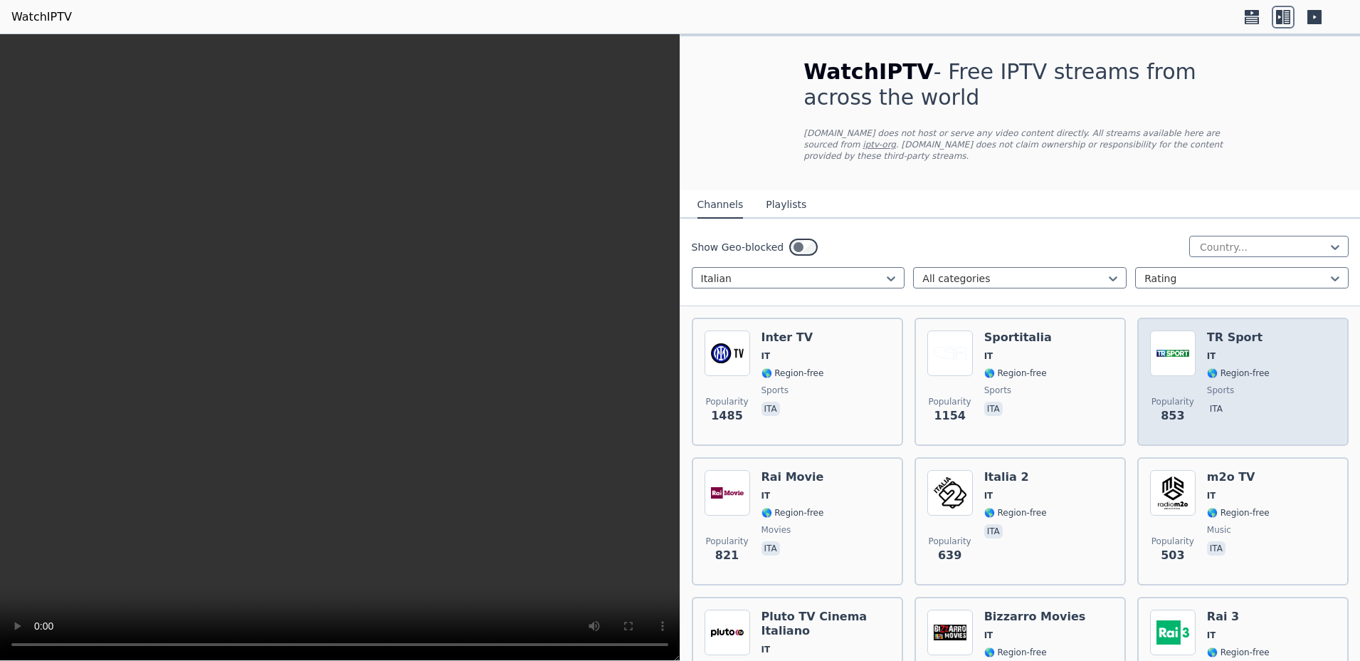
scroll to position [179, 0]
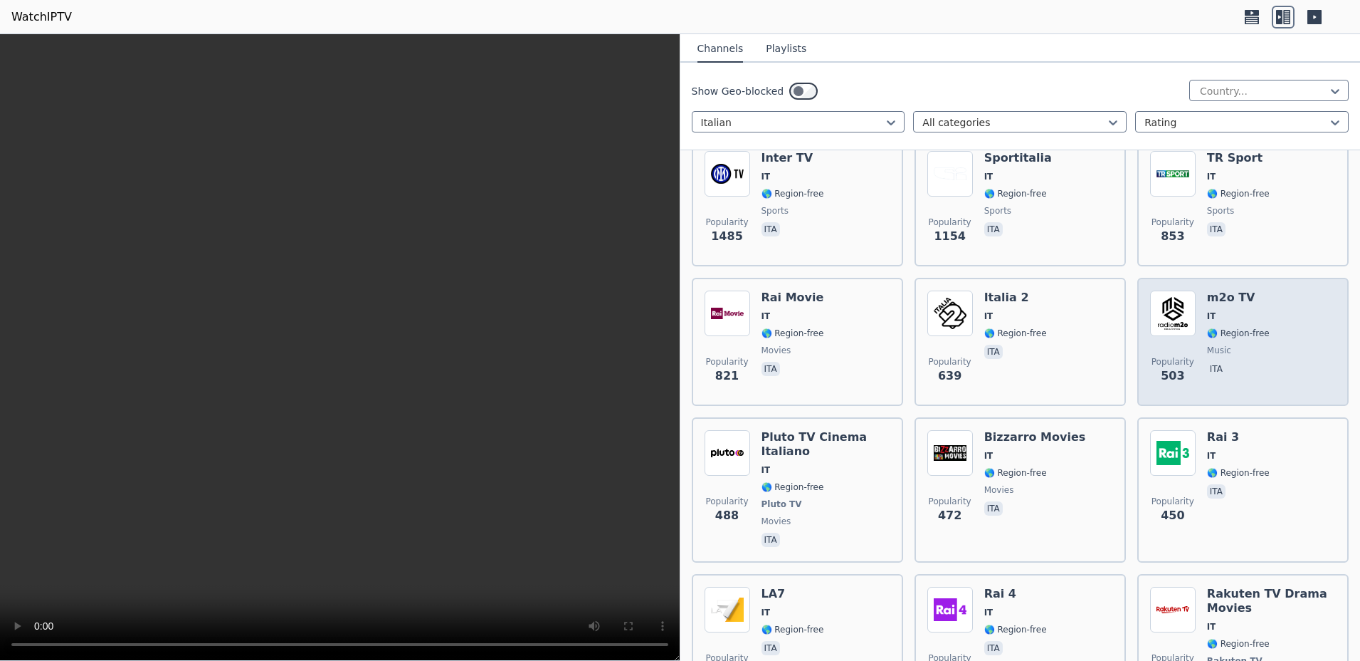
click at [1276, 290] on div "Popularity 503 m2o TV IT 🌎 Region-free music ita" at bounding box center [1243, 341] width 186 height 102
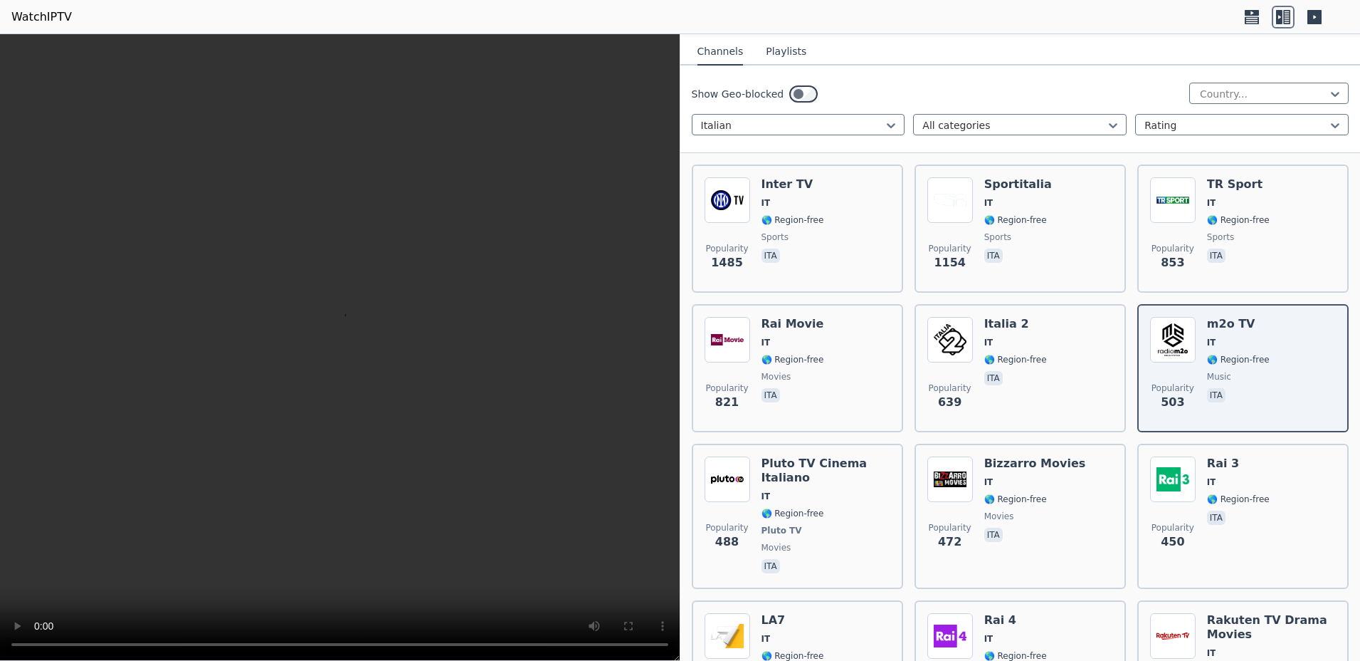
scroll to position [0, 0]
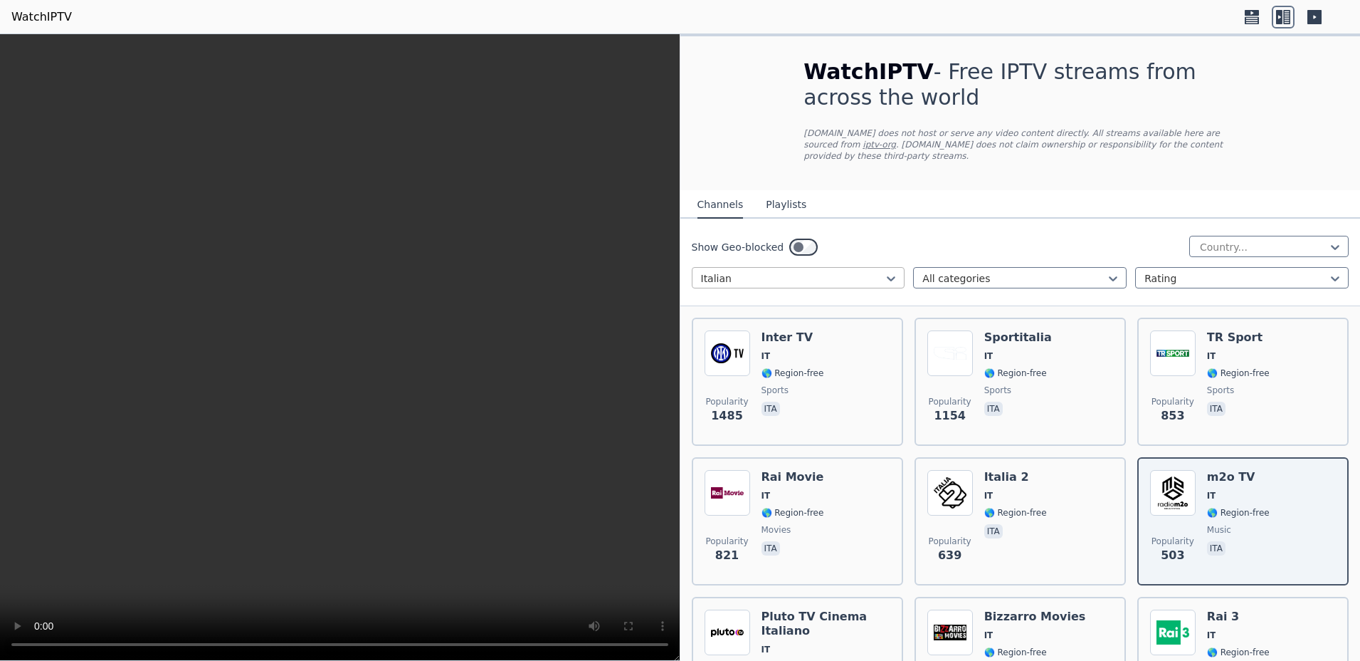
click at [813, 271] on div at bounding box center [793, 278] width 184 height 14
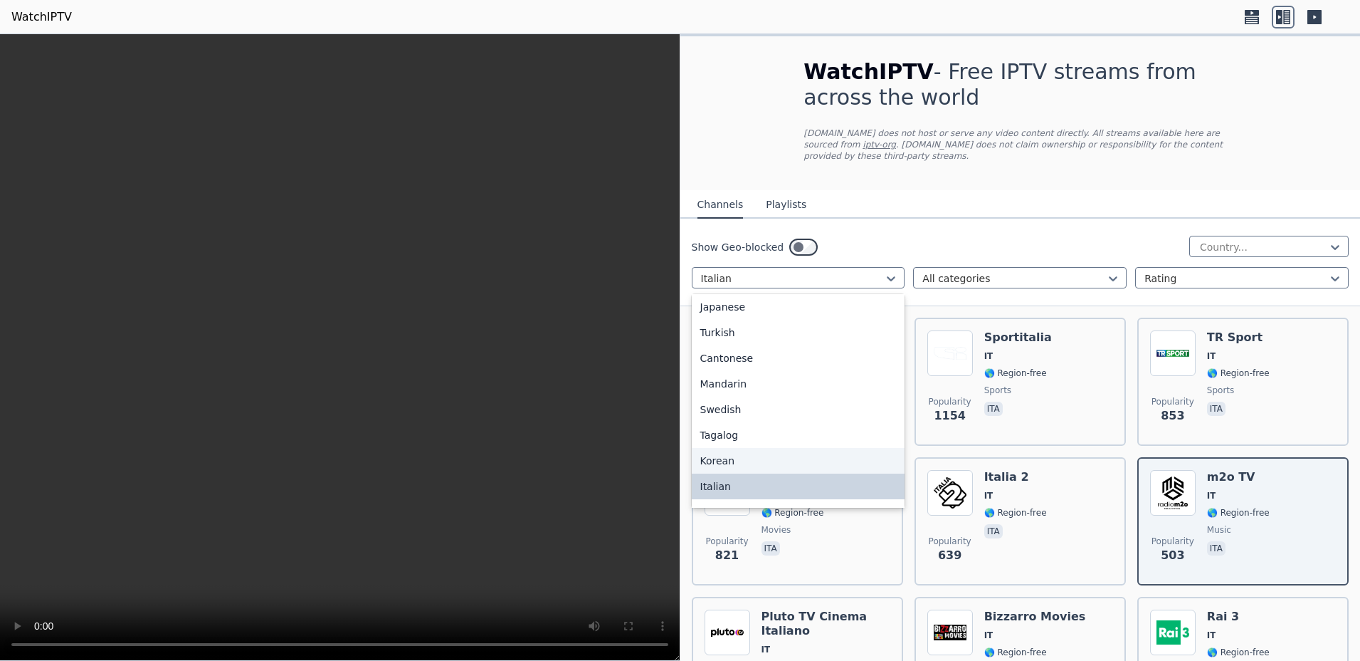
scroll to position [246, 0]
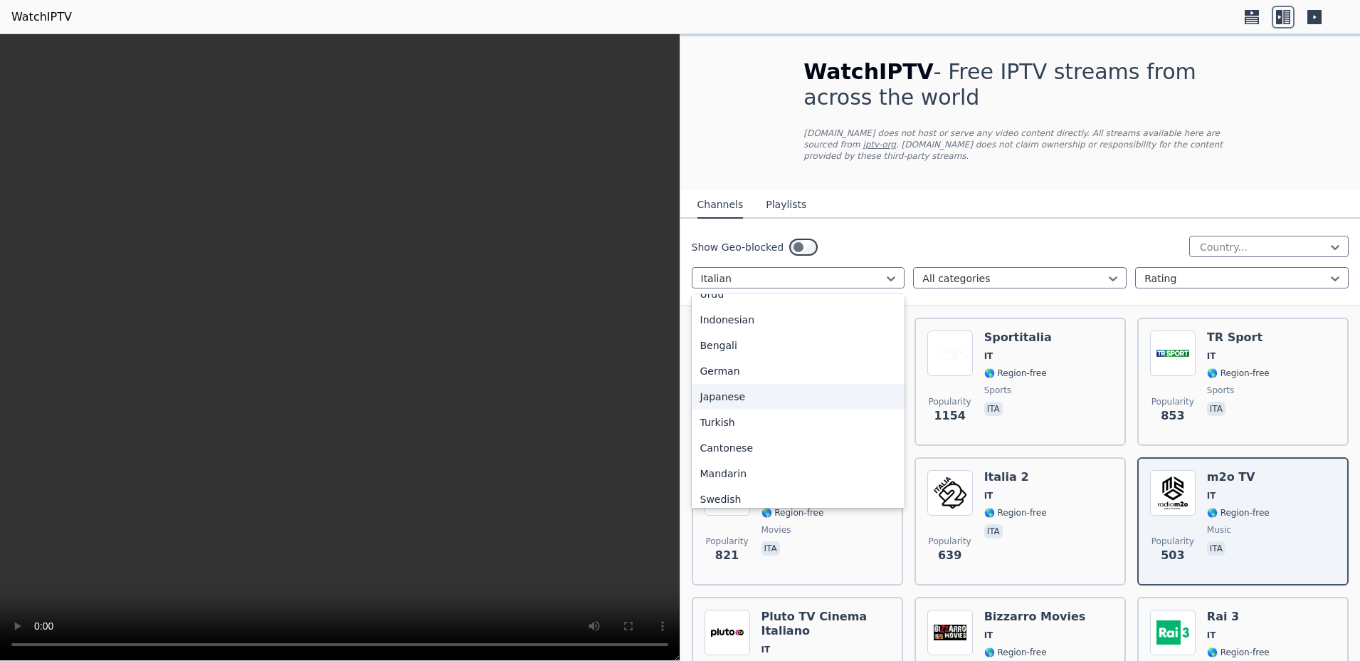
click at [740, 387] on div "Japanese" at bounding box center [799, 397] width 214 height 26
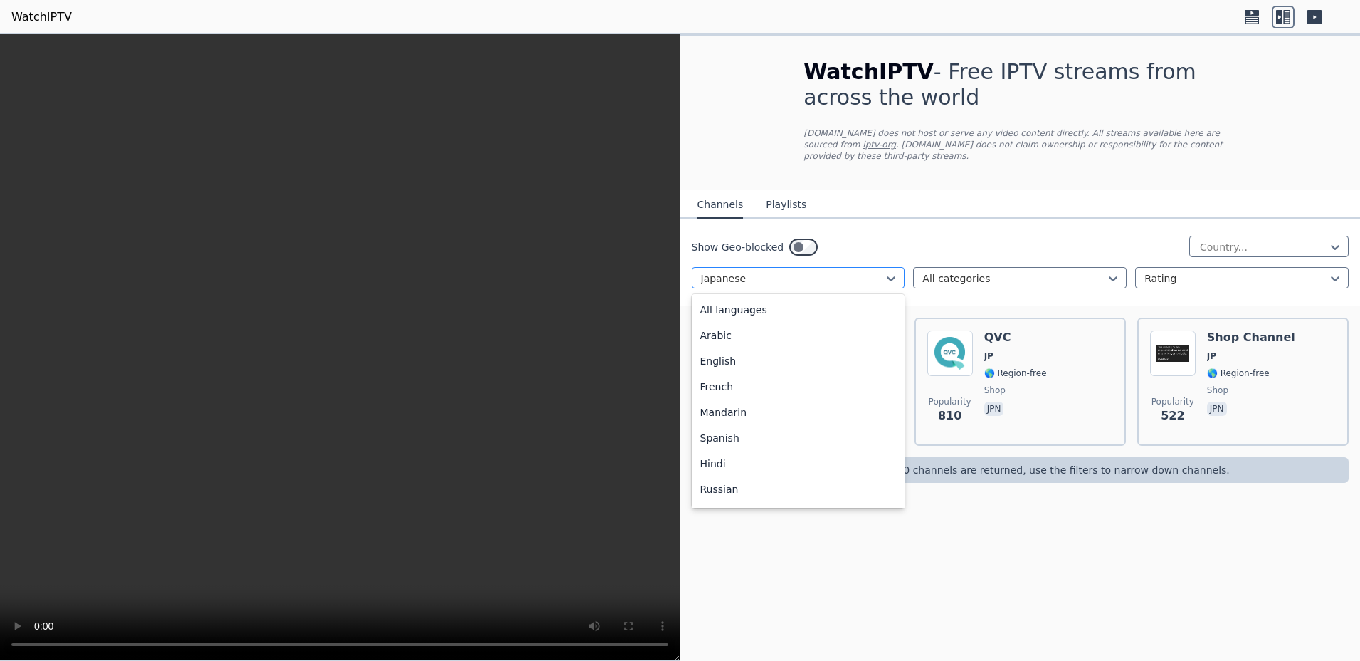
click at [809, 271] on div at bounding box center [793, 278] width 184 height 14
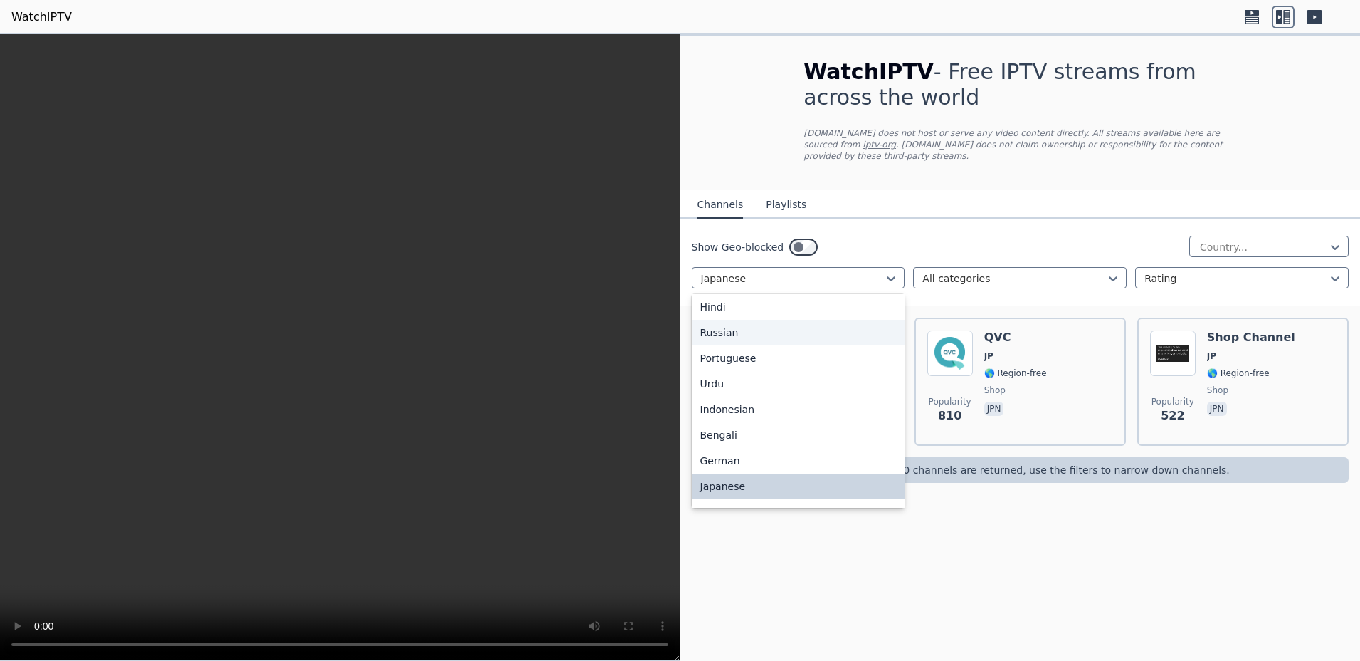
click at [728, 320] on div "Russian" at bounding box center [799, 333] width 214 height 26
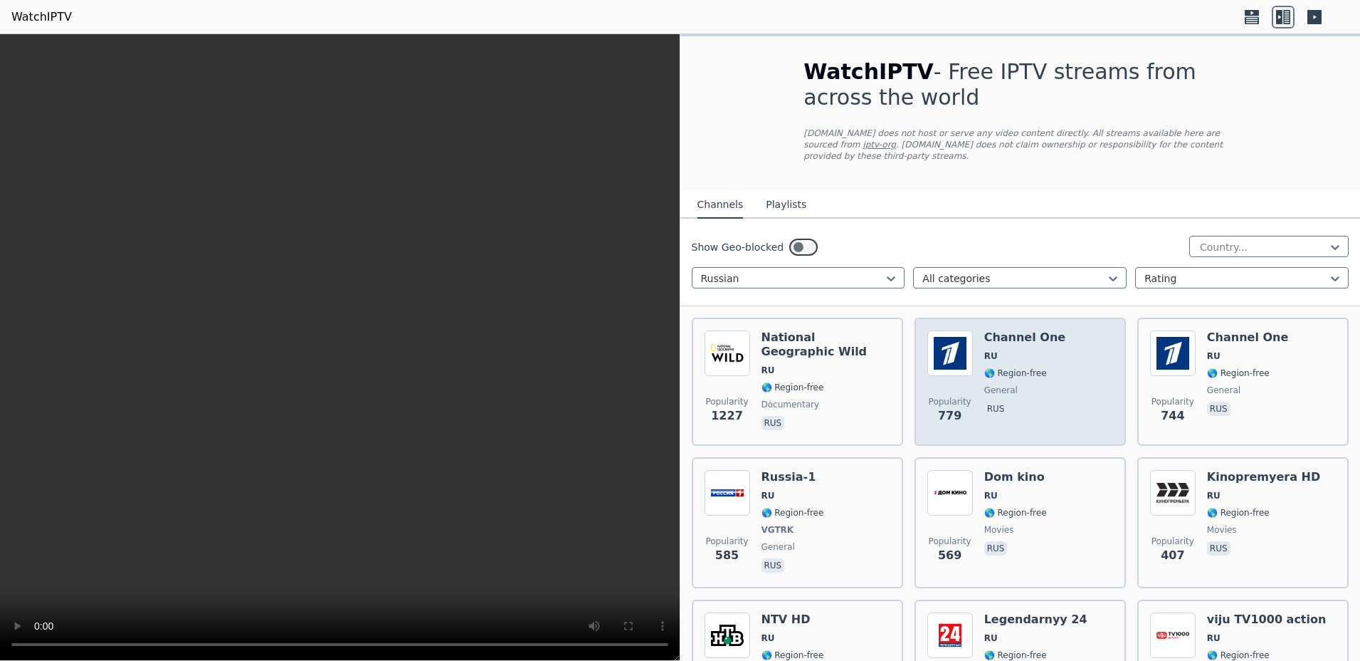
click at [949, 335] on img at bounding box center [950, 353] width 46 height 46
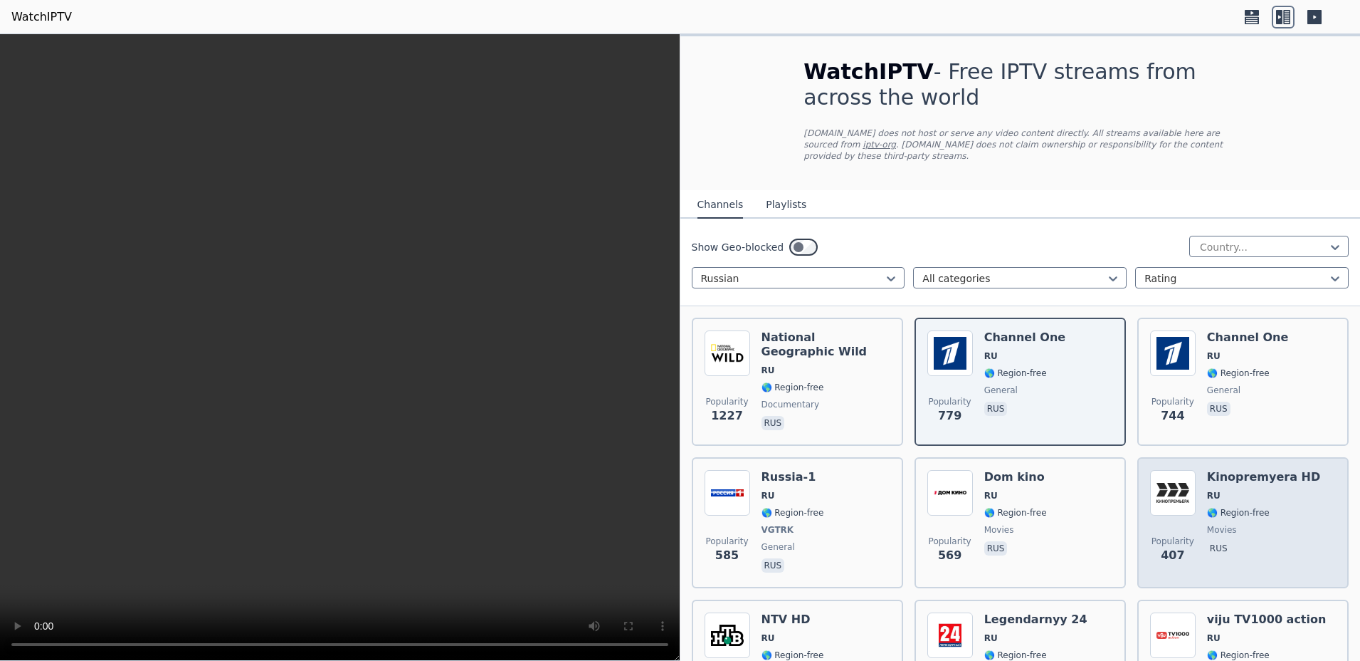
click at [1173, 492] on img at bounding box center [1173, 493] width 46 height 46
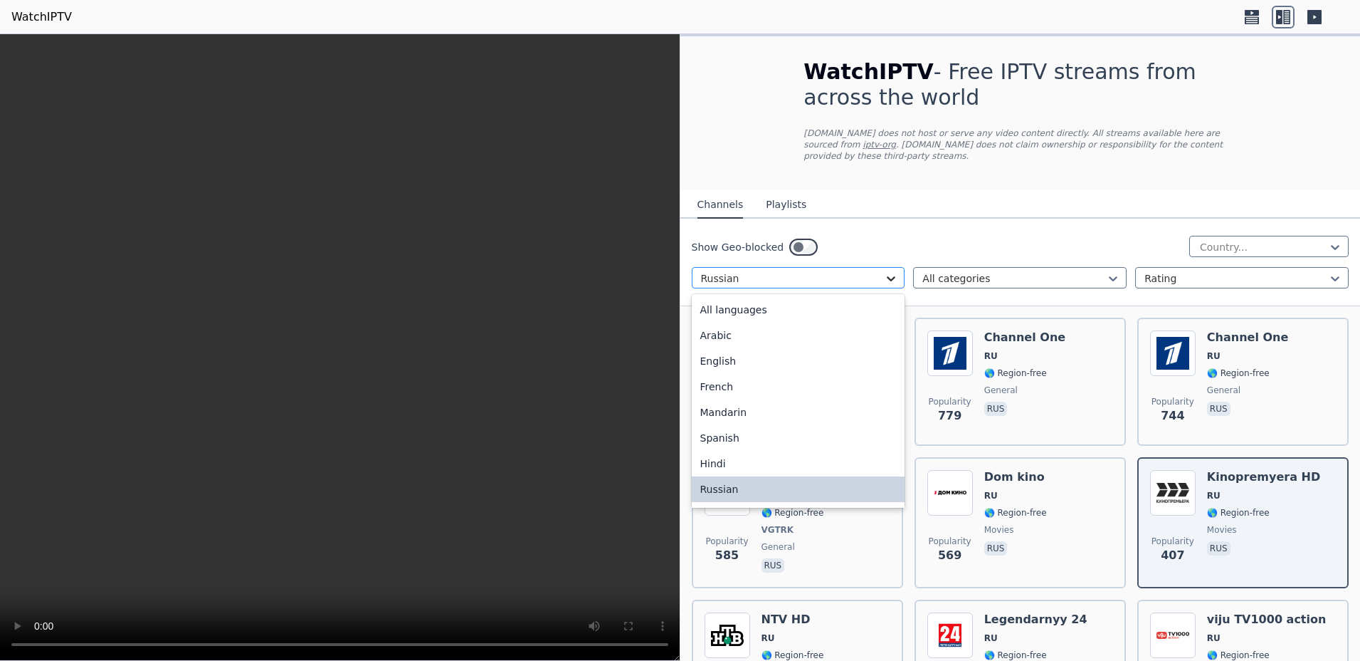
click at [892, 271] on icon at bounding box center [891, 278] width 14 height 14
click at [707, 347] on div "English" at bounding box center [799, 358] width 214 height 26
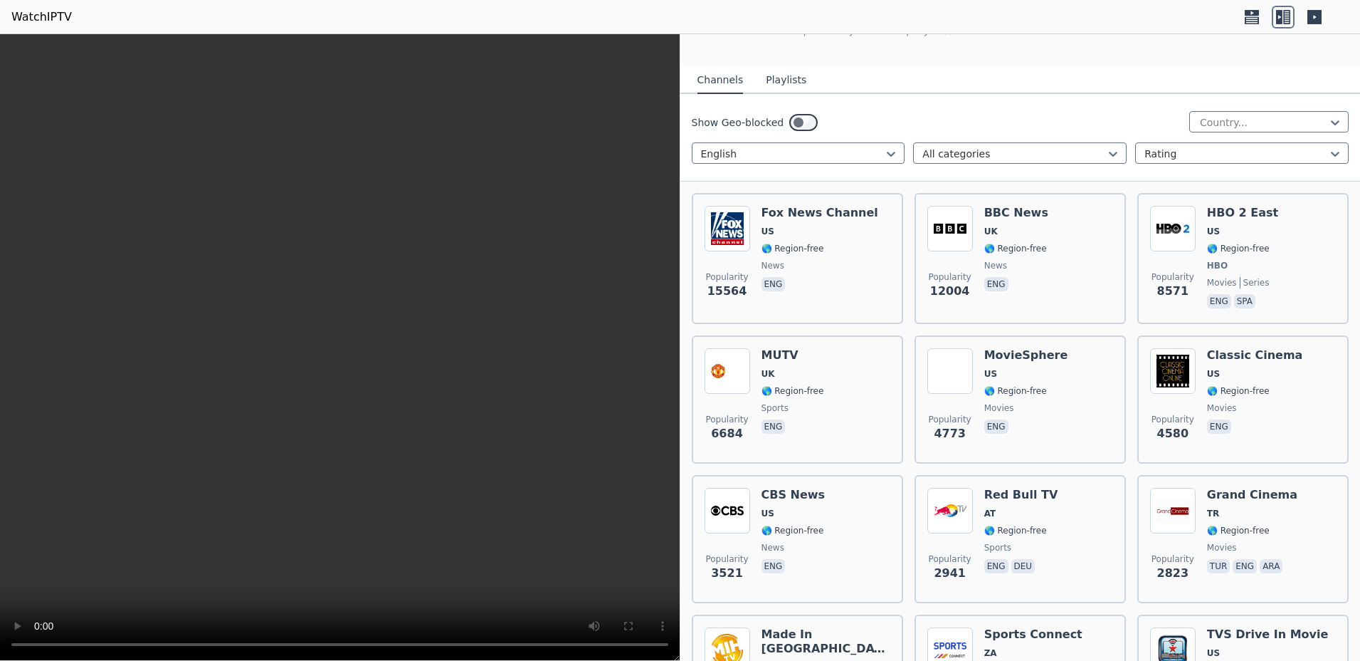
scroll to position [179, 0]
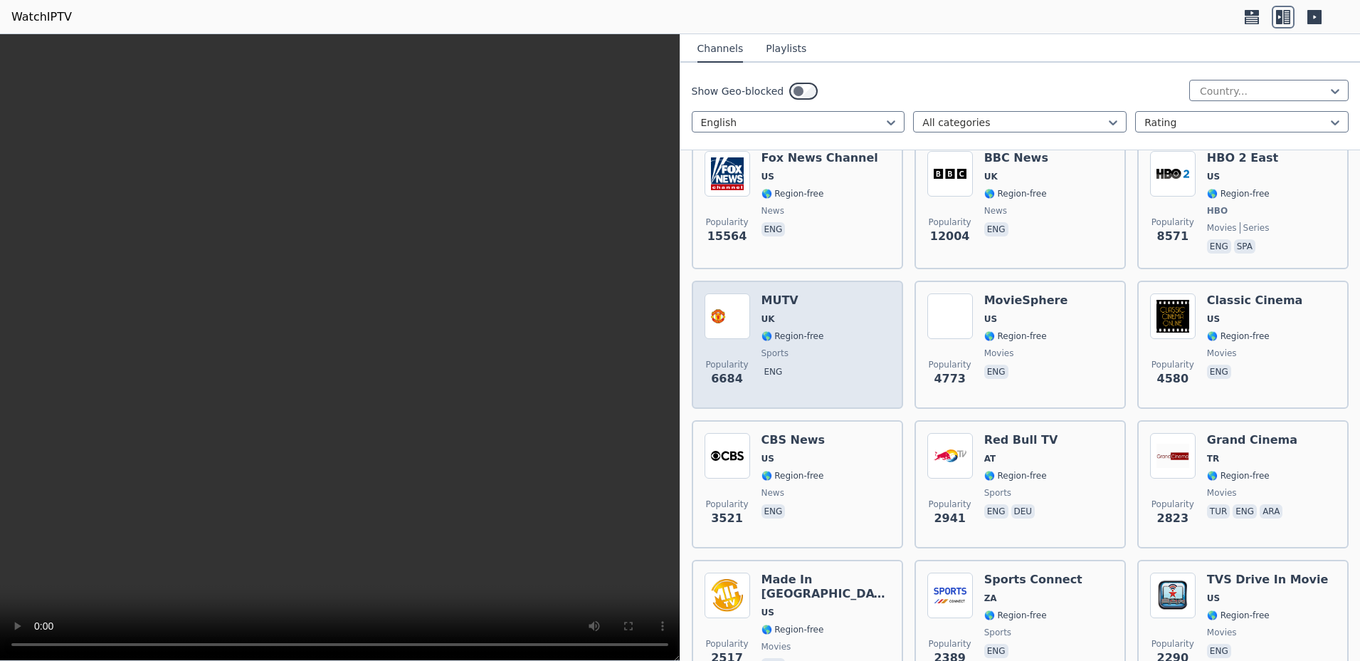
click at [804, 330] on span "🌎 Region-free" at bounding box center [793, 335] width 63 height 11
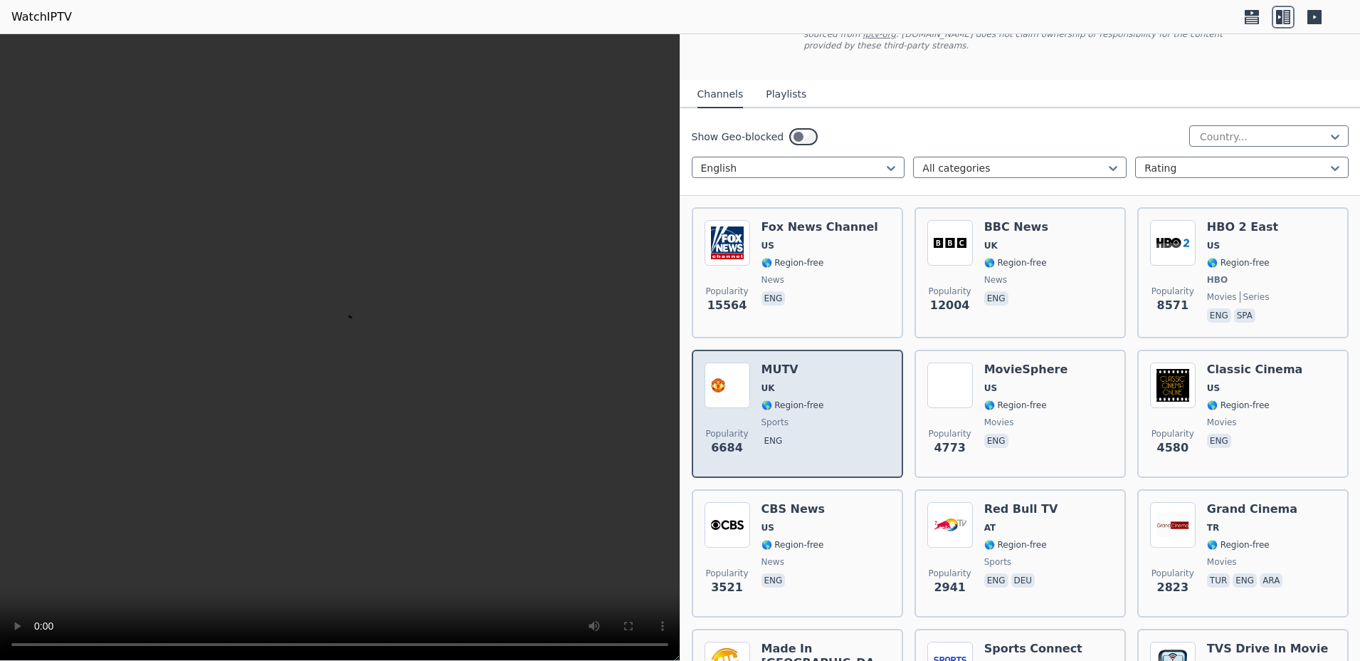
scroll to position [0, 0]
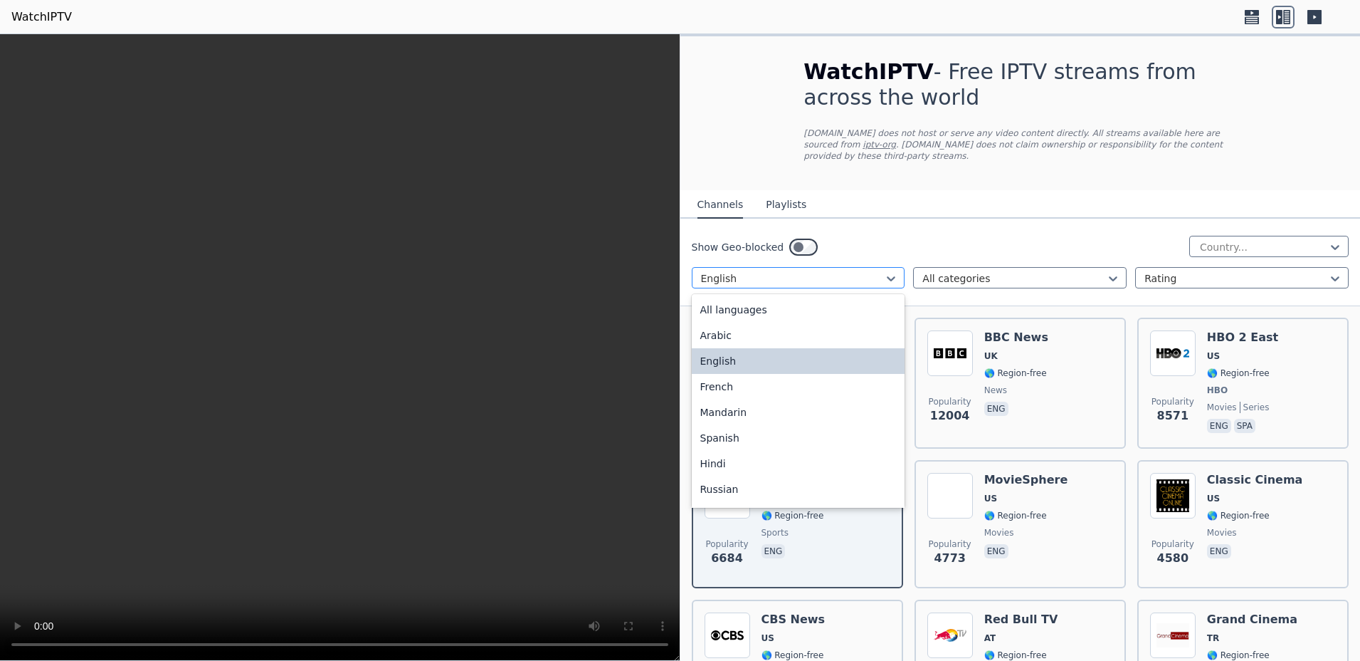
click at [822, 271] on div at bounding box center [793, 278] width 184 height 14
click at [737, 305] on div "All languages" at bounding box center [799, 310] width 214 height 26
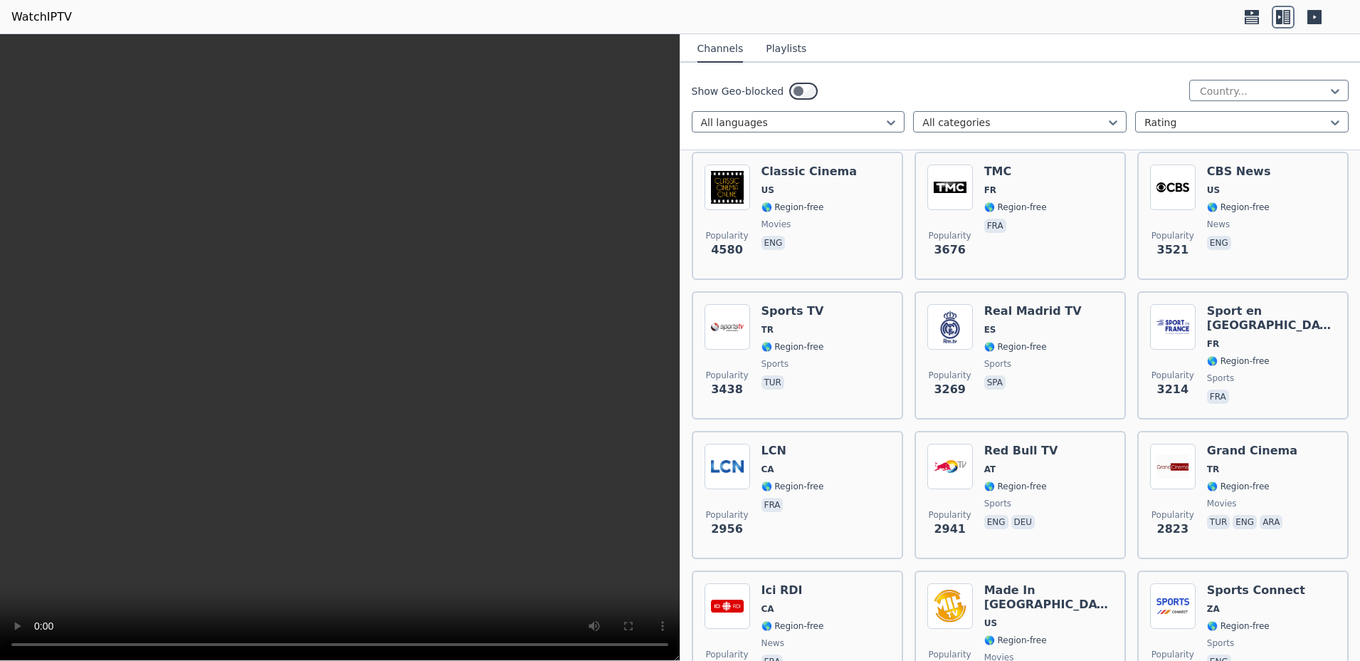
scroll to position [448, 0]
click at [1097, 121] on div at bounding box center [1014, 122] width 184 height 14
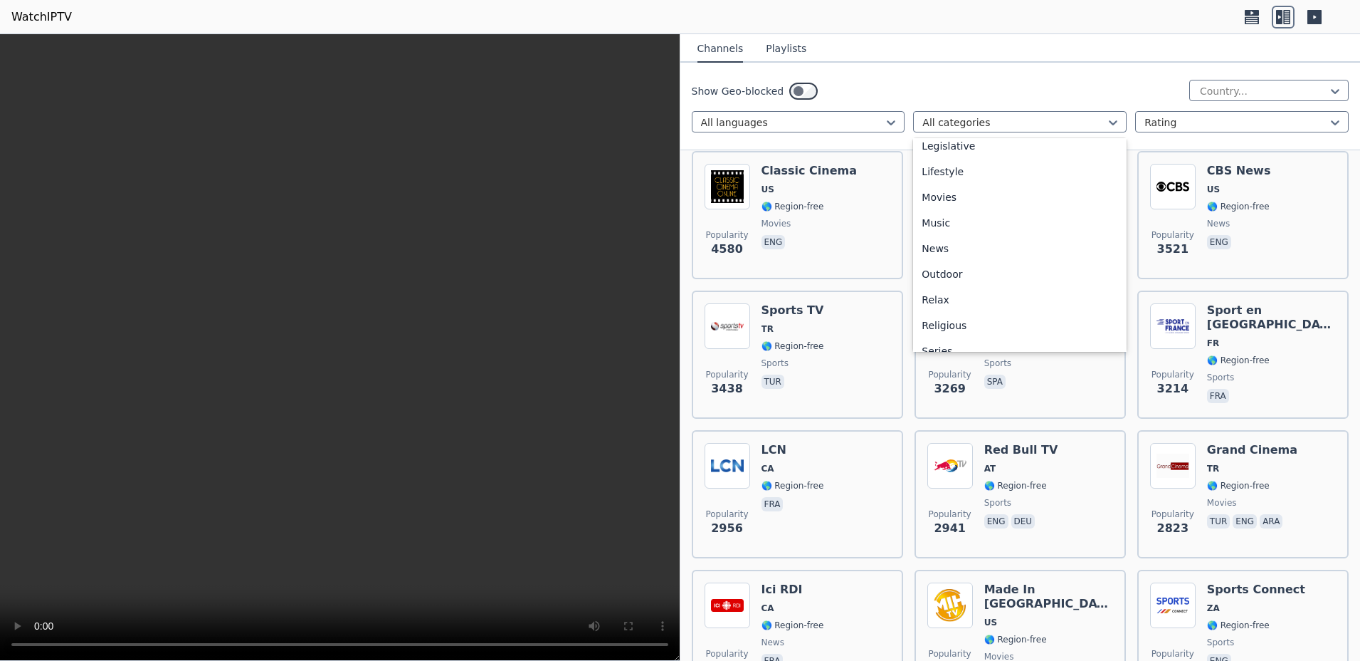
scroll to position [359, 0]
click at [946, 184] on div "Movies" at bounding box center [1020, 180] width 214 height 26
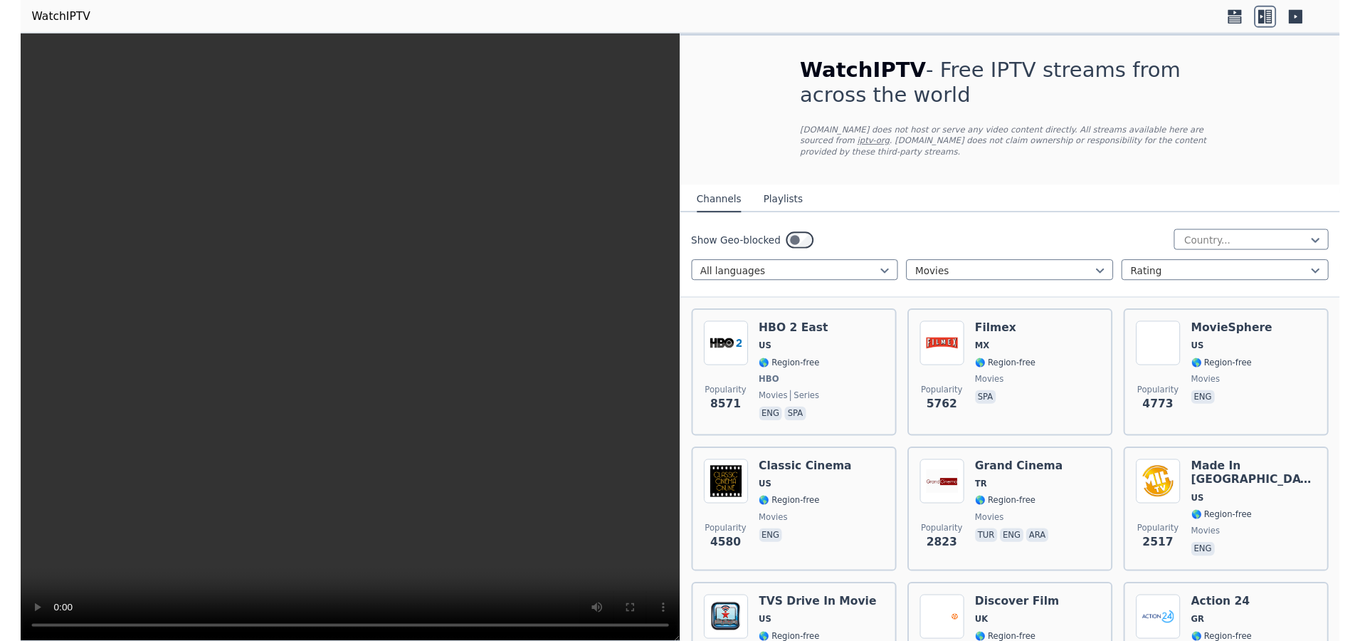
scroll to position [269, 0]
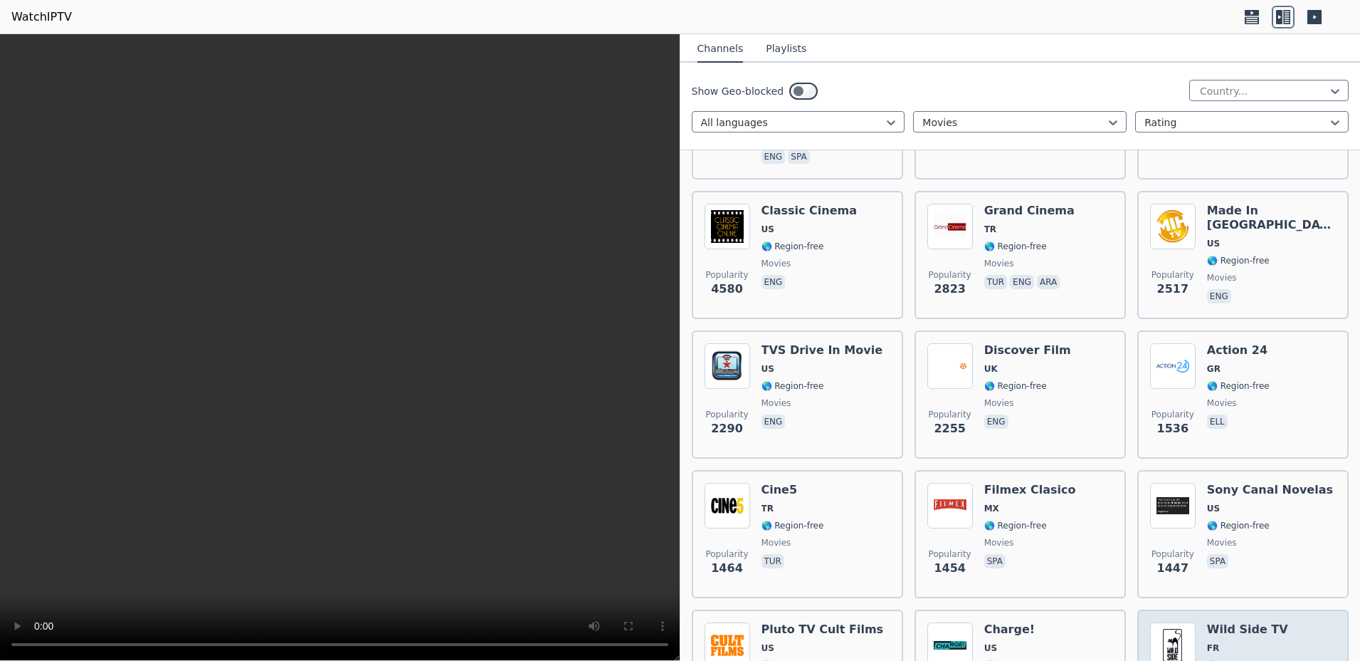
click at [1221, 622] on h6 "Wild Side TV" at bounding box center [1247, 629] width 81 height 14
